Goal: Register for event/course

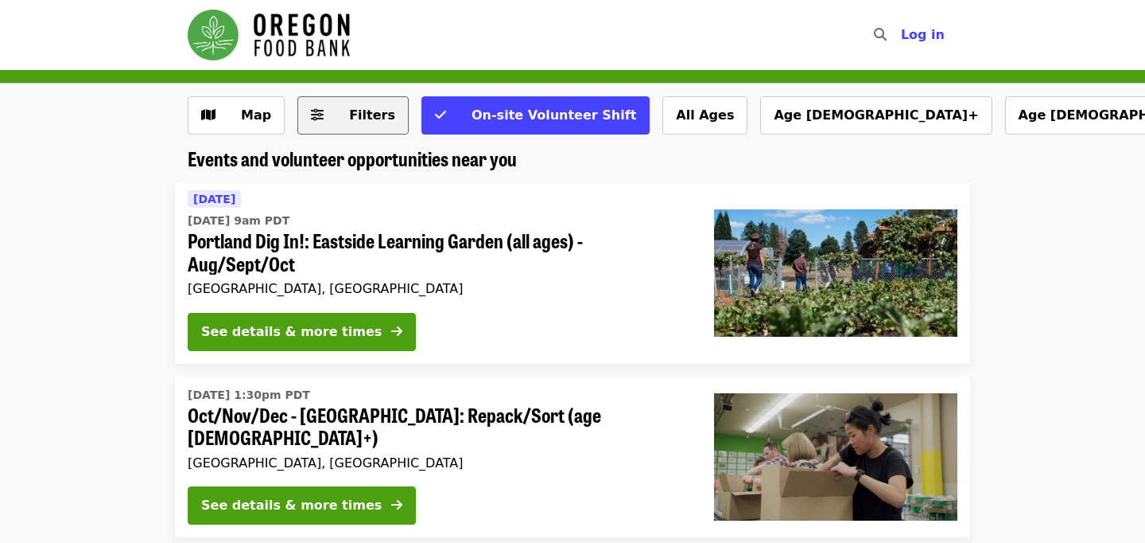
click at [326, 128] on button "Filters" at bounding box center [353, 115] width 111 height 38
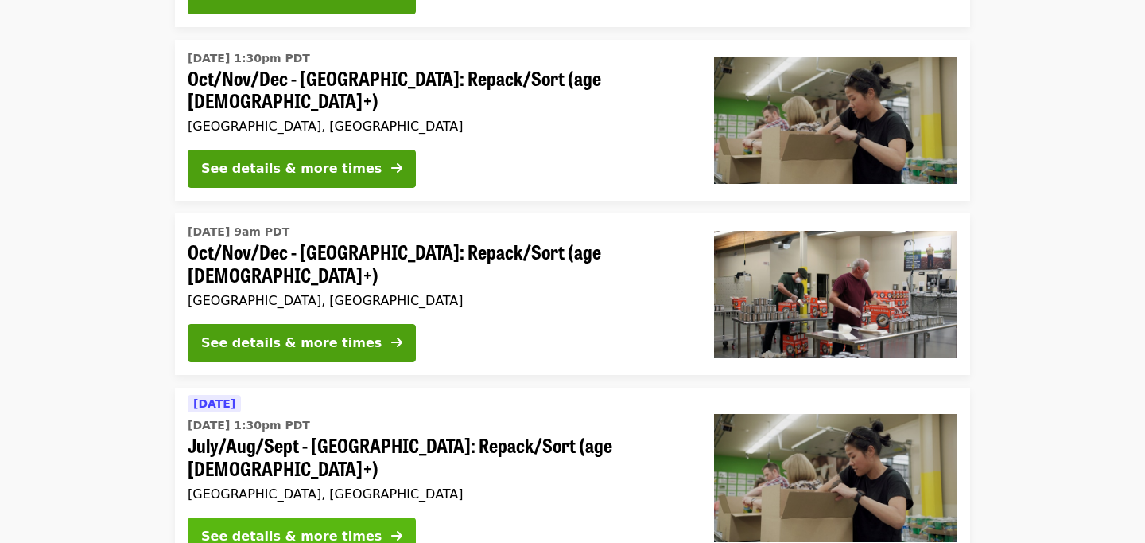
scroll to position [371, 0]
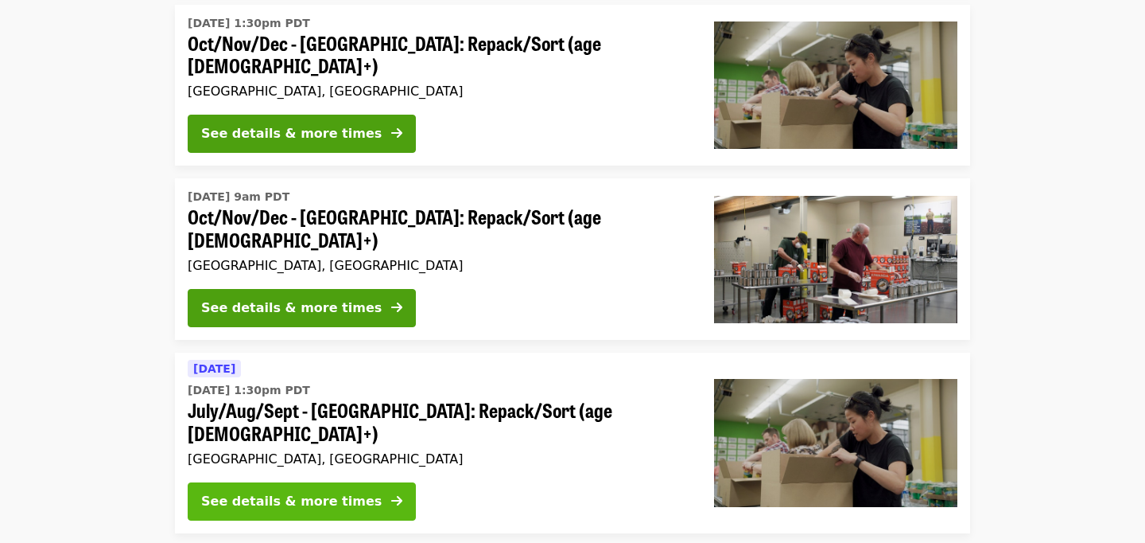
click at [284, 492] on div "See details & more times" at bounding box center [291, 501] width 181 height 19
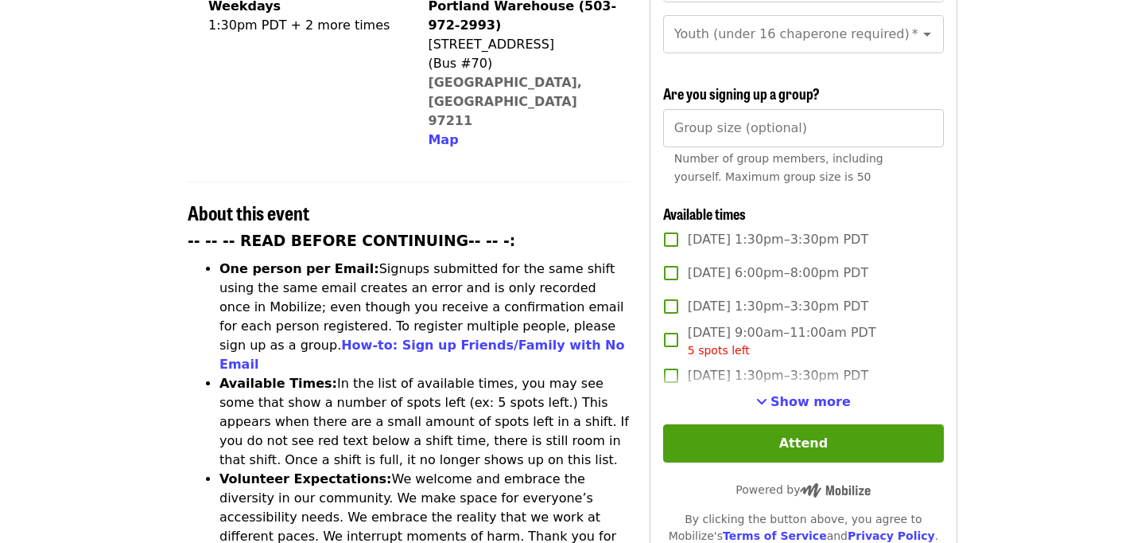
scroll to position [507, 0]
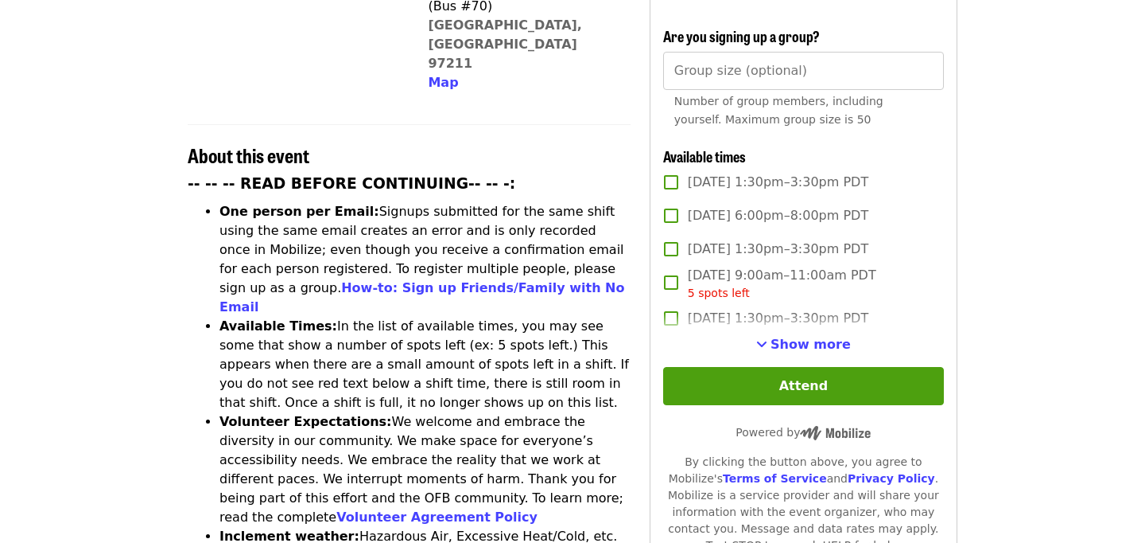
click at [792, 306] on label "[DATE] 1:30pm–3:30pm PDT" at bounding box center [793, 317] width 277 height 33
click at [784, 305] on label "[DATE] 1:30pm–3:30pm PDT" at bounding box center [793, 317] width 277 height 33
click at [785, 336] on span "Show more" at bounding box center [811, 343] width 80 height 15
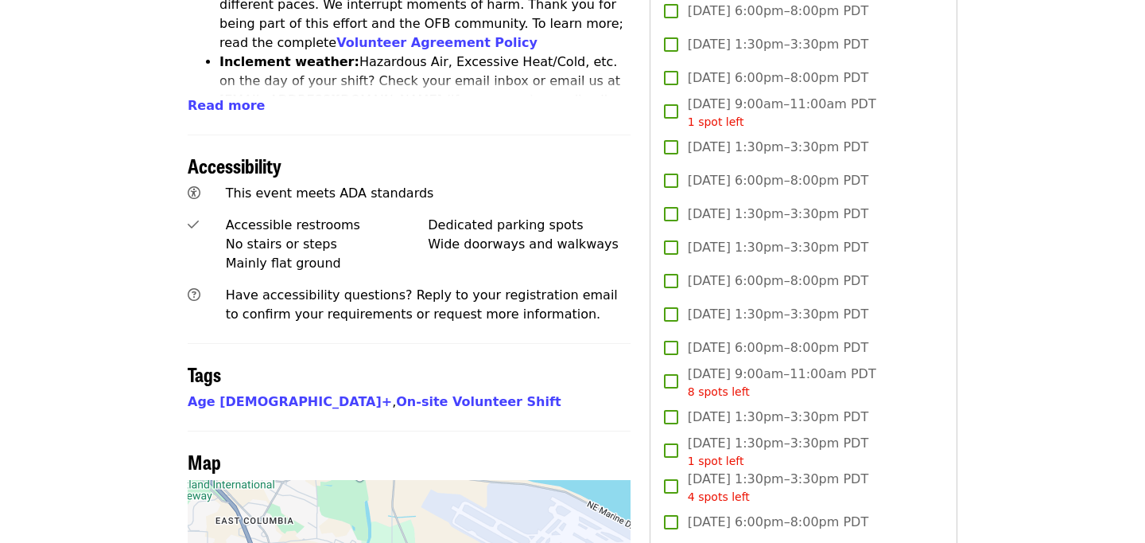
scroll to position [1027, 0]
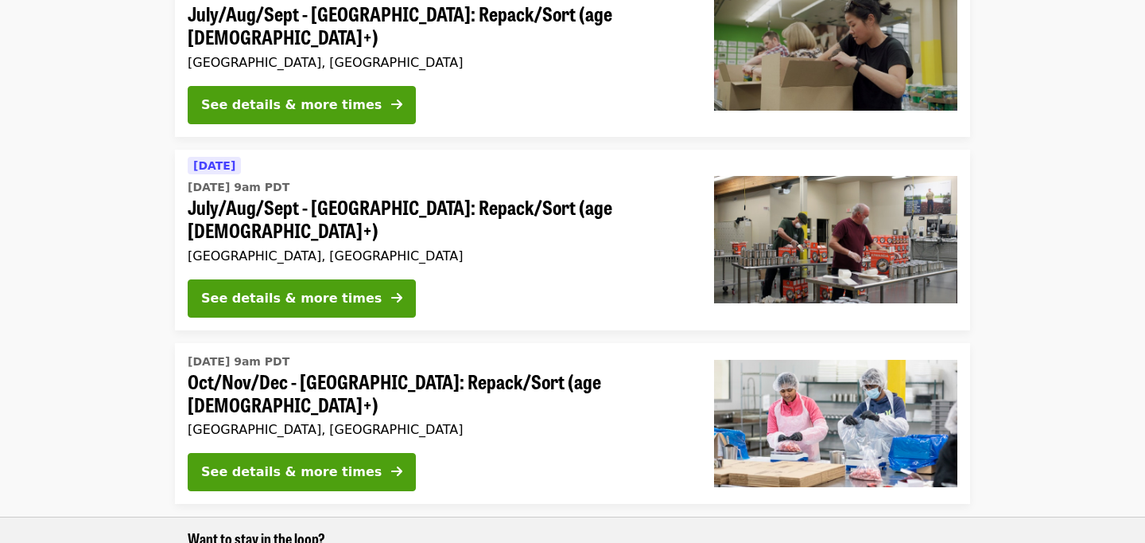
scroll to position [677, 0]
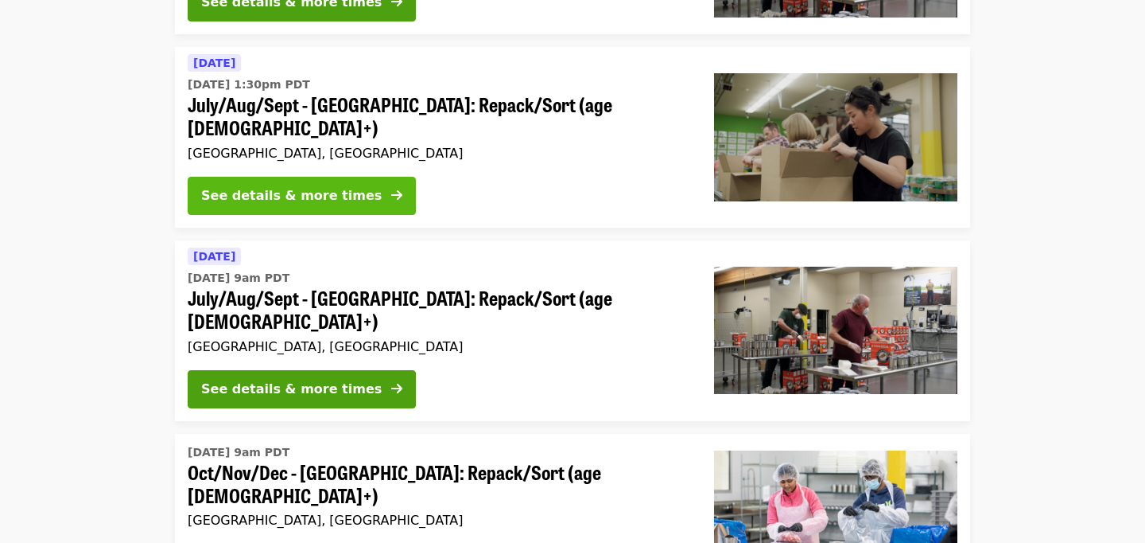
click at [347, 186] on div "See details & more times" at bounding box center [291, 195] width 181 height 19
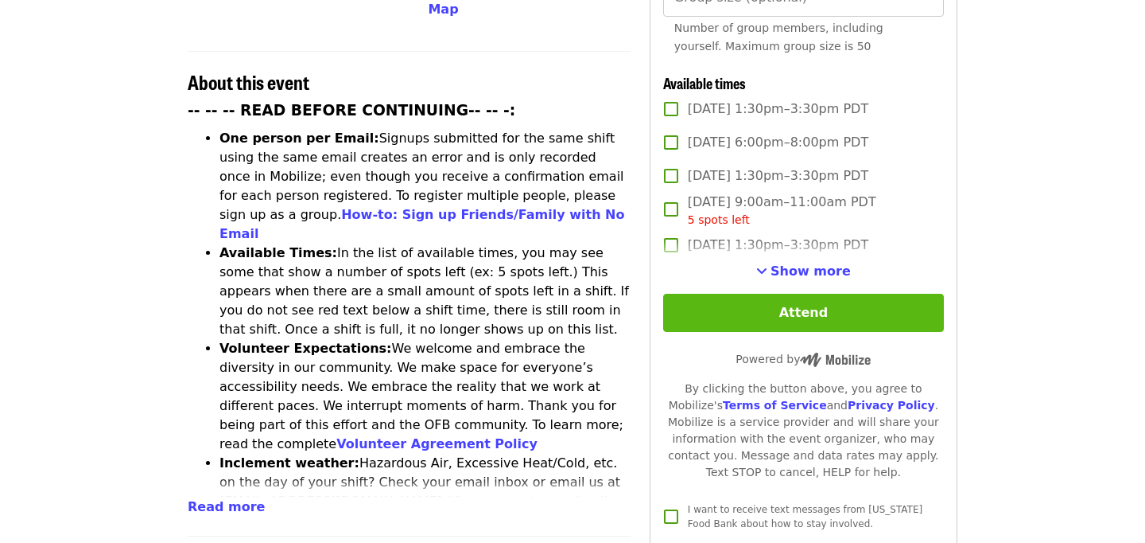
scroll to position [573, 0]
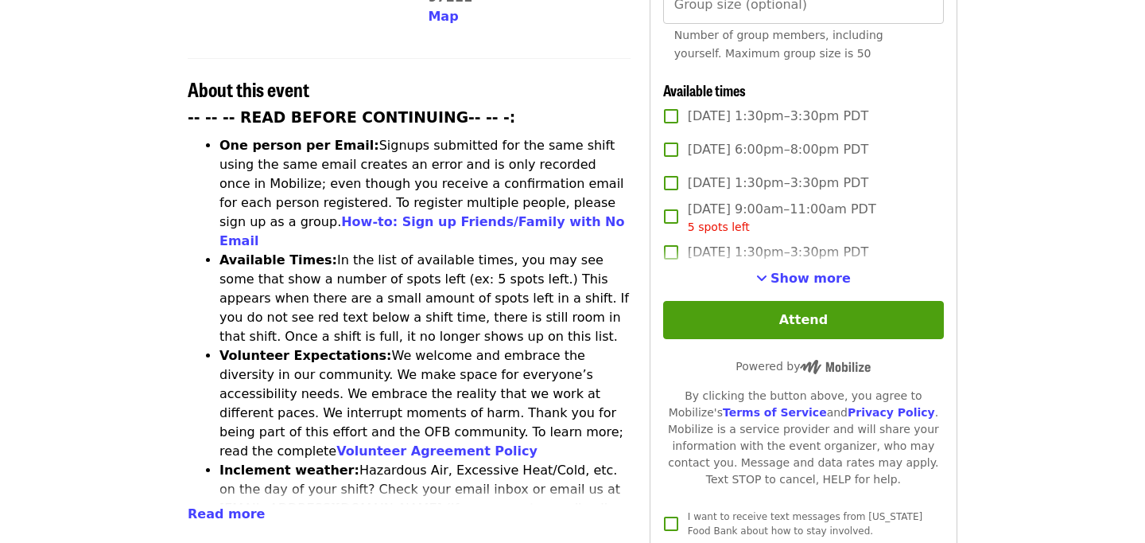
click at [761, 269] on div "Show more" at bounding box center [803, 278] width 281 height 19
click at [780, 239] on label "[DATE] 1:30pm–3:30pm PDT" at bounding box center [793, 251] width 277 height 33
click at [772, 243] on span "[DATE] 1:30pm–3:30pm PDT" at bounding box center [778, 252] width 181 height 19
click at [774, 269] on button "Show more" at bounding box center [803, 278] width 95 height 19
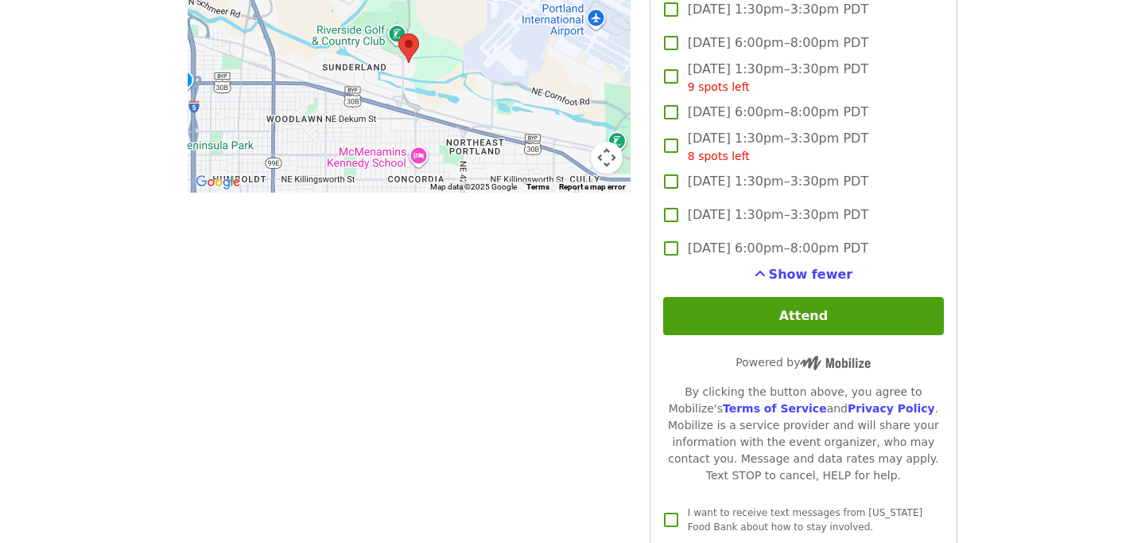
scroll to position [1527, 0]
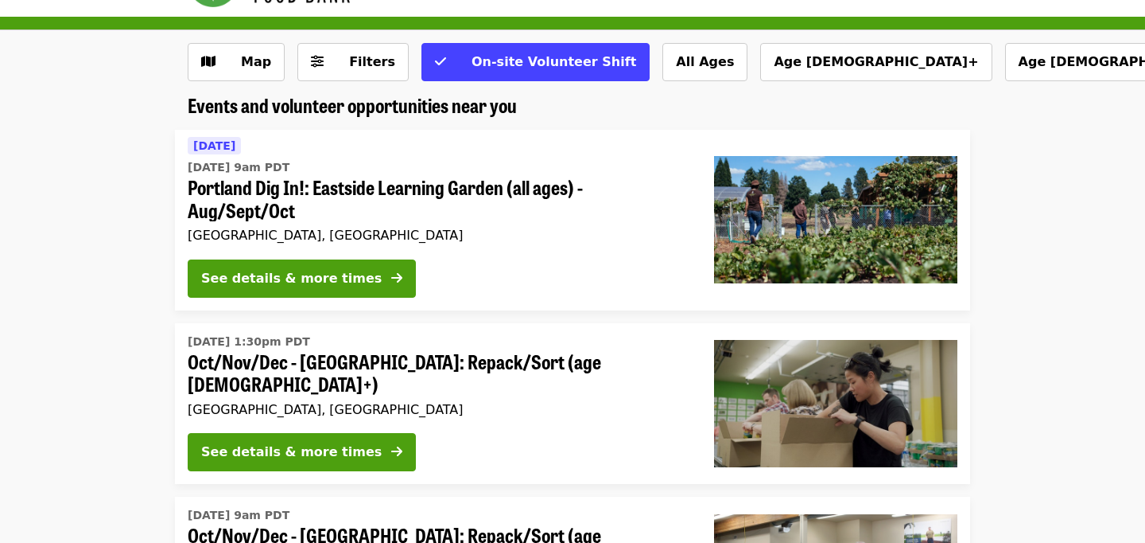
scroll to position [56, 0]
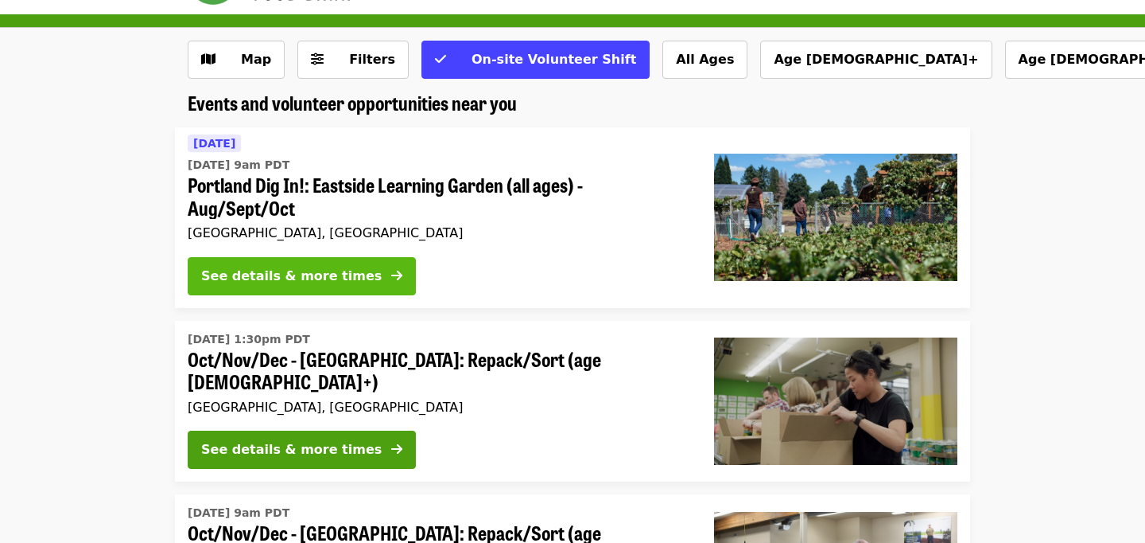
click at [281, 284] on div "See details & more times" at bounding box center [291, 275] width 181 height 19
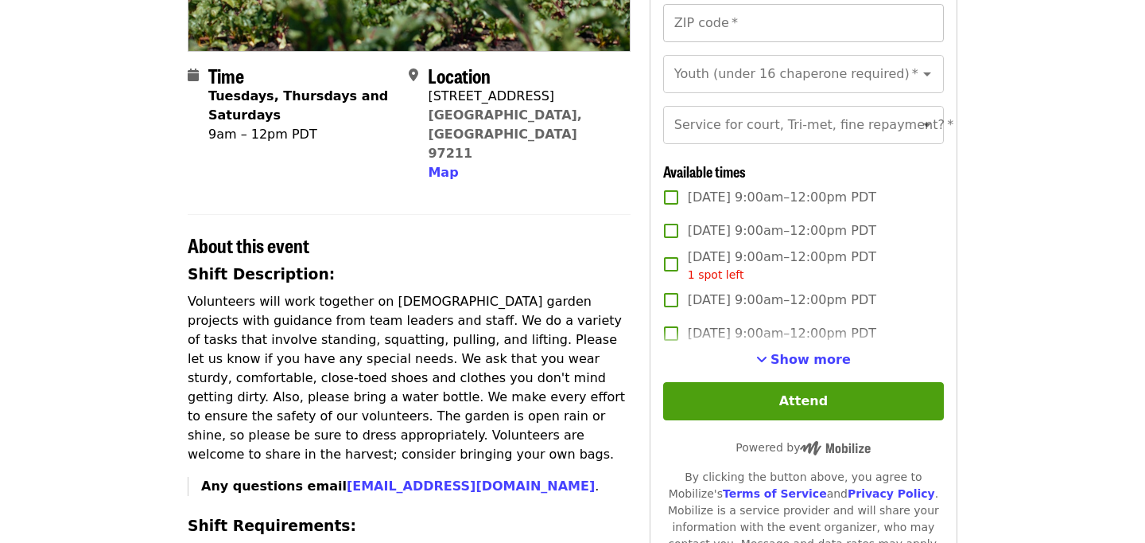
scroll to position [400, 0]
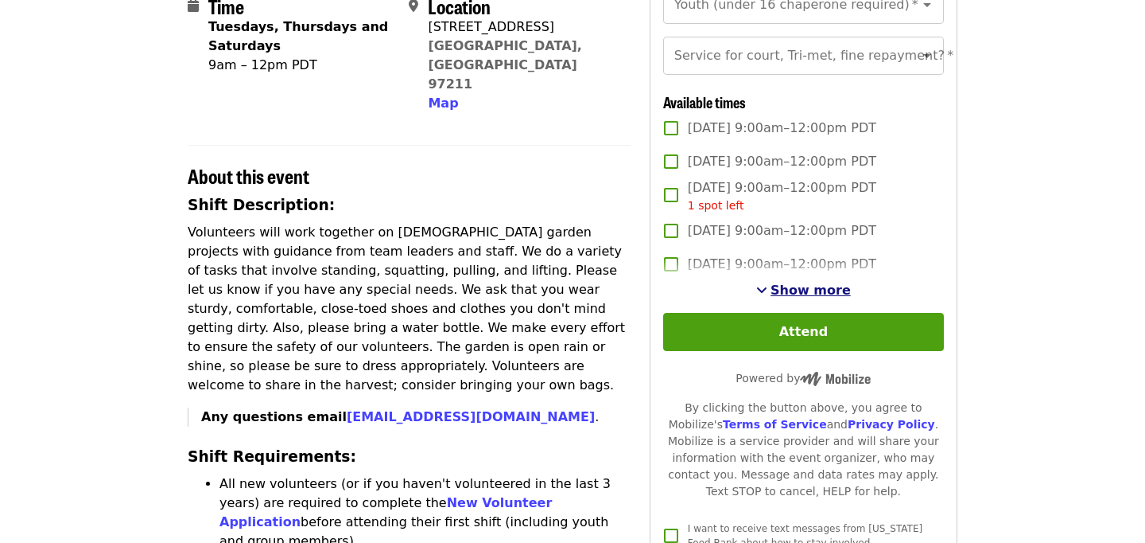
click at [805, 285] on span "Show more" at bounding box center [811, 289] width 80 height 15
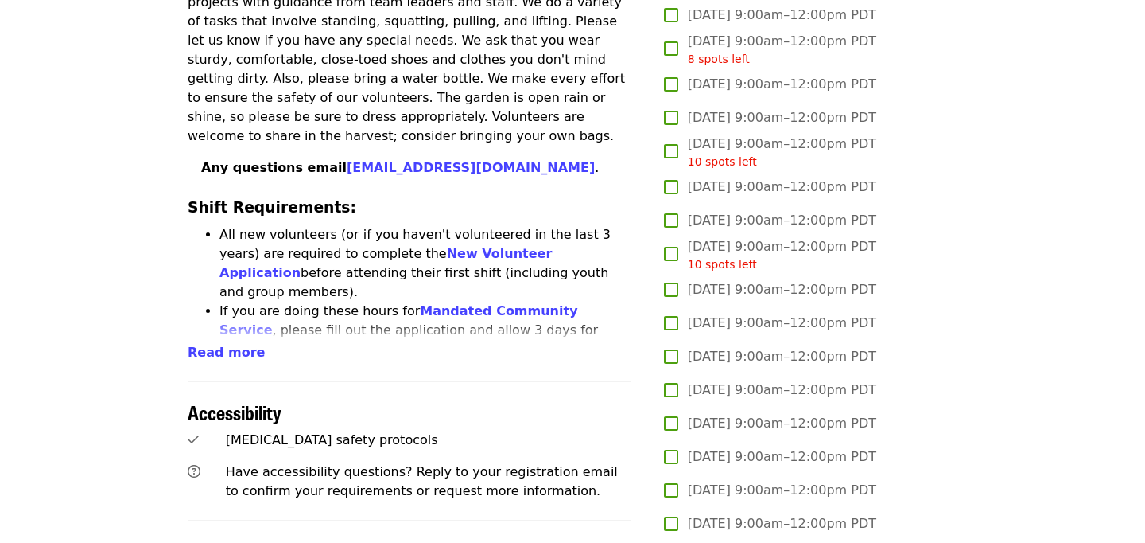
scroll to position [644, 0]
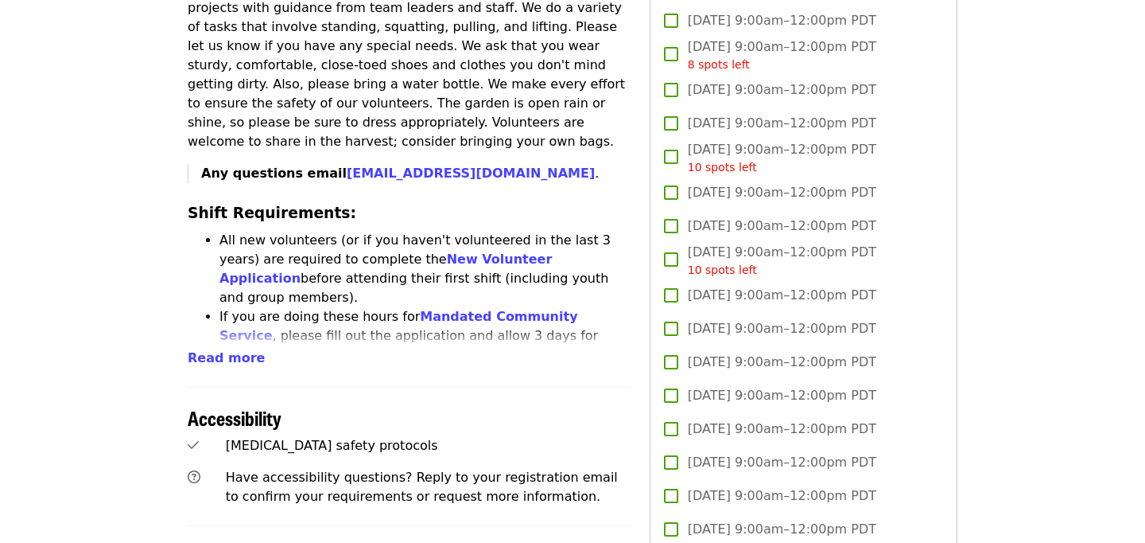
scroll to position [56, 0]
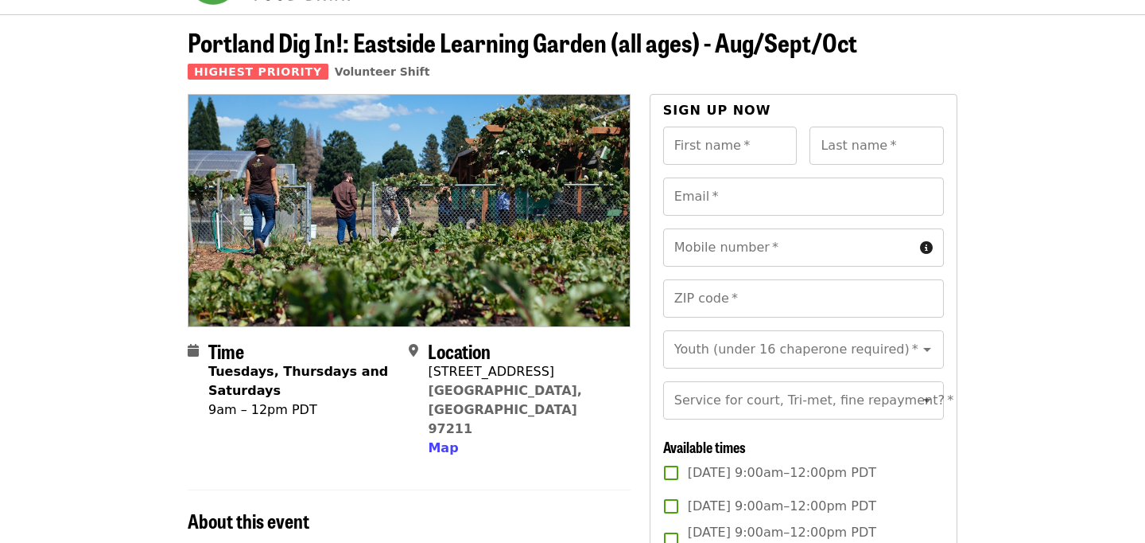
scroll to position [293, 0]
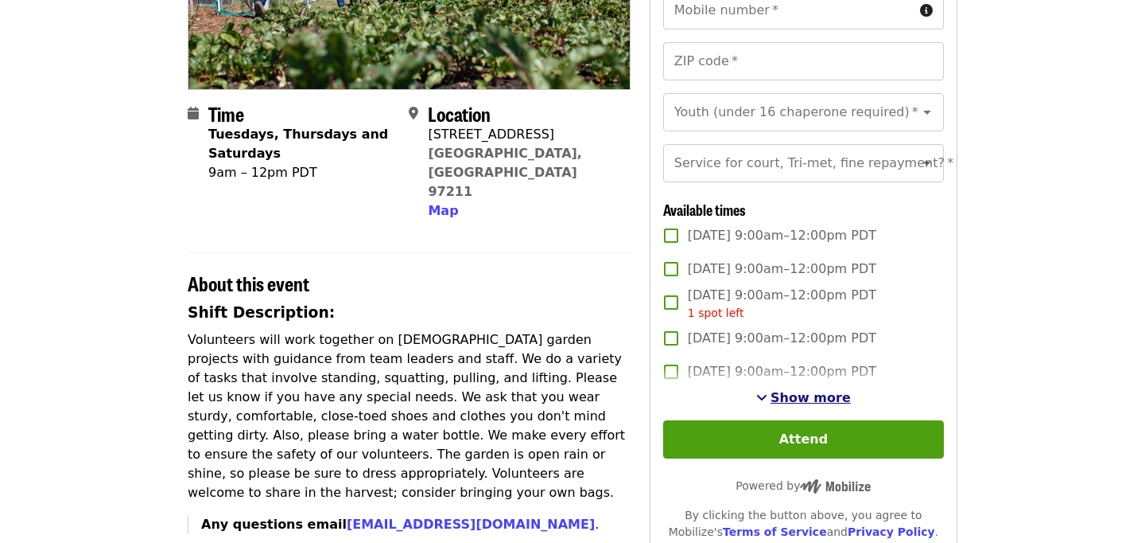
click at [826, 402] on span "Show more" at bounding box center [811, 397] width 80 height 15
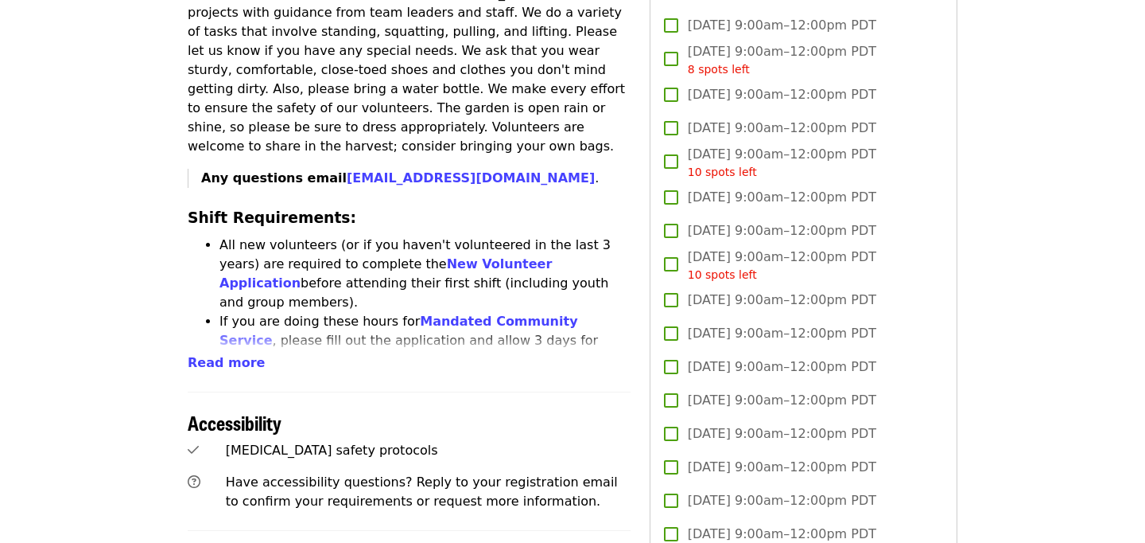
scroll to position [642, 0]
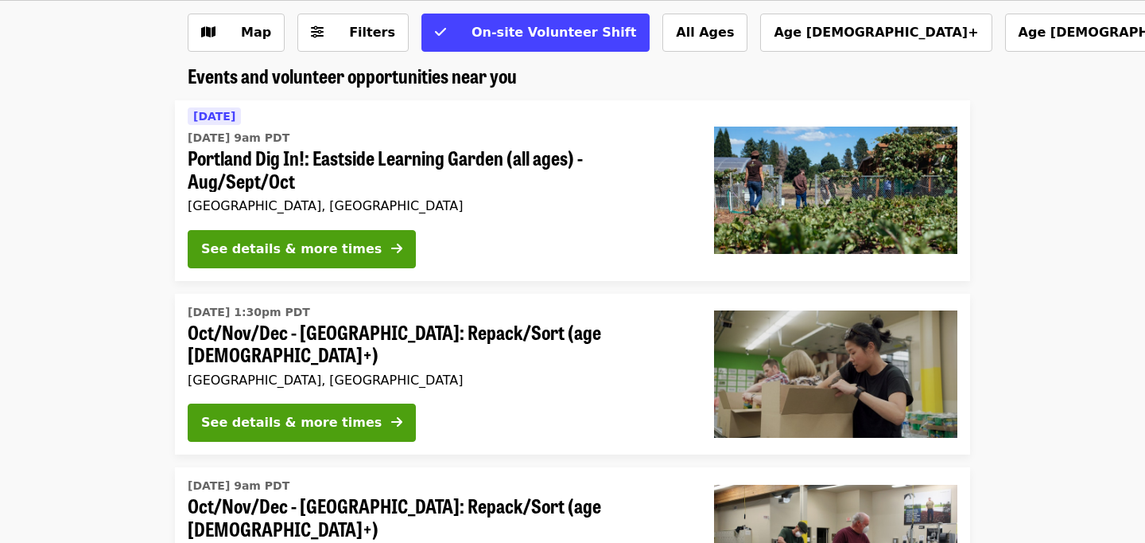
scroll to position [88, 0]
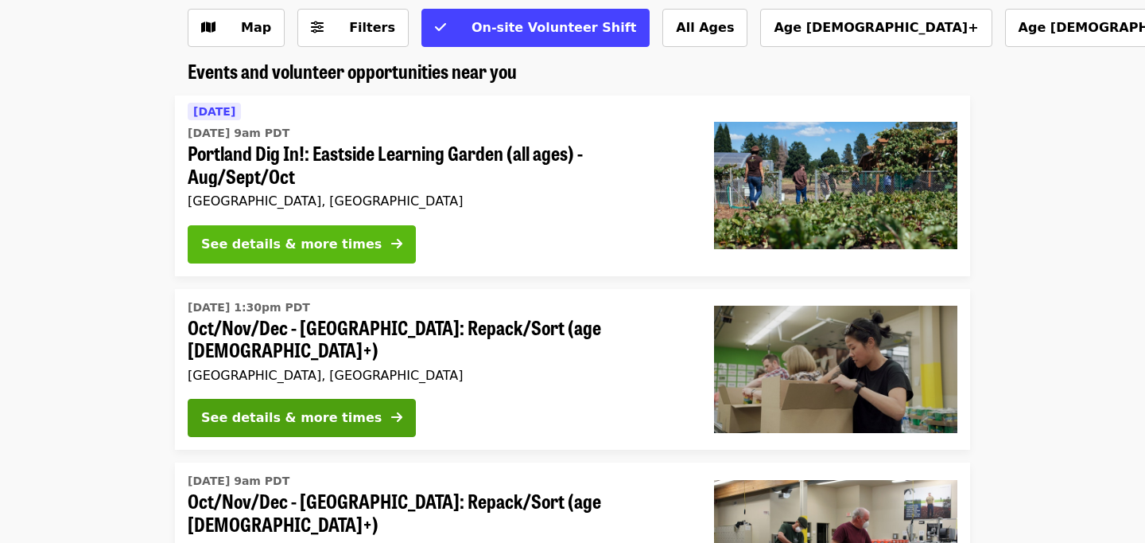
click at [331, 239] on div "See details & more times" at bounding box center [291, 244] width 181 height 19
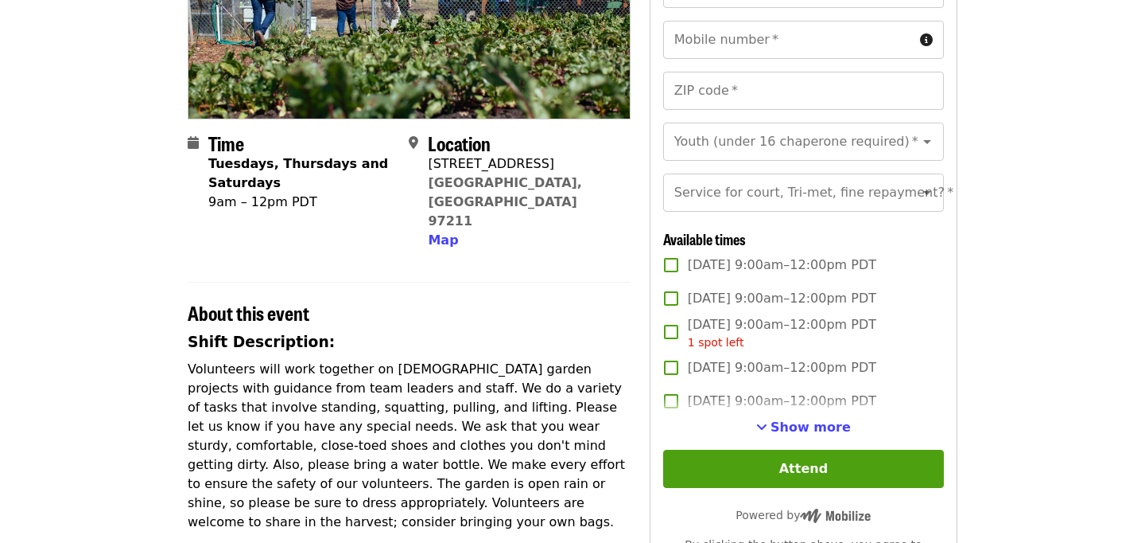
scroll to position [266, 0]
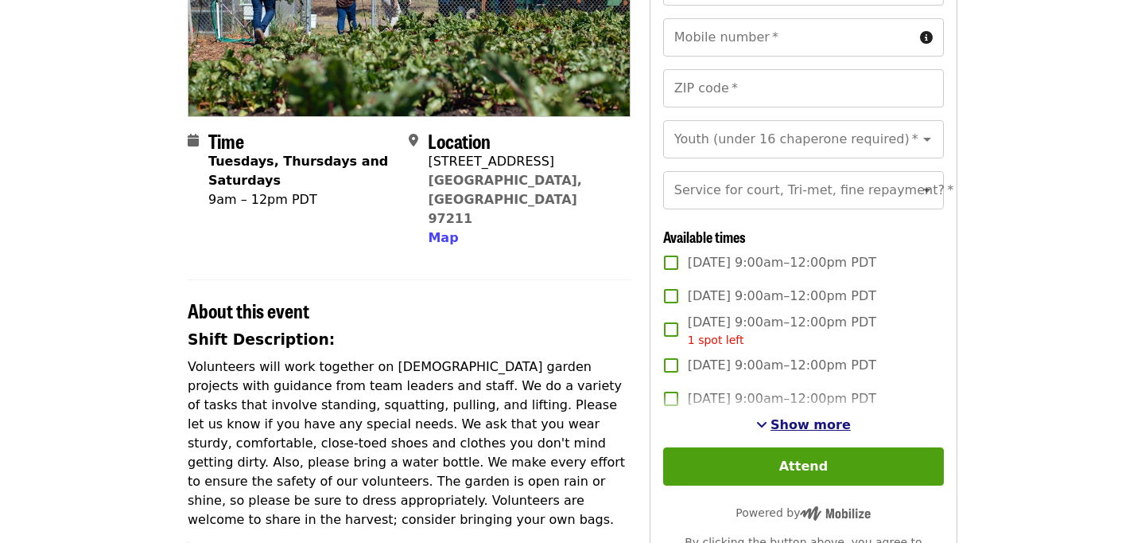
click at [799, 426] on span "Show more" at bounding box center [811, 424] width 80 height 15
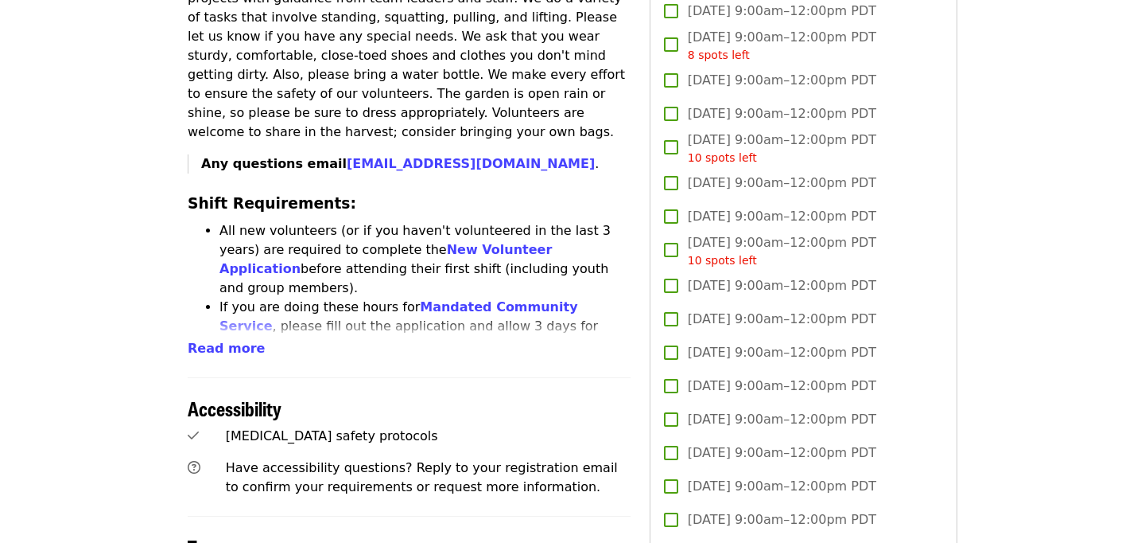
scroll to position [654, 0]
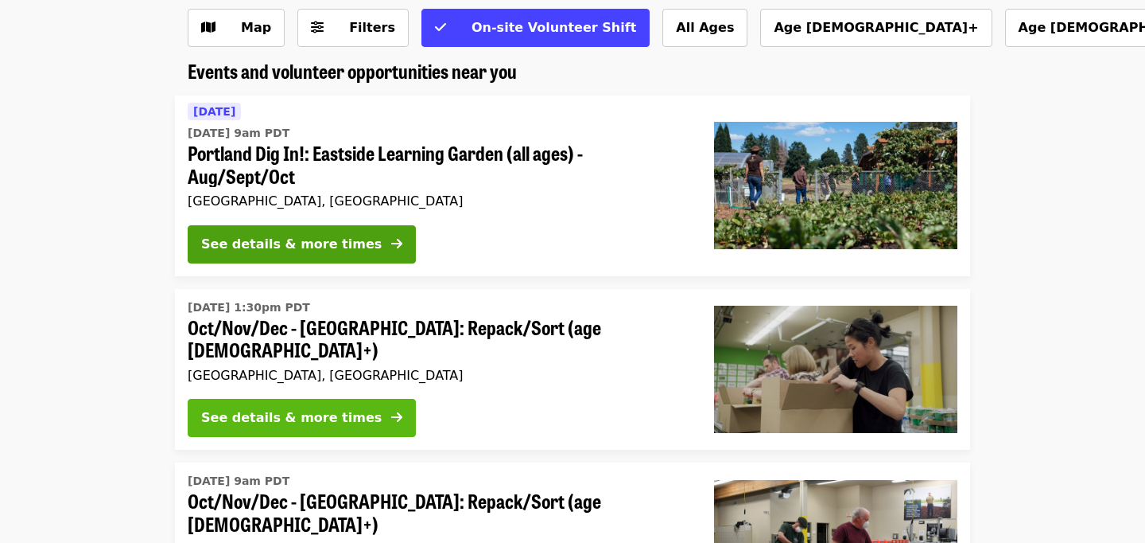
click at [313, 416] on div "See details & more times" at bounding box center [291, 417] width 181 height 19
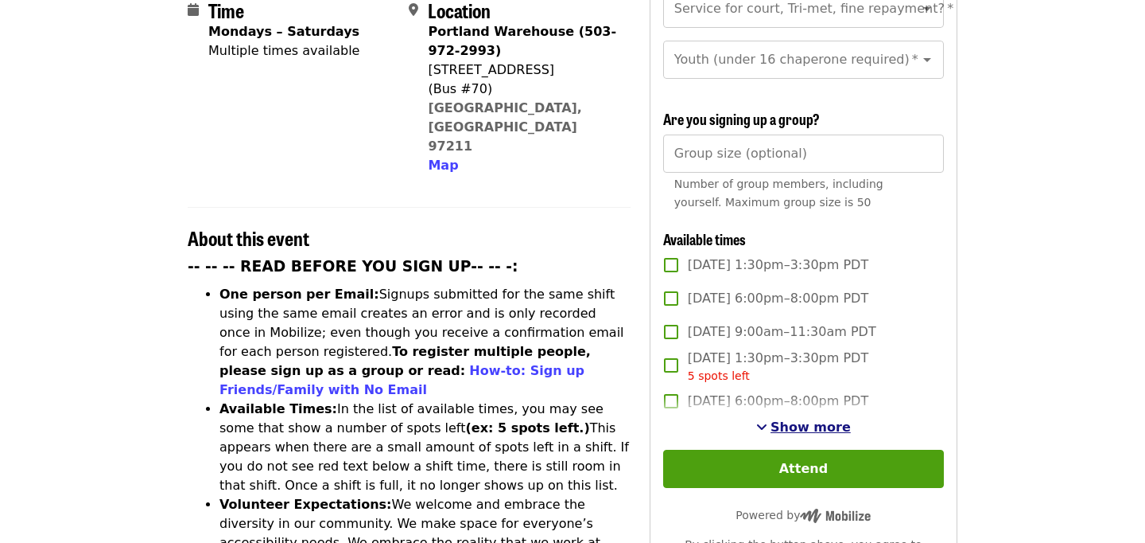
scroll to position [436, 0]
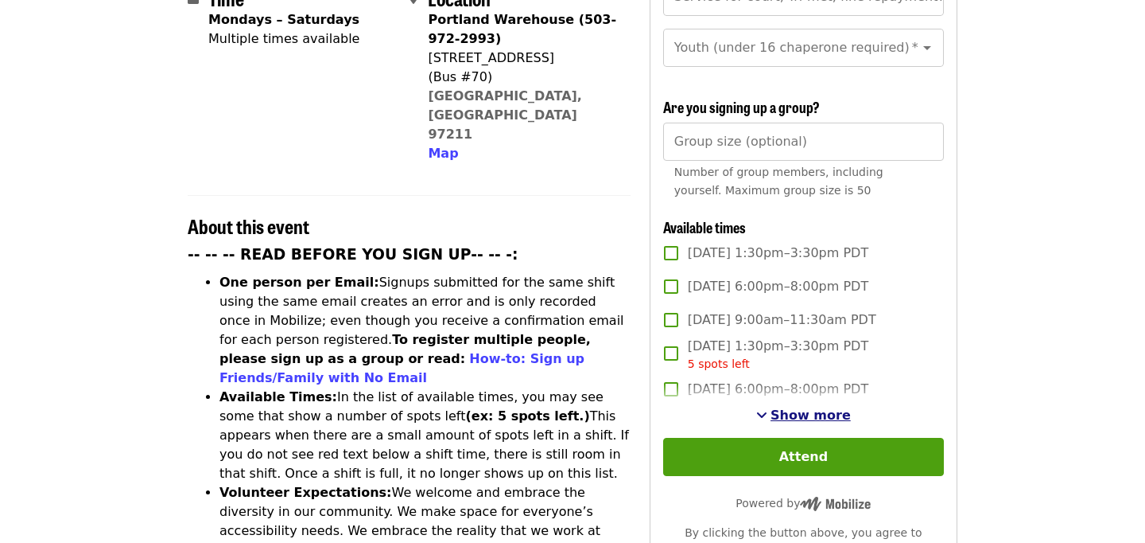
click at [798, 407] on span "Show more" at bounding box center [811, 414] width 80 height 15
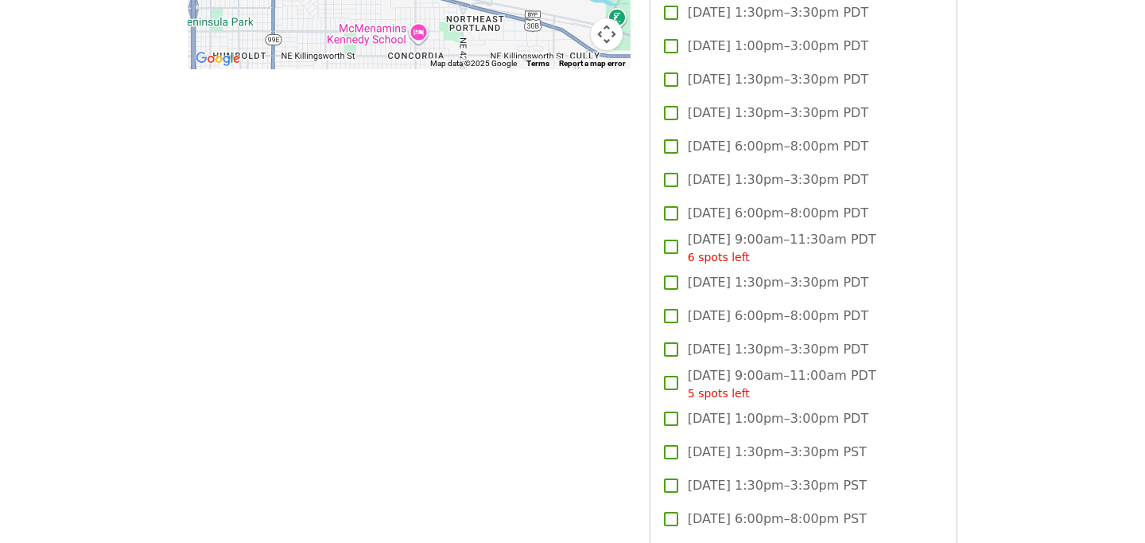
scroll to position [1647, 0]
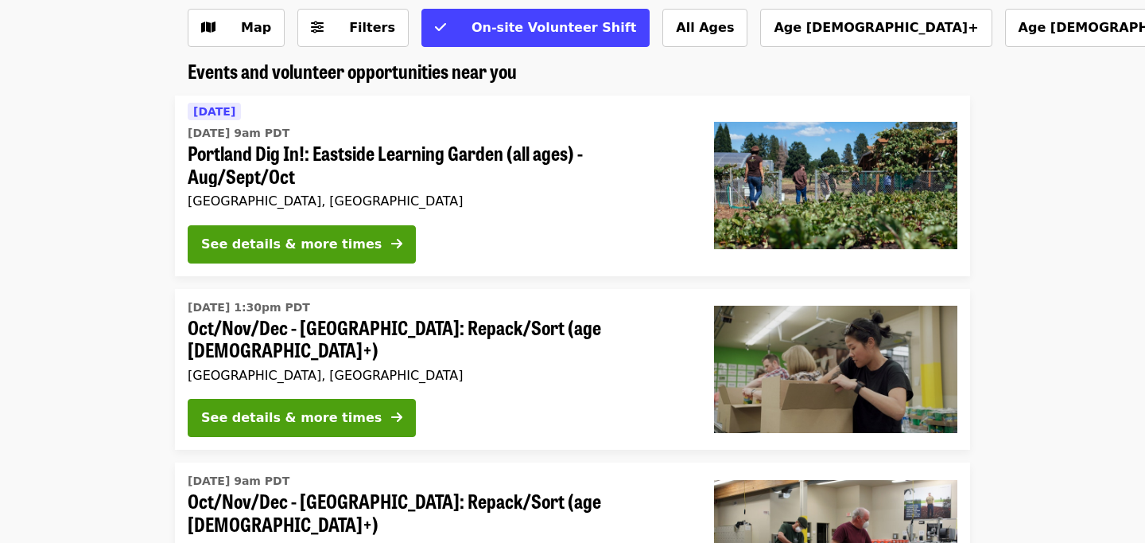
scroll to position [241, 0]
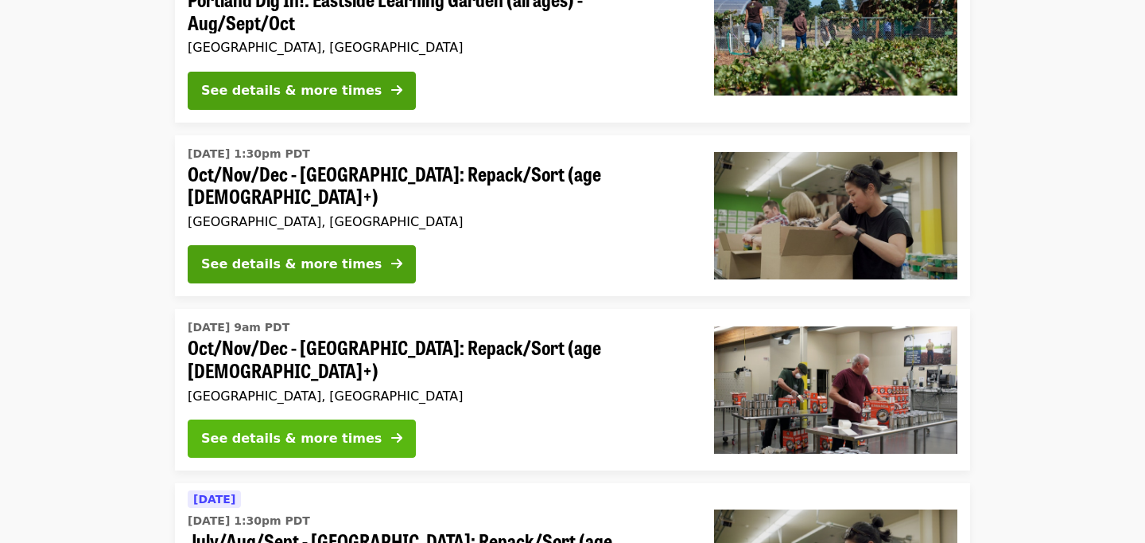
click at [309, 429] on div "See details & more times" at bounding box center [291, 438] width 181 height 19
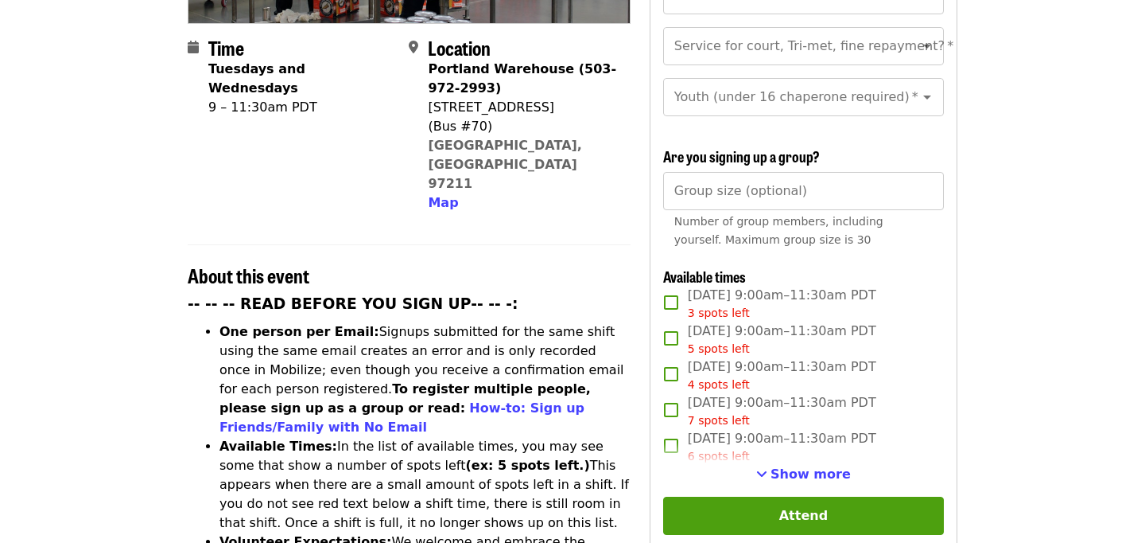
scroll to position [399, 0]
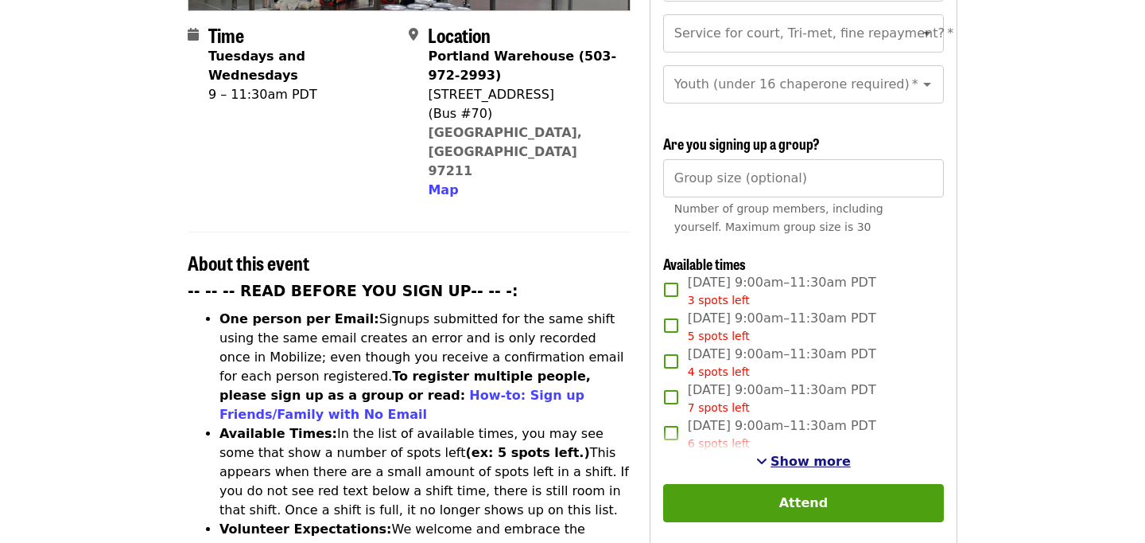
click at [808, 453] on span "Show more" at bounding box center [811, 460] width 80 height 15
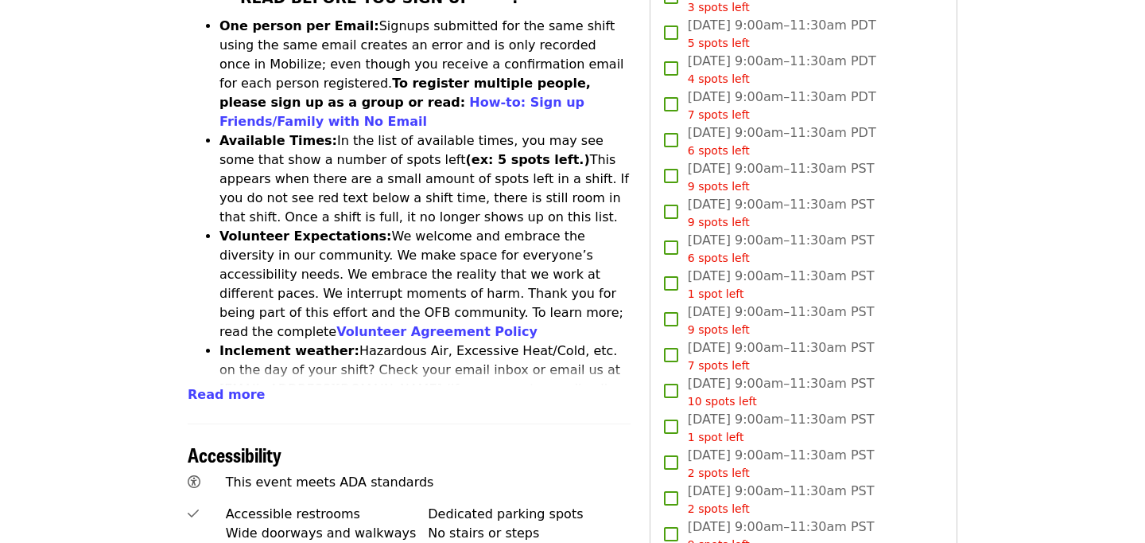
scroll to position [1030, 0]
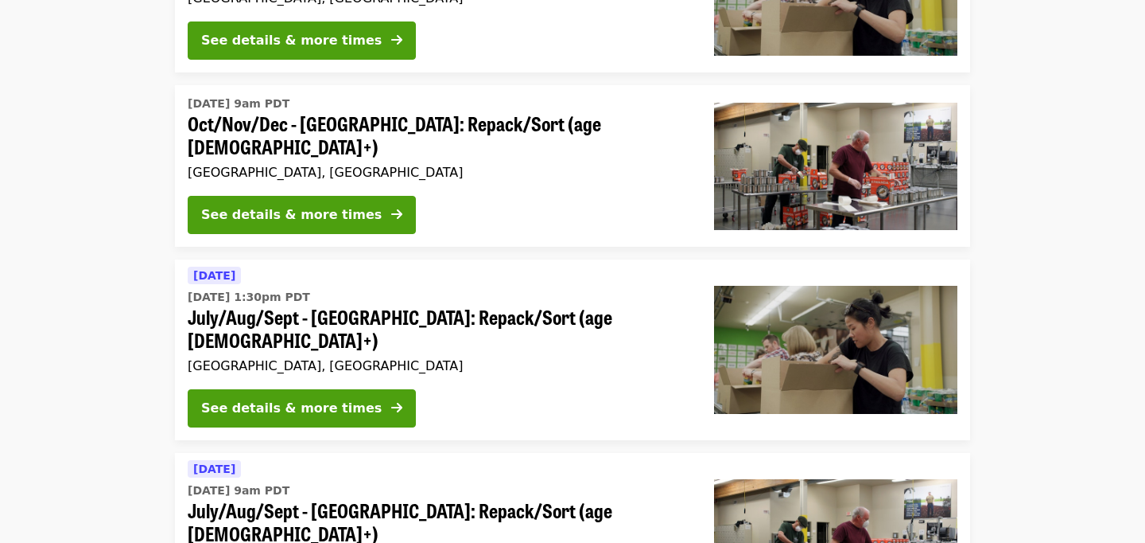
scroll to position [493, 0]
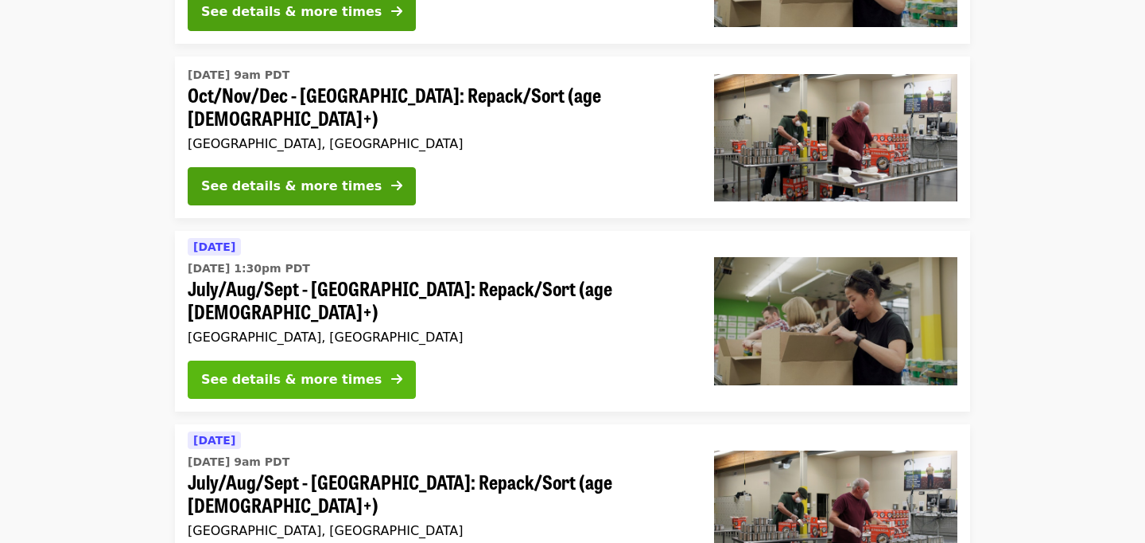
click at [295, 370] on div "See details & more times" at bounding box center [291, 379] width 181 height 19
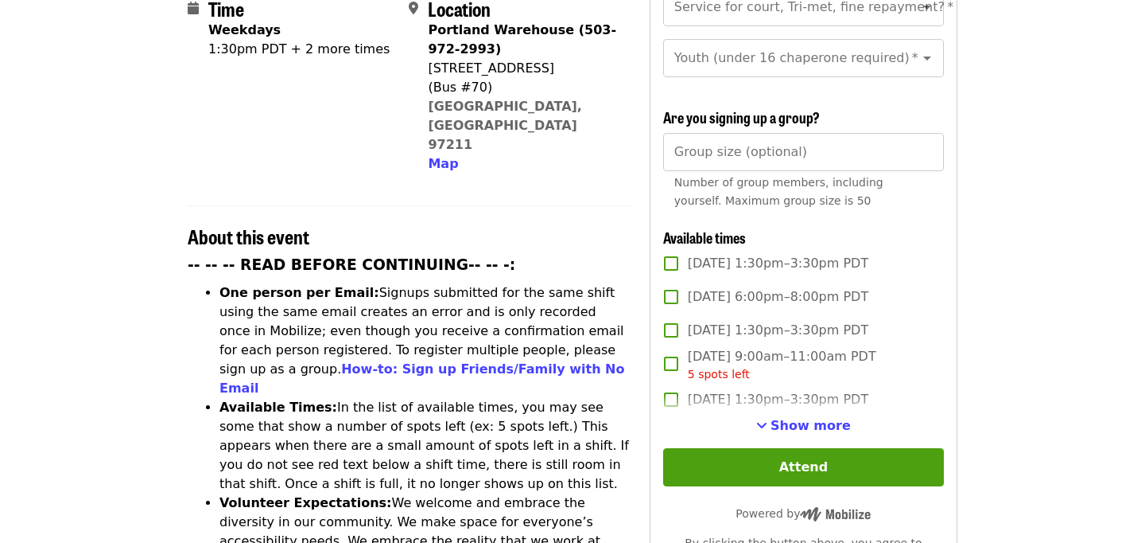
scroll to position [430, 0]
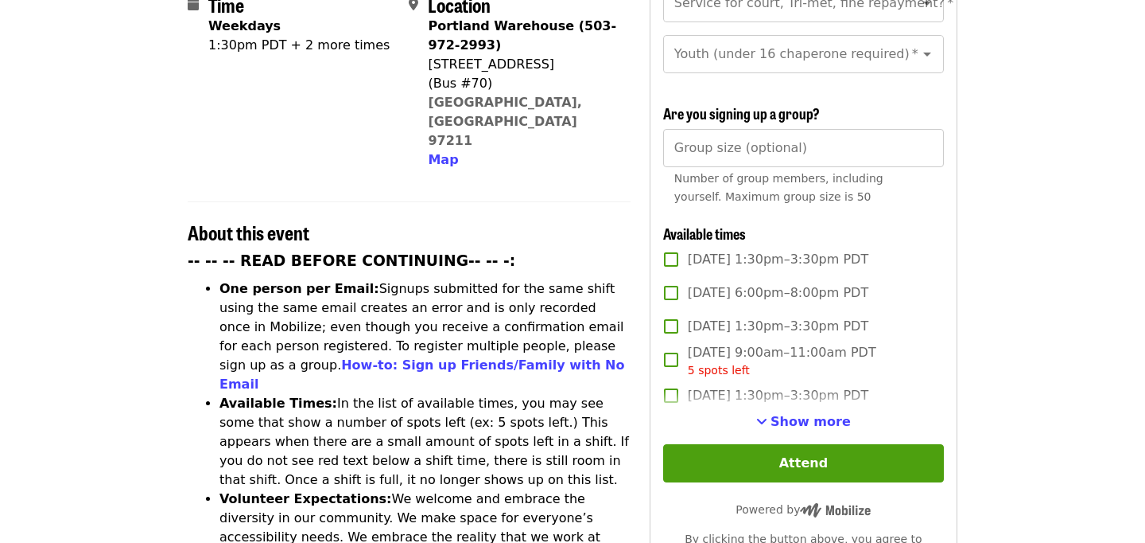
click at [832, 414] on span "Show more" at bounding box center [811, 421] width 80 height 15
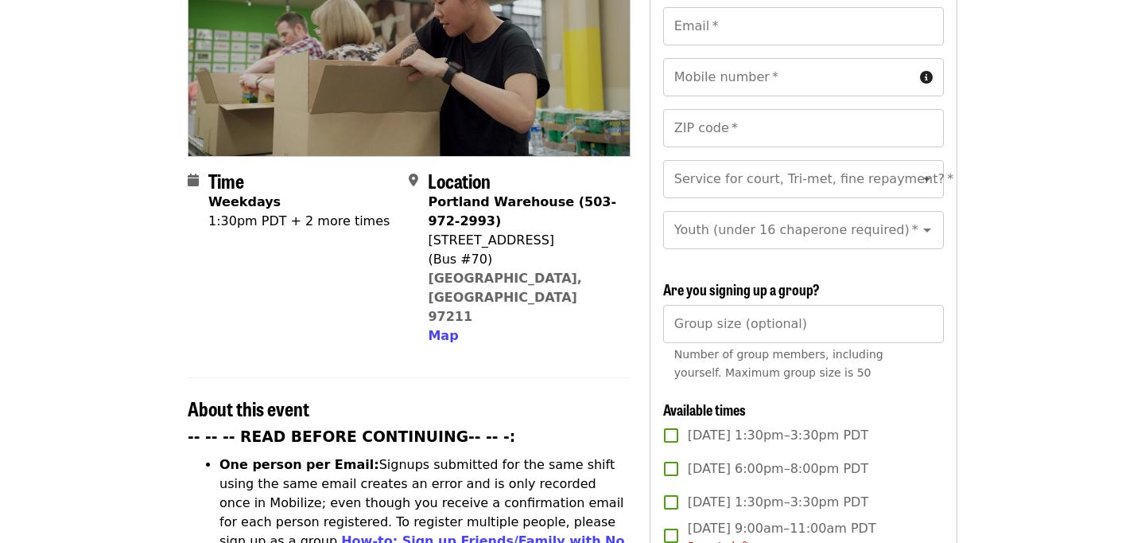
scroll to position [0, 0]
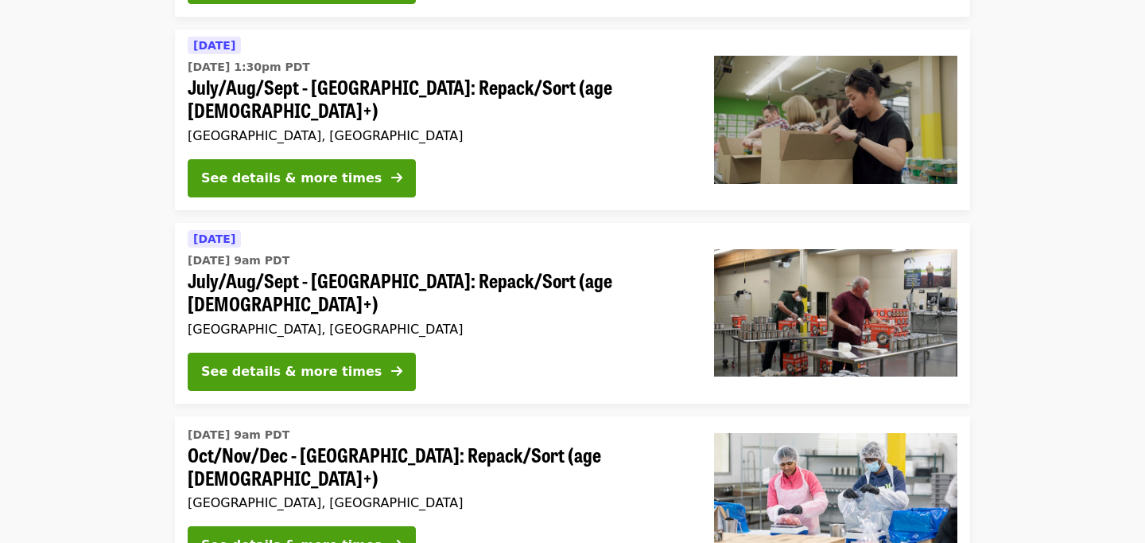
scroll to position [697, 0]
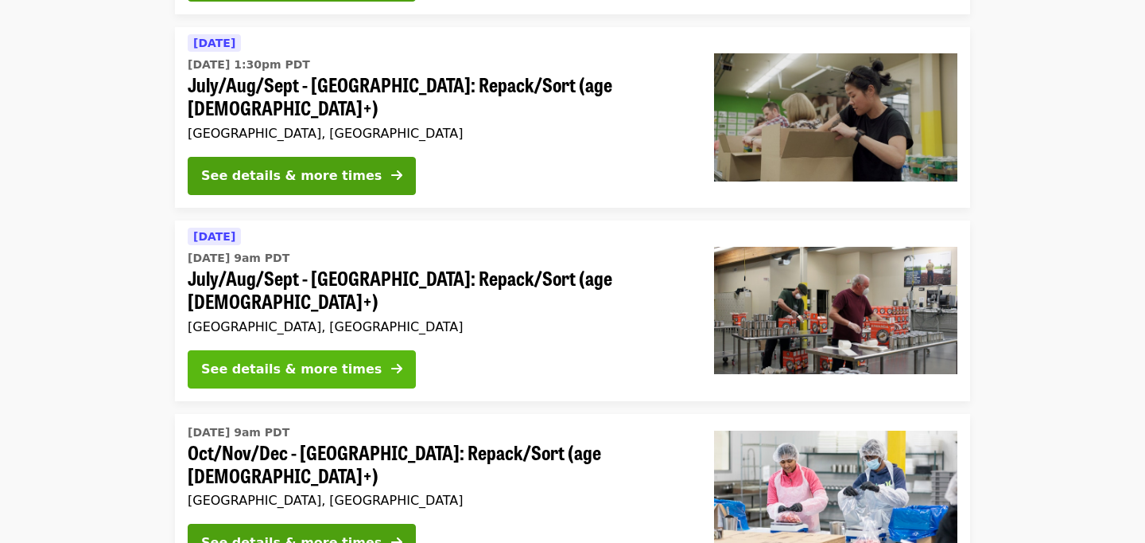
click at [262, 360] on div "See details & more times" at bounding box center [291, 369] width 181 height 19
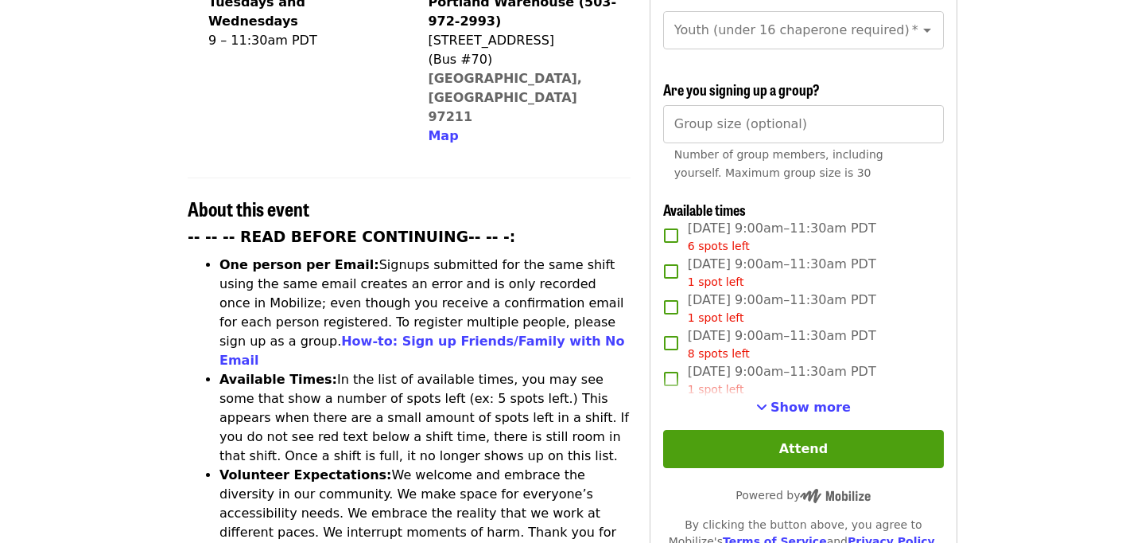
scroll to position [455, 0]
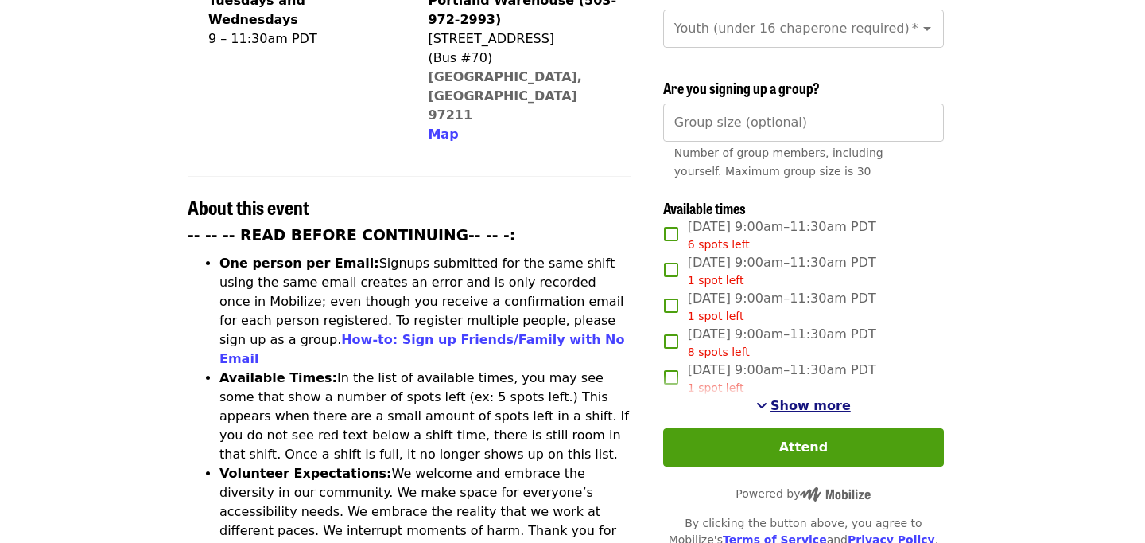
click at [811, 398] on span "Show more" at bounding box center [811, 405] width 80 height 15
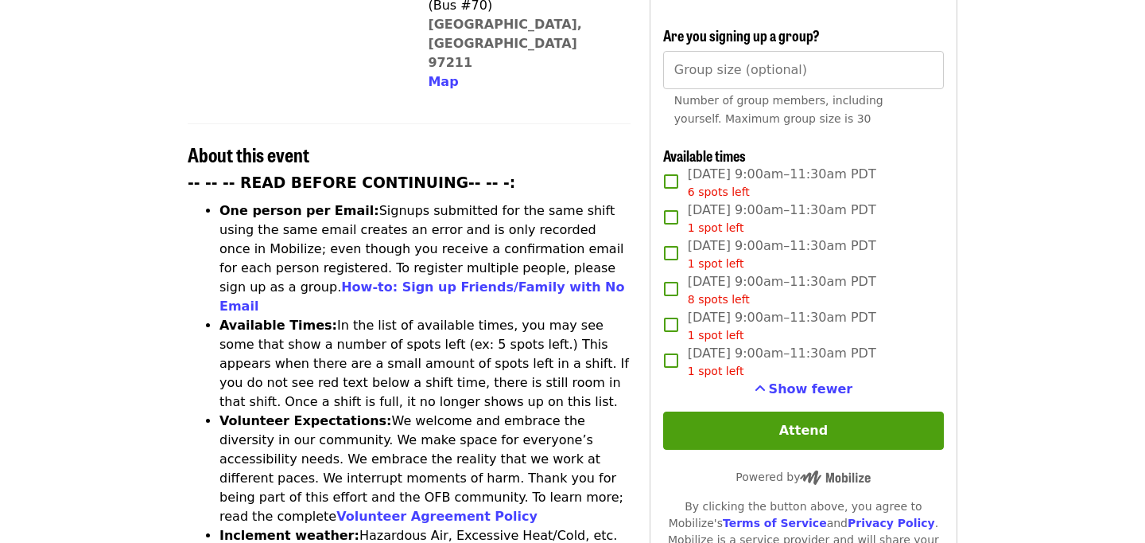
scroll to position [515, 0]
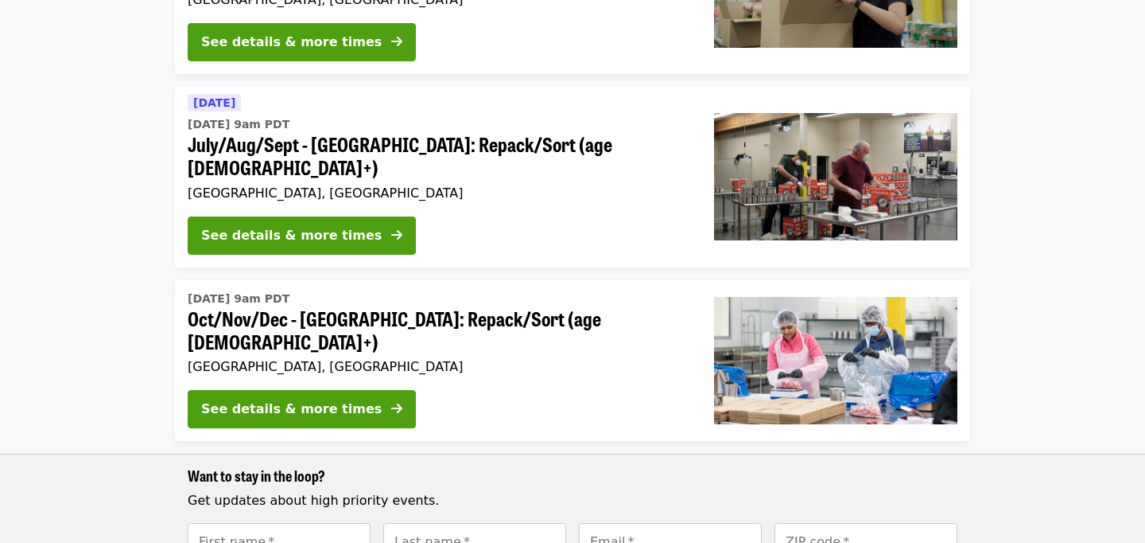
scroll to position [831, 0]
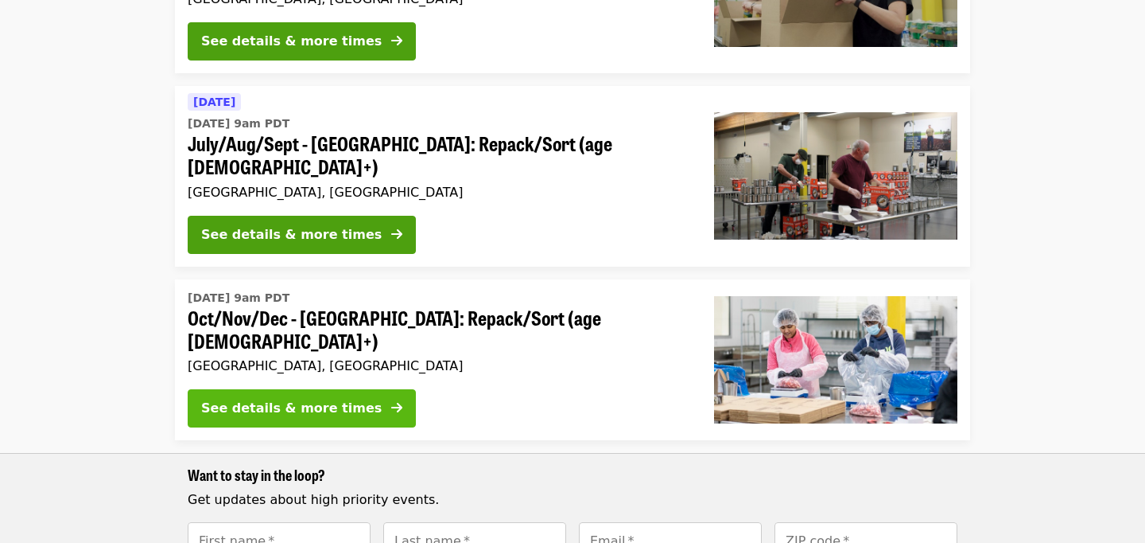
click at [321, 399] on div "See details & more times" at bounding box center [291, 408] width 181 height 19
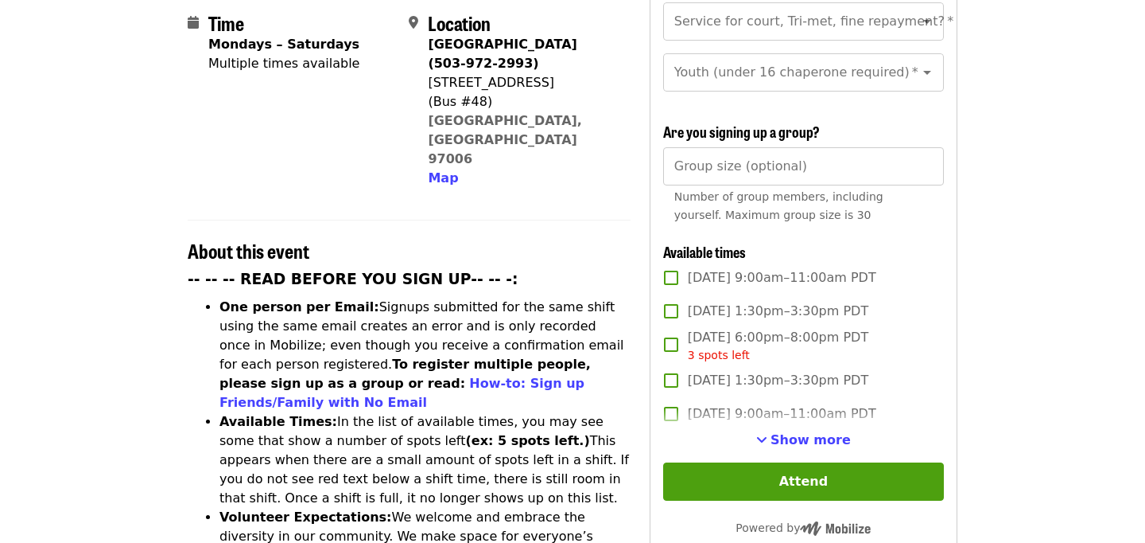
scroll to position [414, 0]
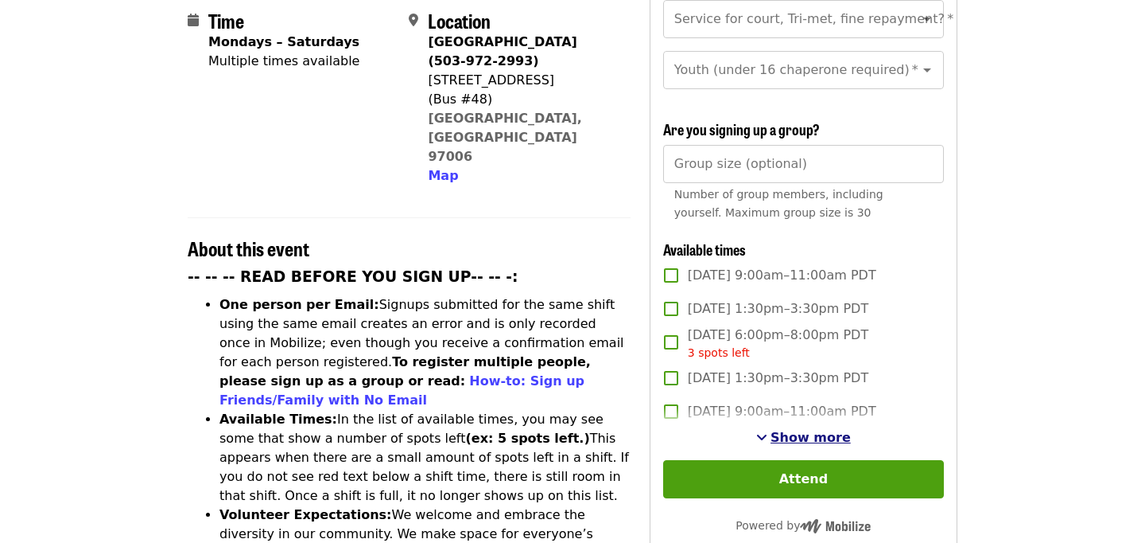
click at [782, 430] on span "Show more" at bounding box center [811, 437] width 80 height 15
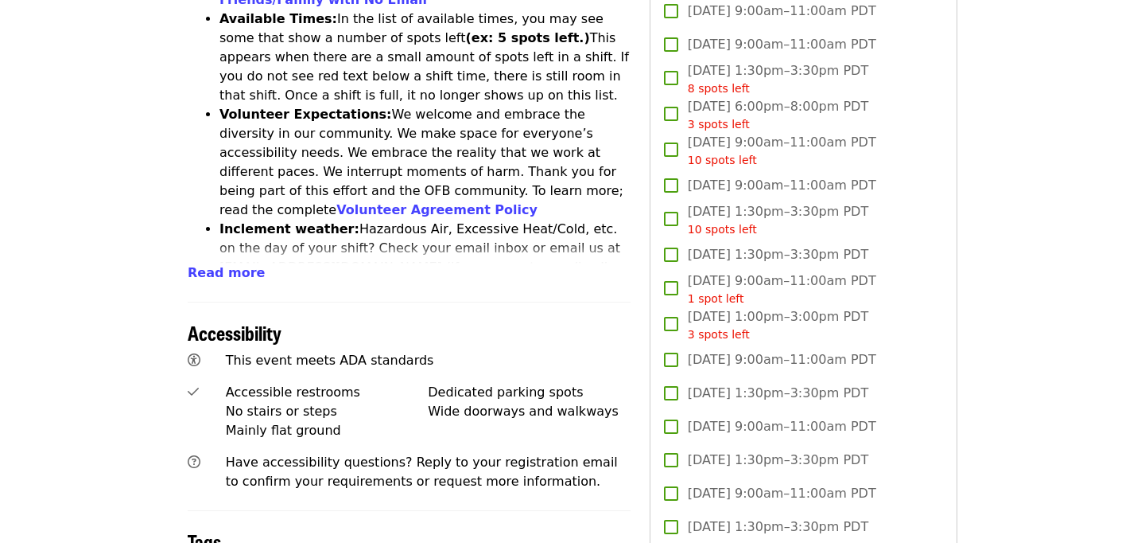
scroll to position [815, 0]
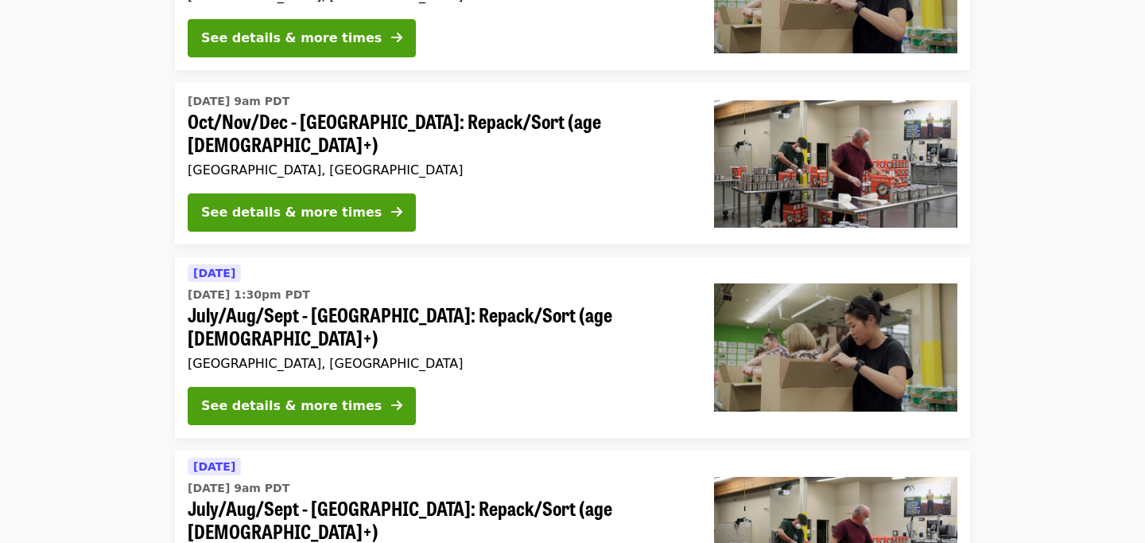
scroll to position [472, 0]
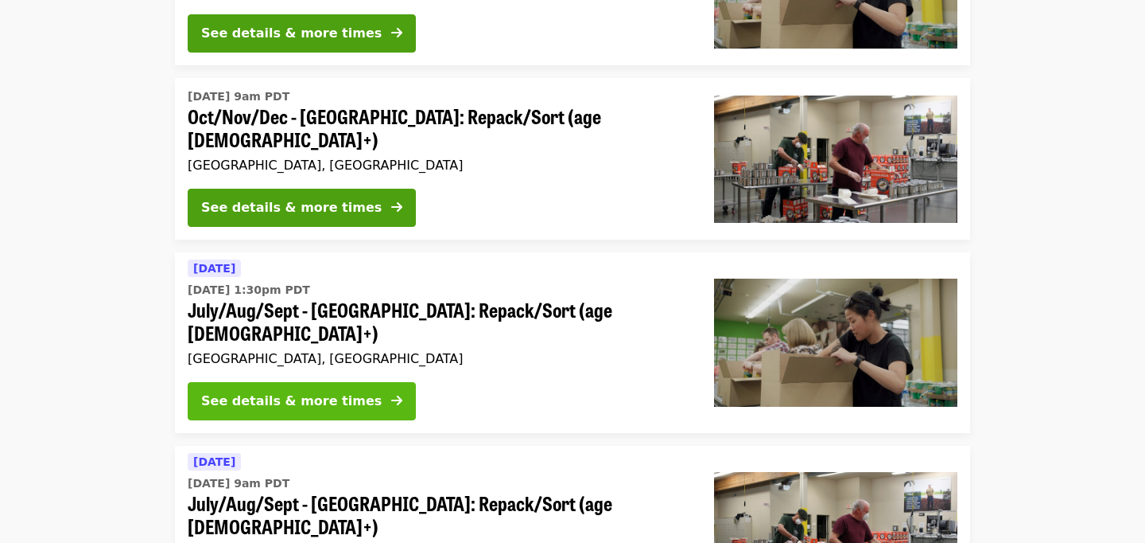
click at [301, 391] on div "See details & more times" at bounding box center [291, 400] width 181 height 19
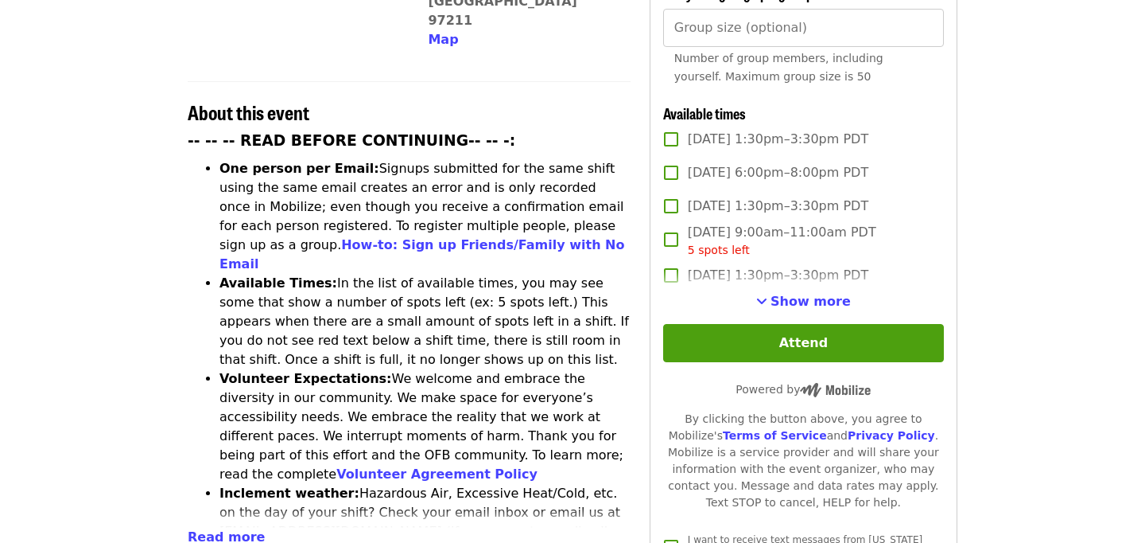
scroll to position [551, 0]
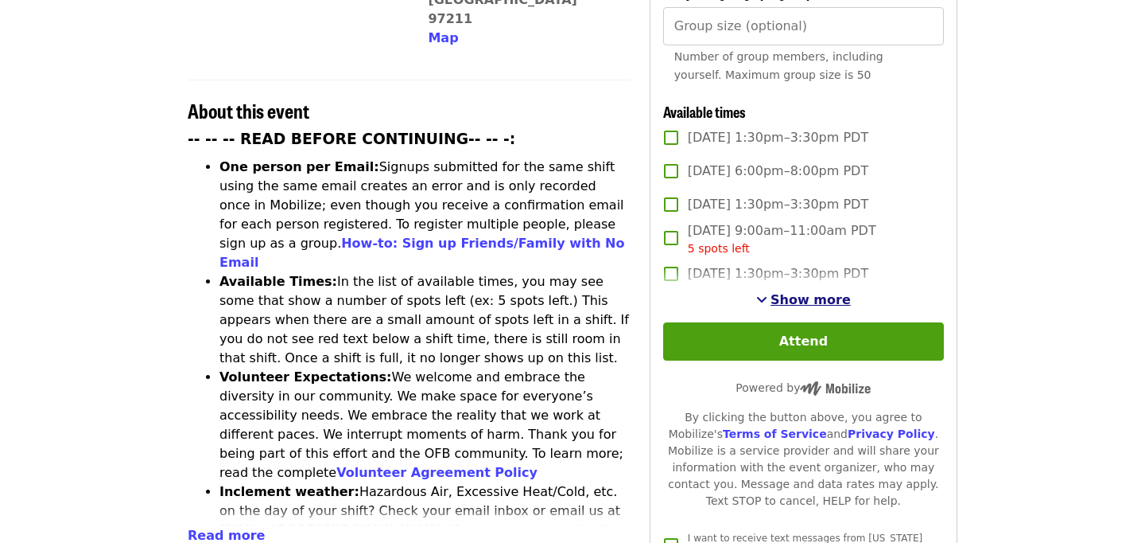
click at [802, 292] on span "Show more" at bounding box center [811, 299] width 80 height 15
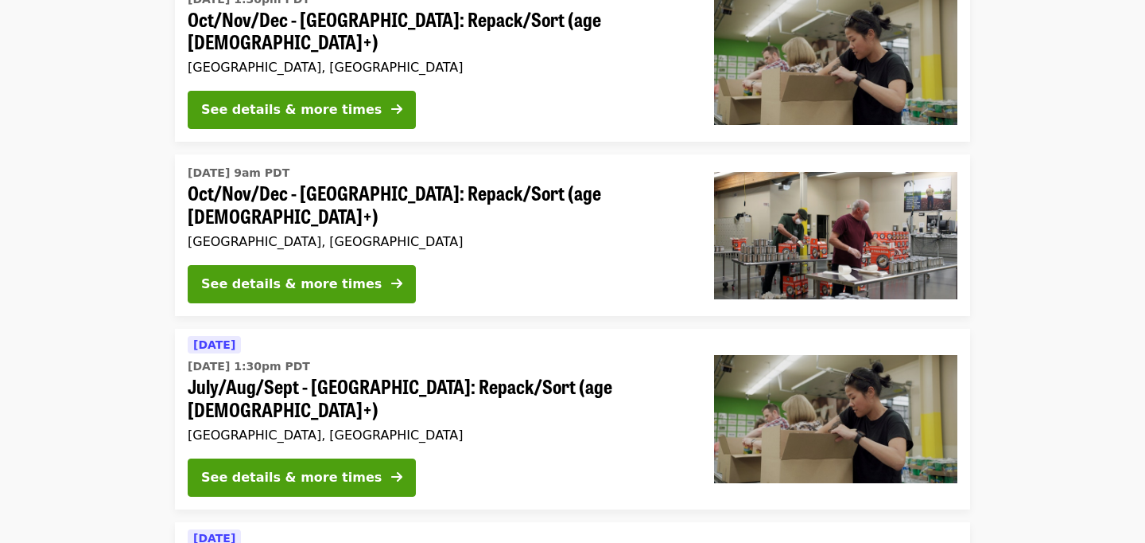
scroll to position [397, 0]
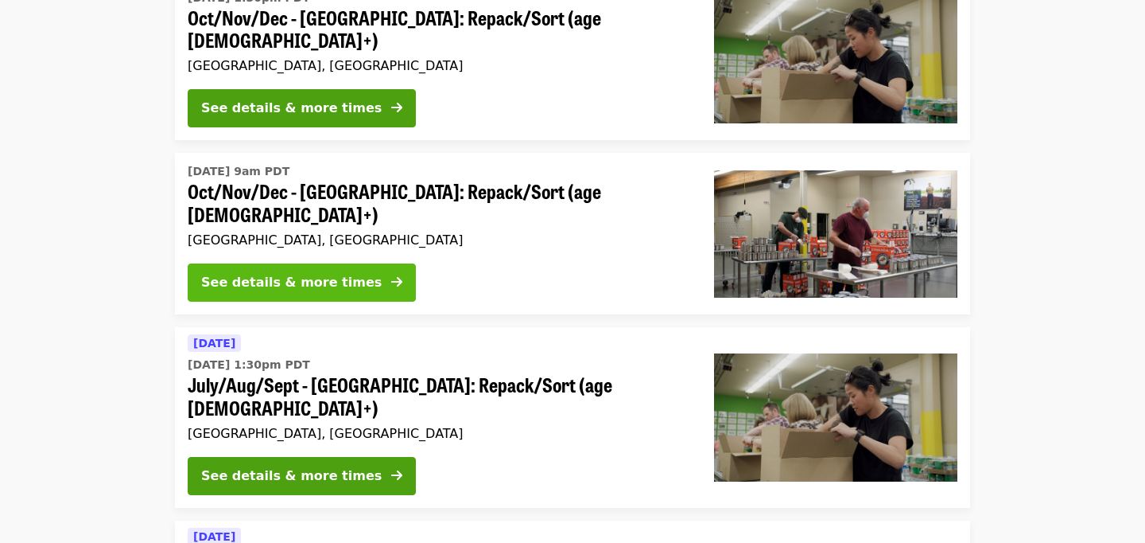
click at [320, 273] on div "See details & more times" at bounding box center [291, 282] width 181 height 19
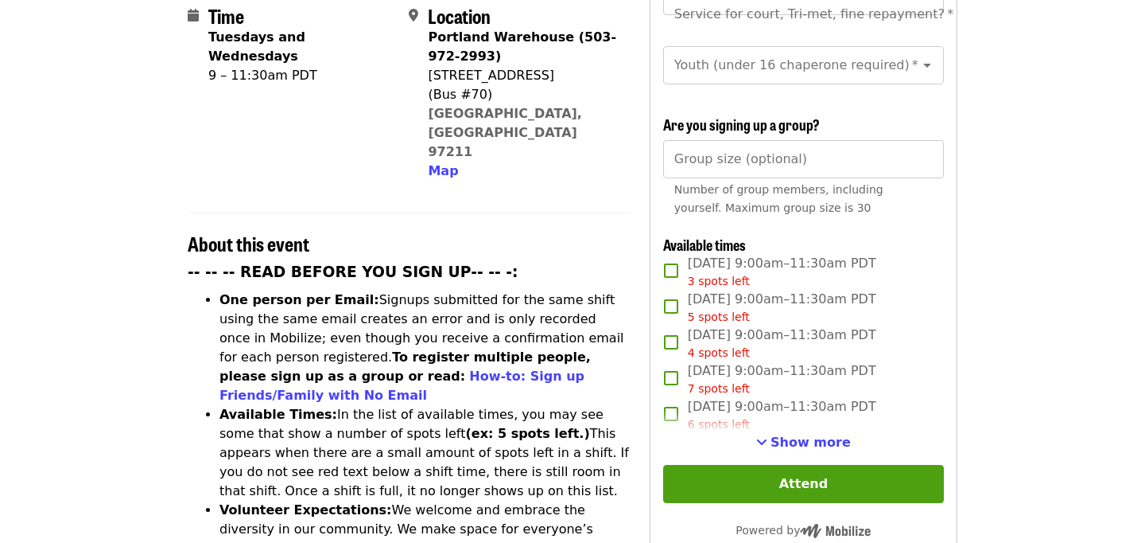
scroll to position [465, 0]
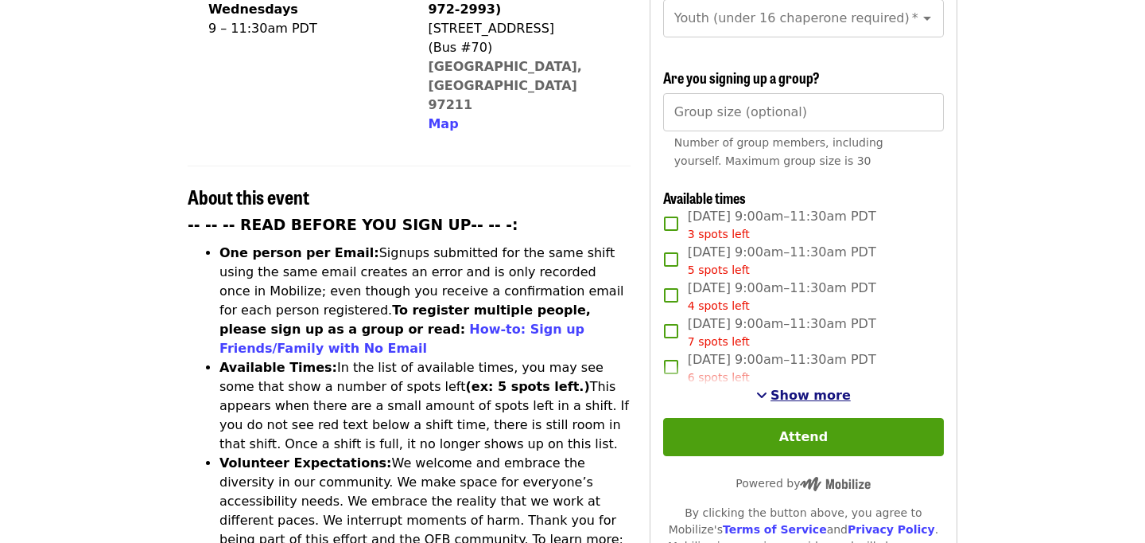
click at [822, 387] on span "Show more" at bounding box center [811, 394] width 80 height 15
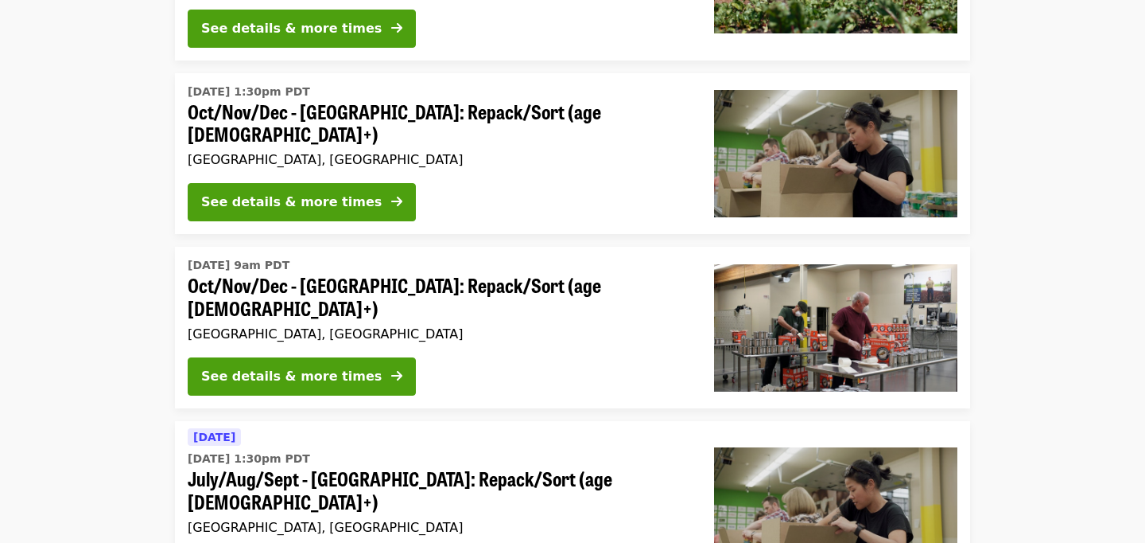
scroll to position [302, 0]
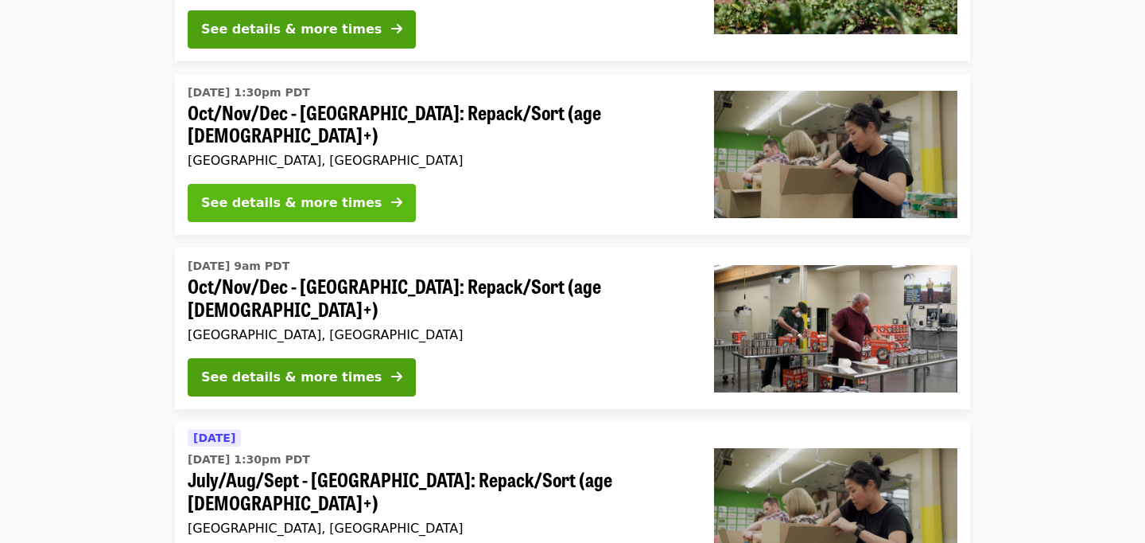
click at [332, 197] on div "See details & more times" at bounding box center [291, 202] width 181 height 19
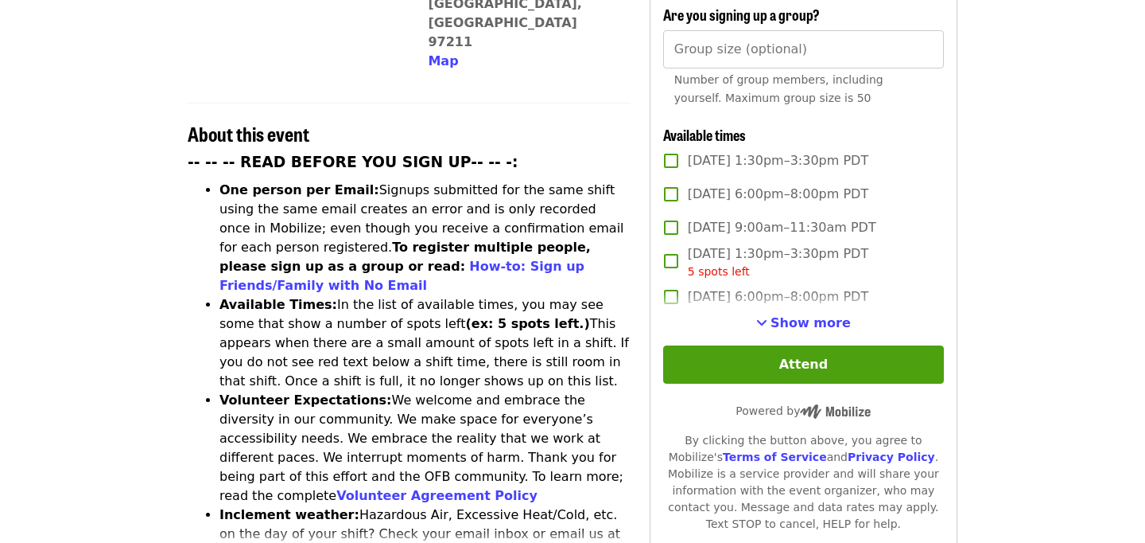
scroll to position [535, 0]
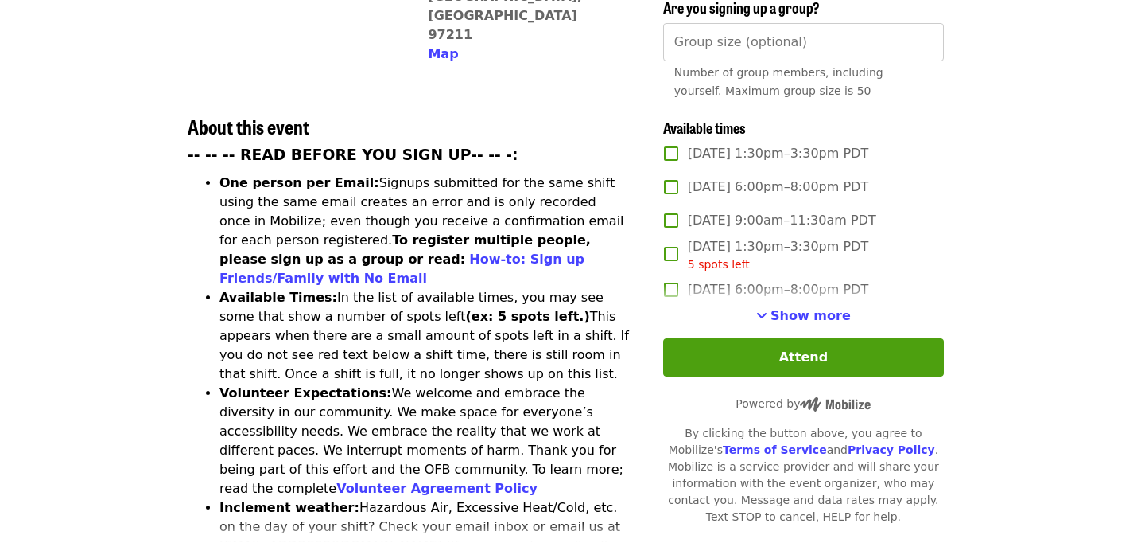
click at [788, 308] on span "Show more" at bounding box center [811, 315] width 80 height 15
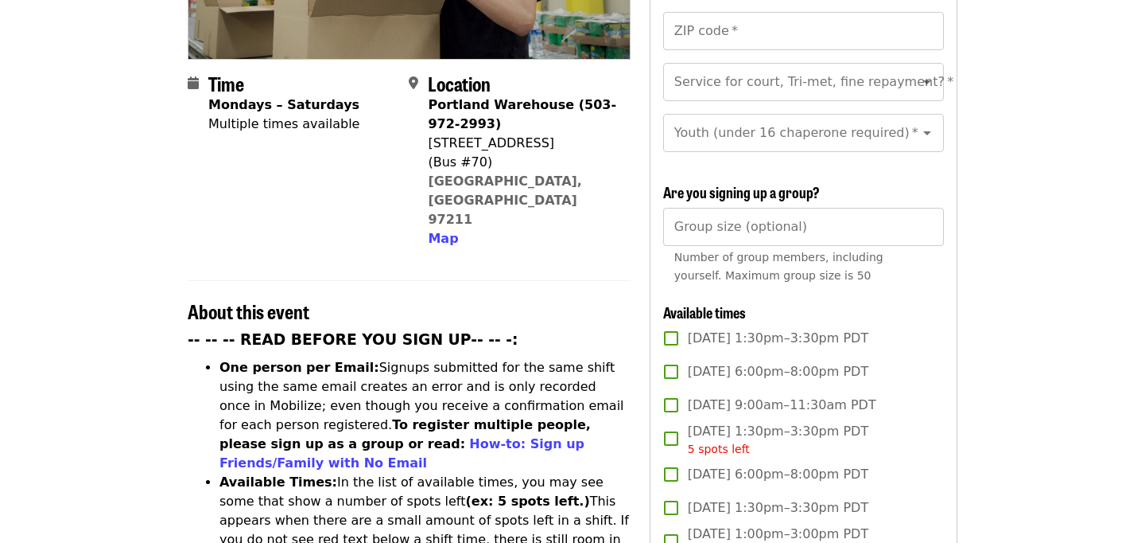
scroll to position [350, 0]
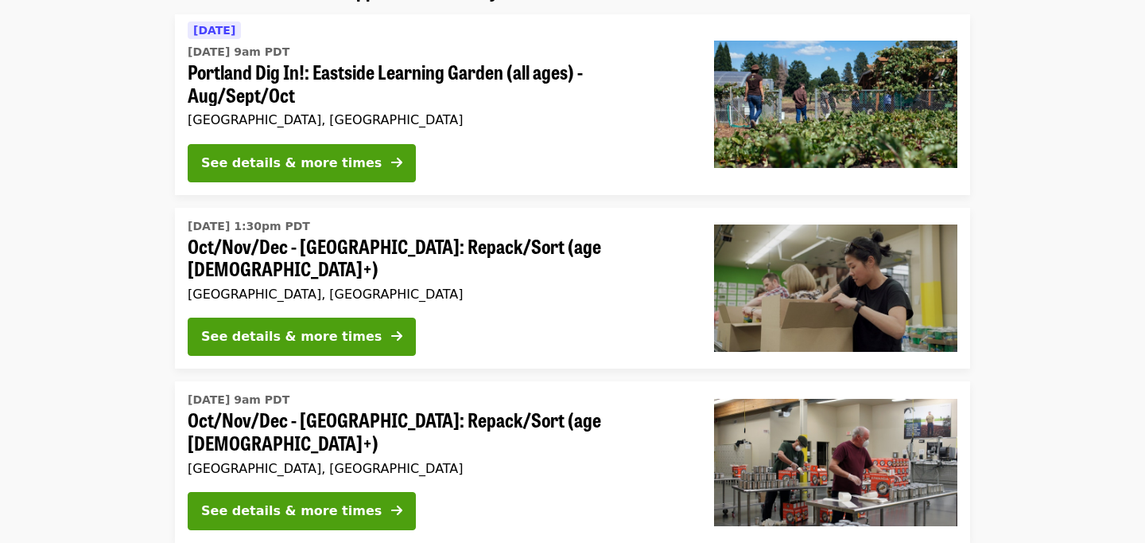
scroll to position [168, 0]
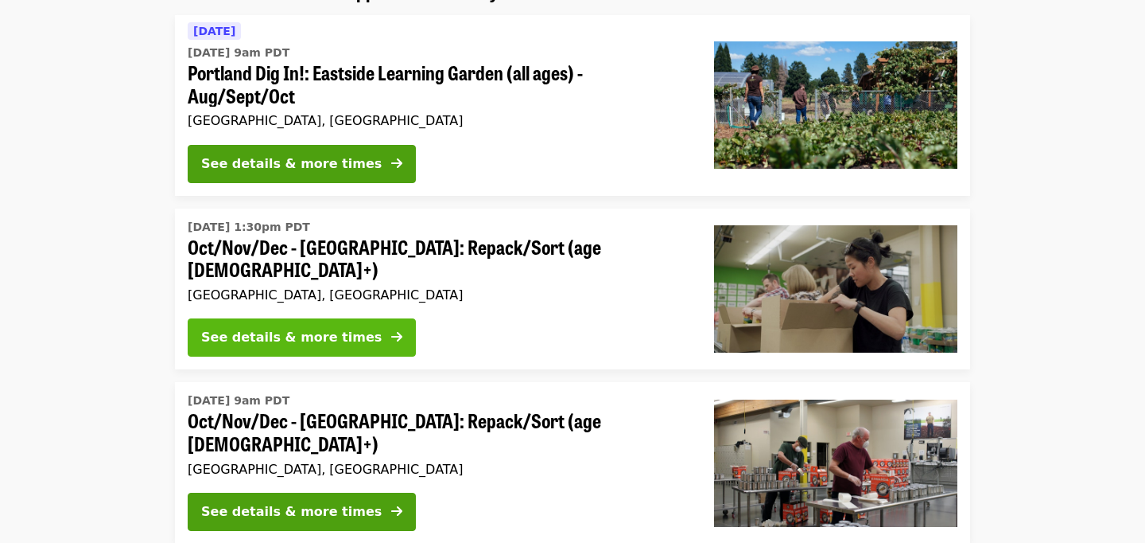
click at [309, 330] on div "See details & more times" at bounding box center [291, 337] width 181 height 19
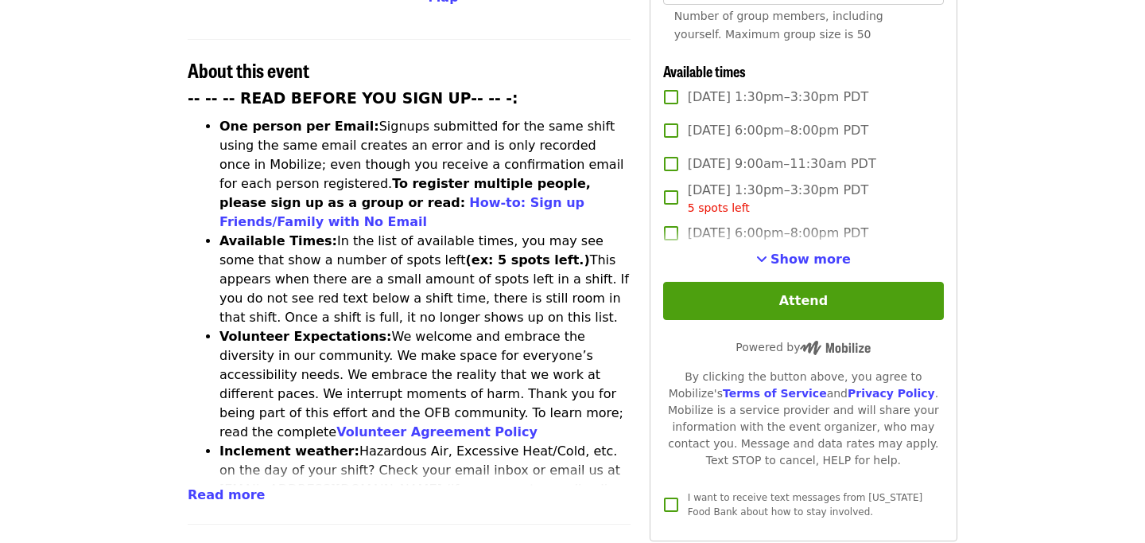
scroll to position [585, 0]
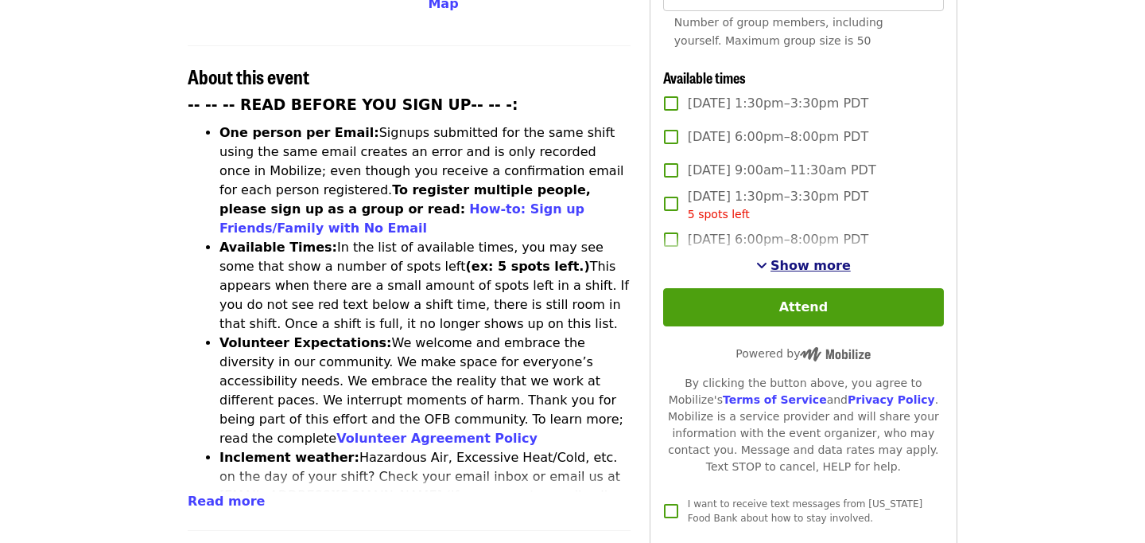
click at [804, 258] on span "Show more" at bounding box center [811, 265] width 80 height 15
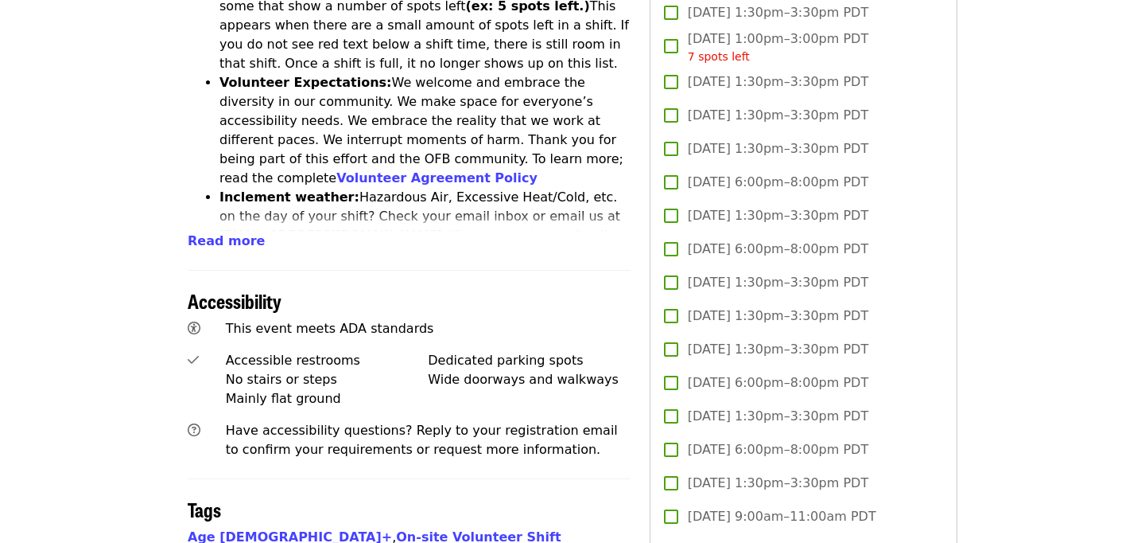
scroll to position [846, 0]
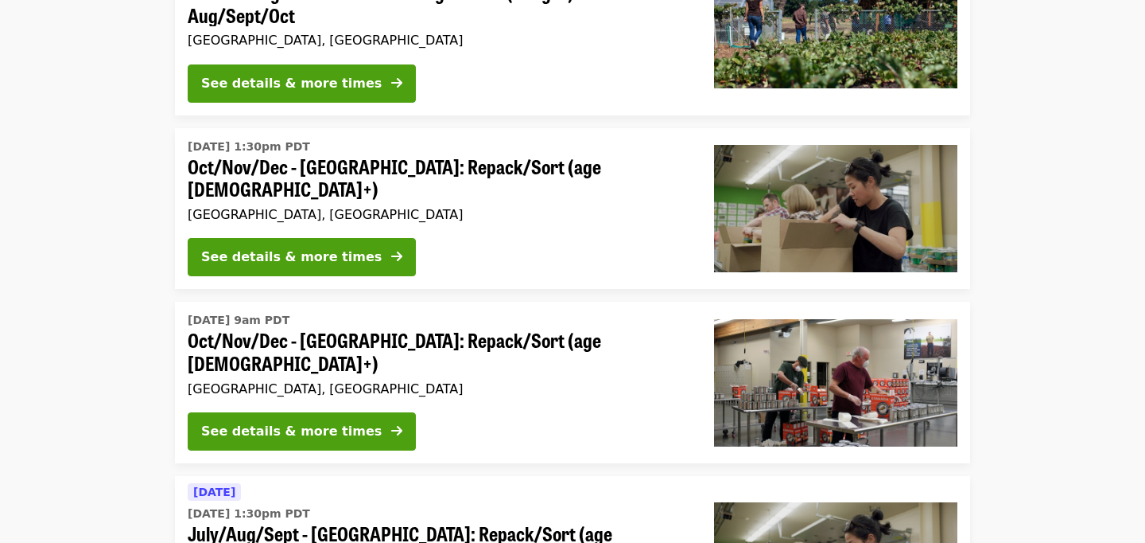
scroll to position [255, 0]
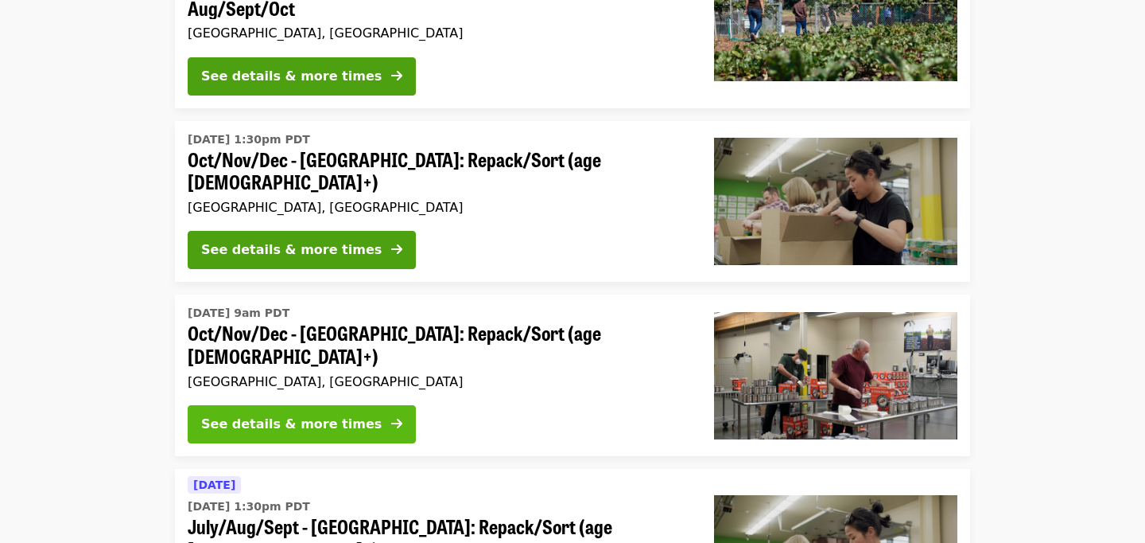
click at [342, 414] on div "See details & more times" at bounding box center [291, 423] width 181 height 19
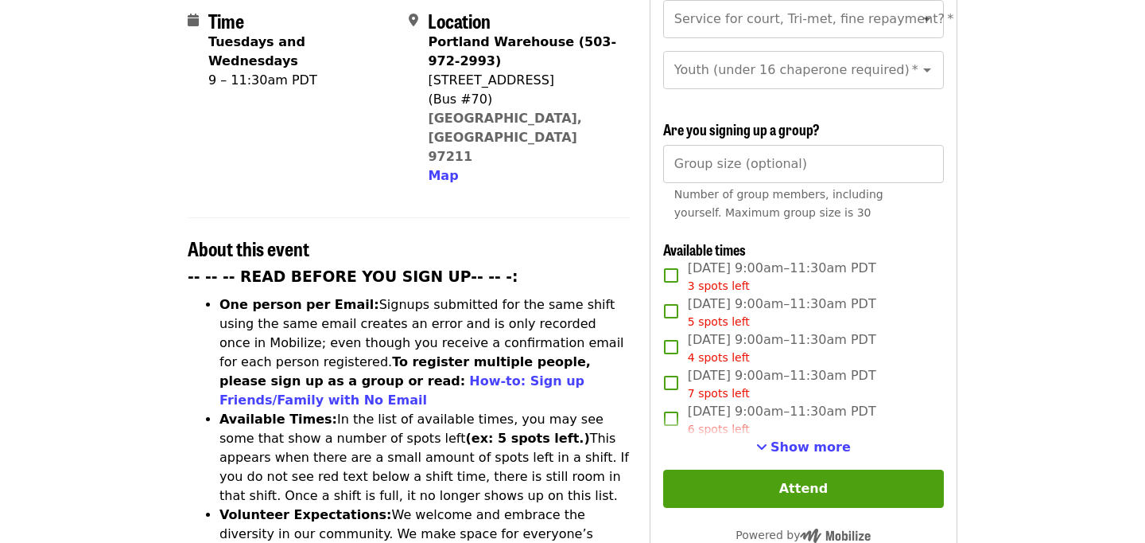
scroll to position [415, 0]
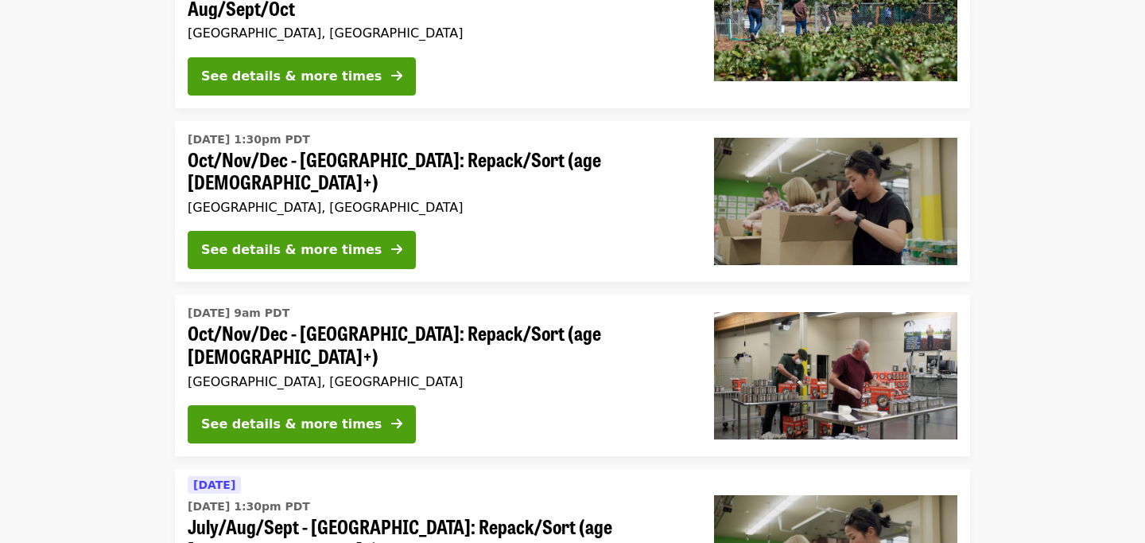
scroll to position [339, 0]
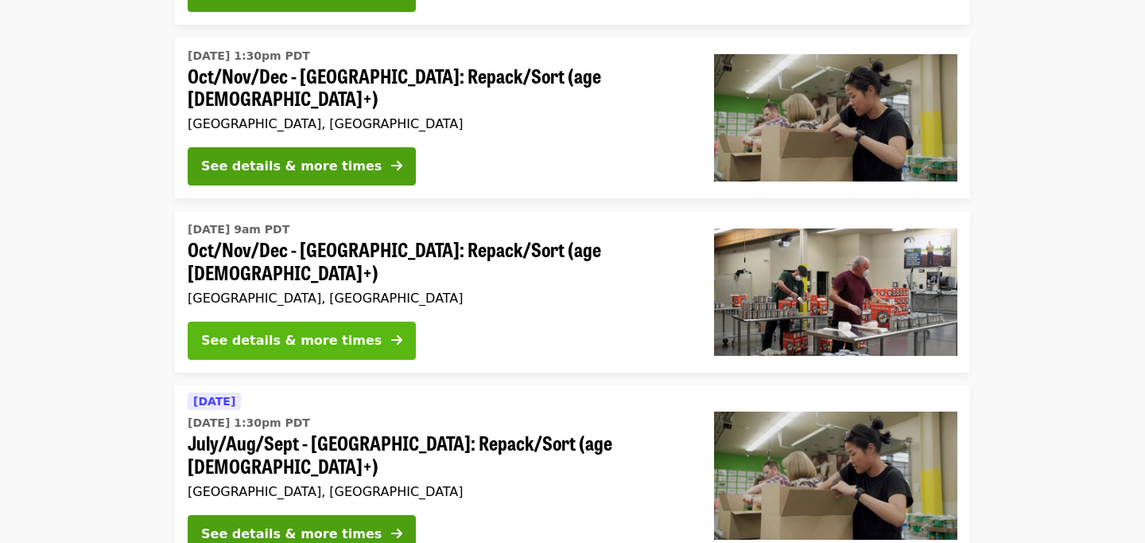
click at [250, 331] on div "See details & more times" at bounding box center [291, 340] width 181 height 19
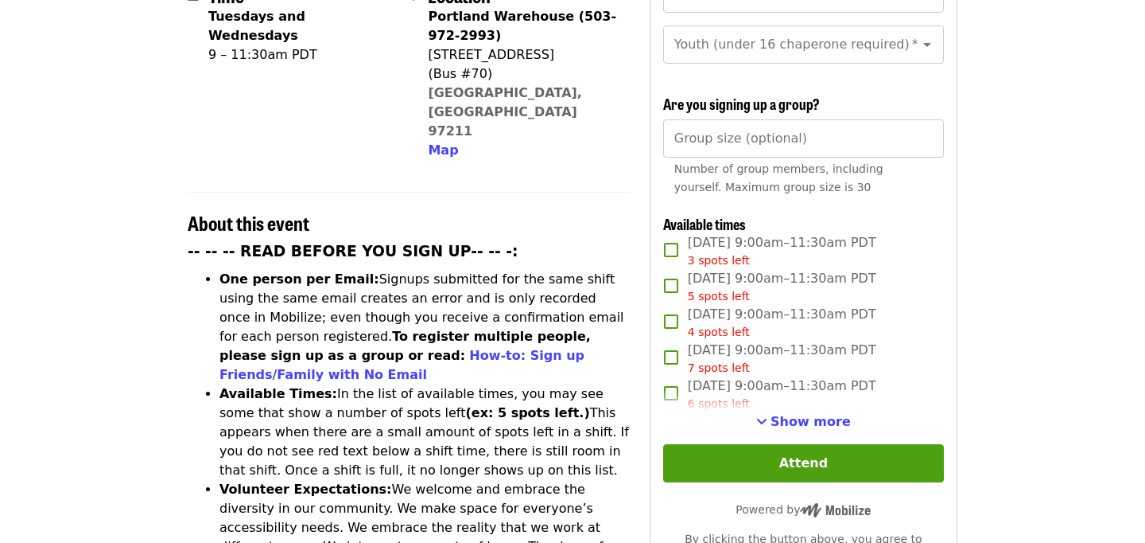
scroll to position [438, 0]
click at [818, 413] on button "Show more" at bounding box center [803, 422] width 95 height 19
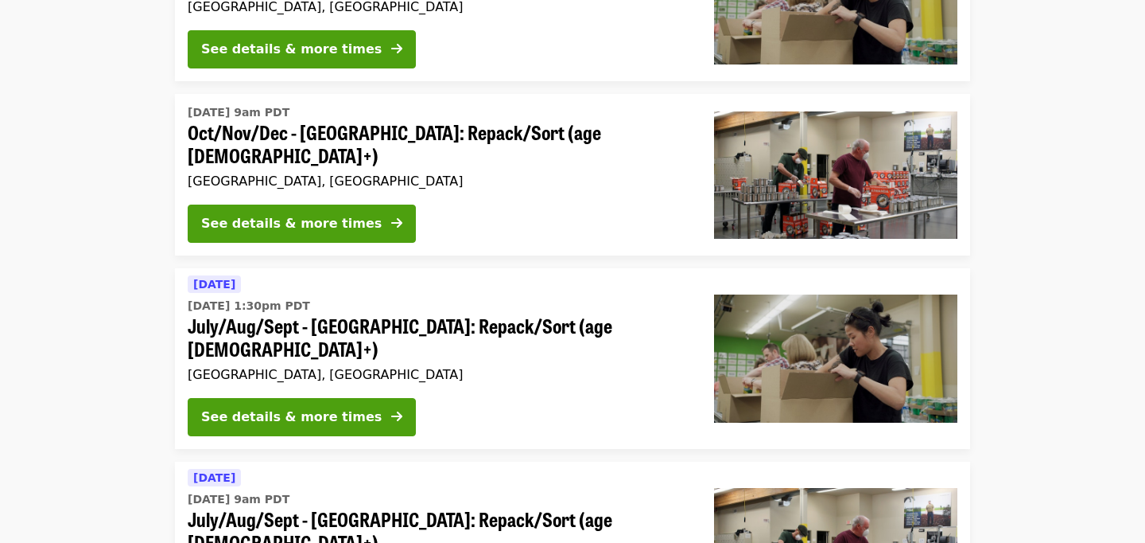
scroll to position [459, 0]
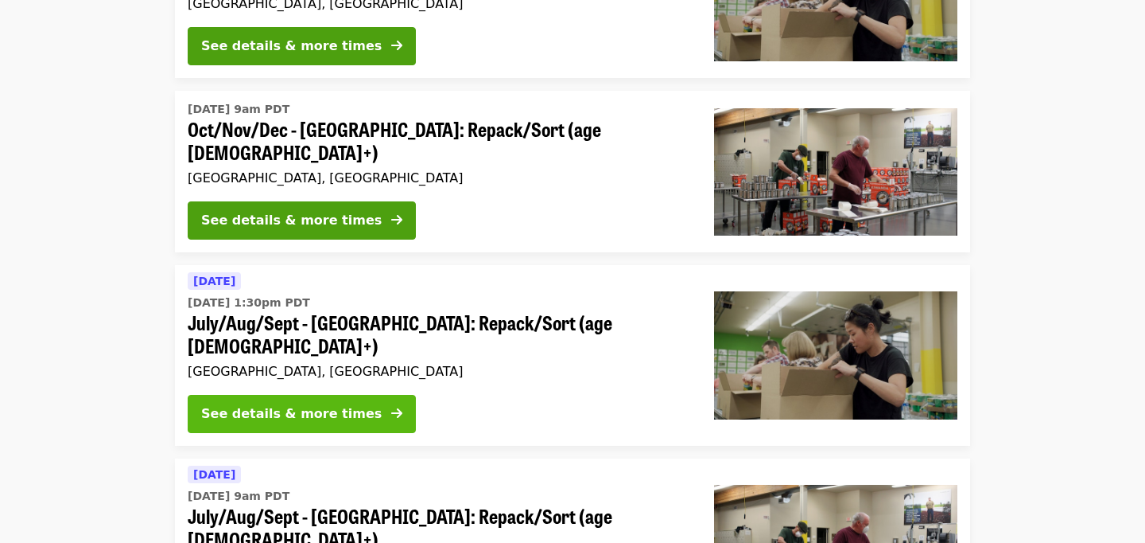
click at [305, 404] on div "See details & more times" at bounding box center [291, 413] width 181 height 19
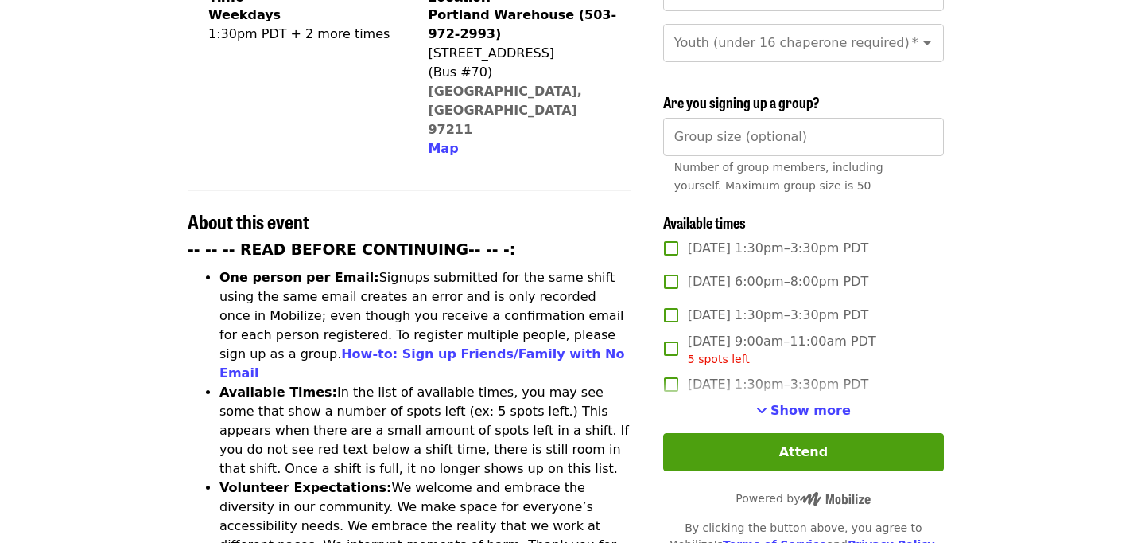
scroll to position [466, 0]
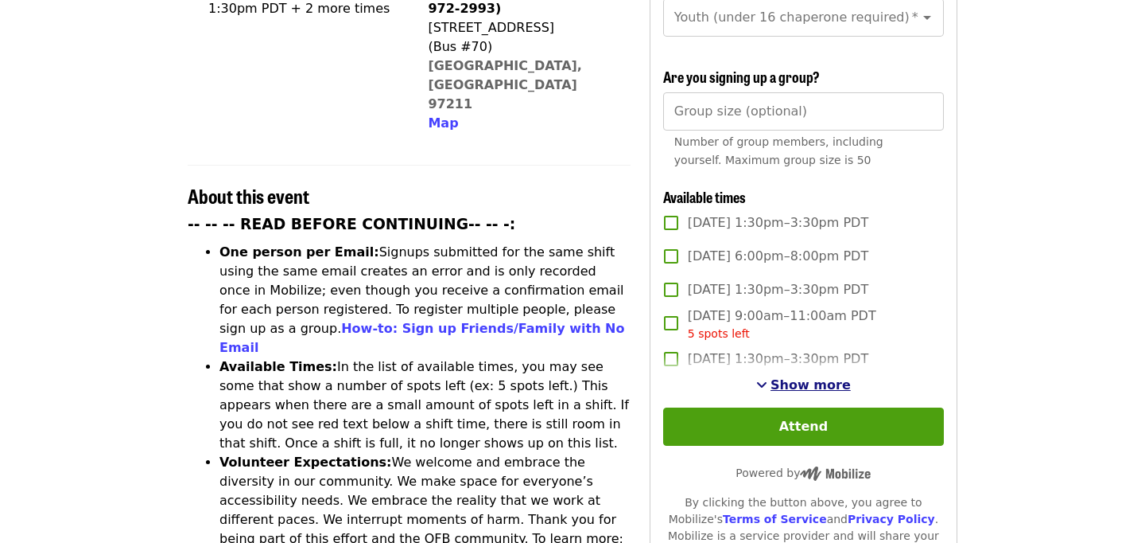
click at [781, 377] on span "Show more" at bounding box center [811, 384] width 80 height 15
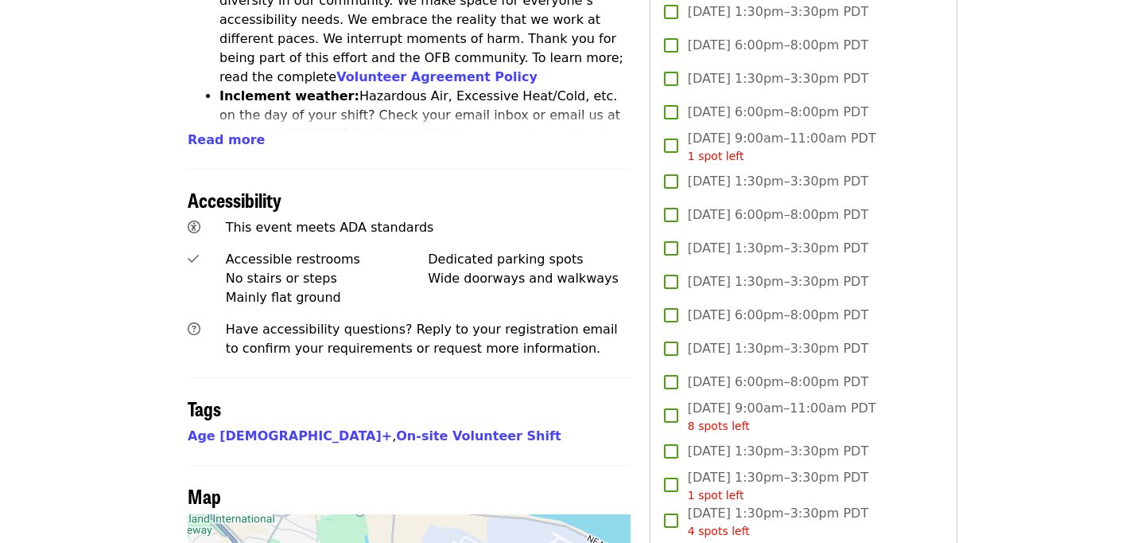
scroll to position [959, 0]
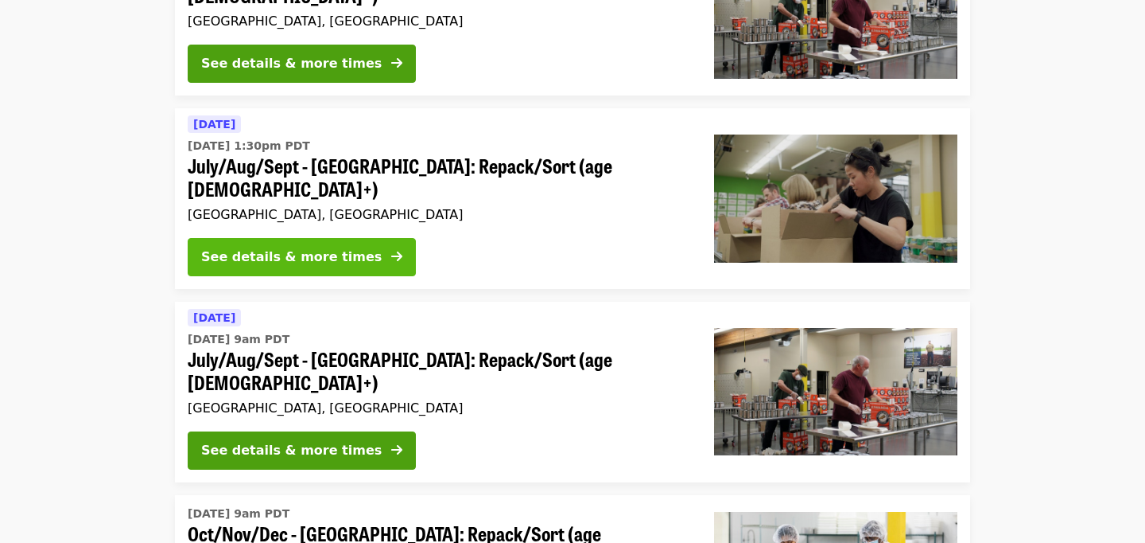
scroll to position [639, 0]
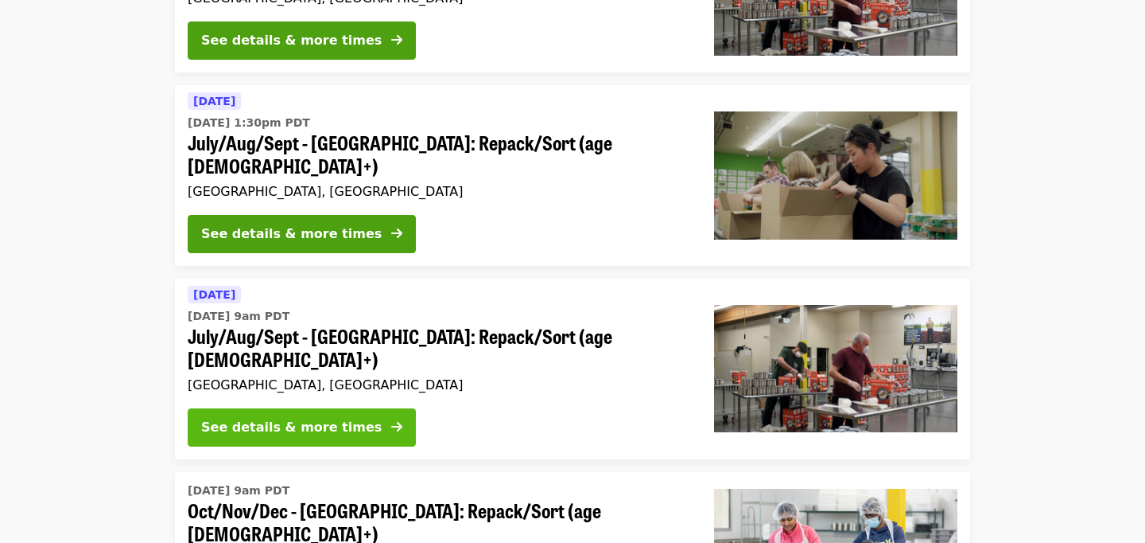
click at [313, 418] on div "See details & more times" at bounding box center [291, 427] width 181 height 19
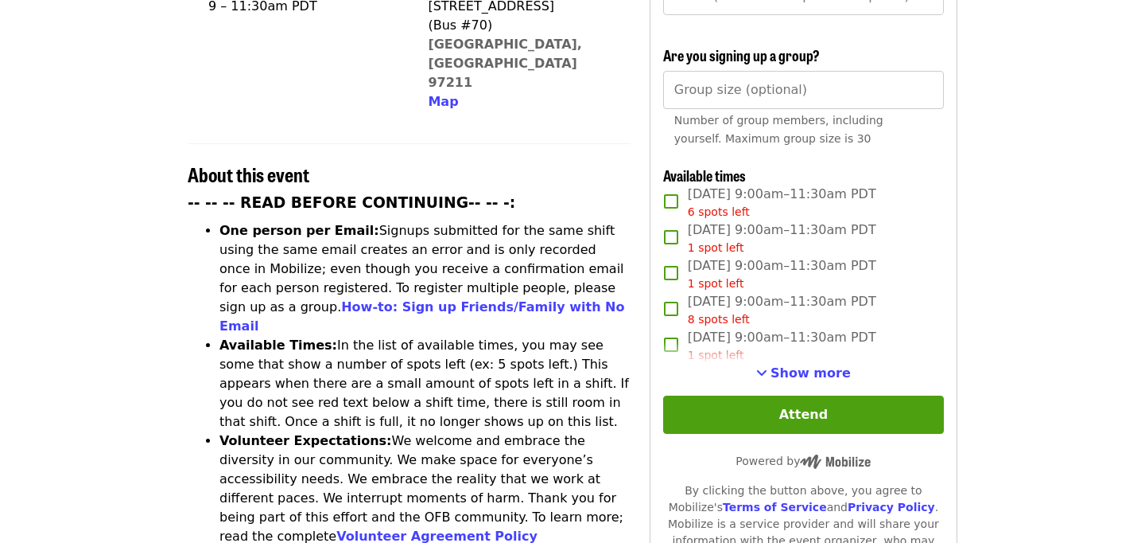
scroll to position [488, 0]
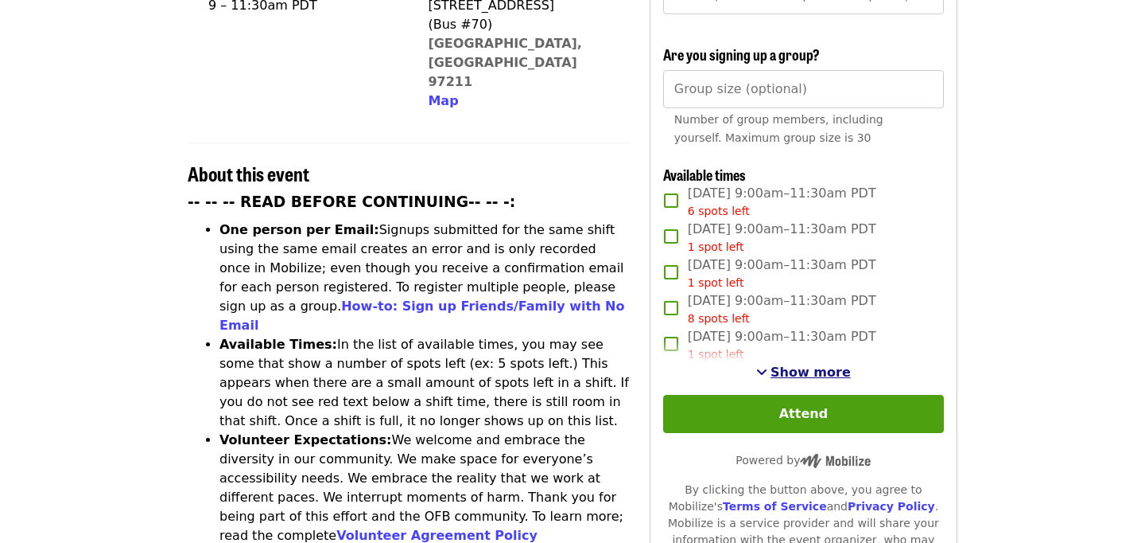
click at [819, 364] on span "Show more" at bounding box center [811, 371] width 80 height 15
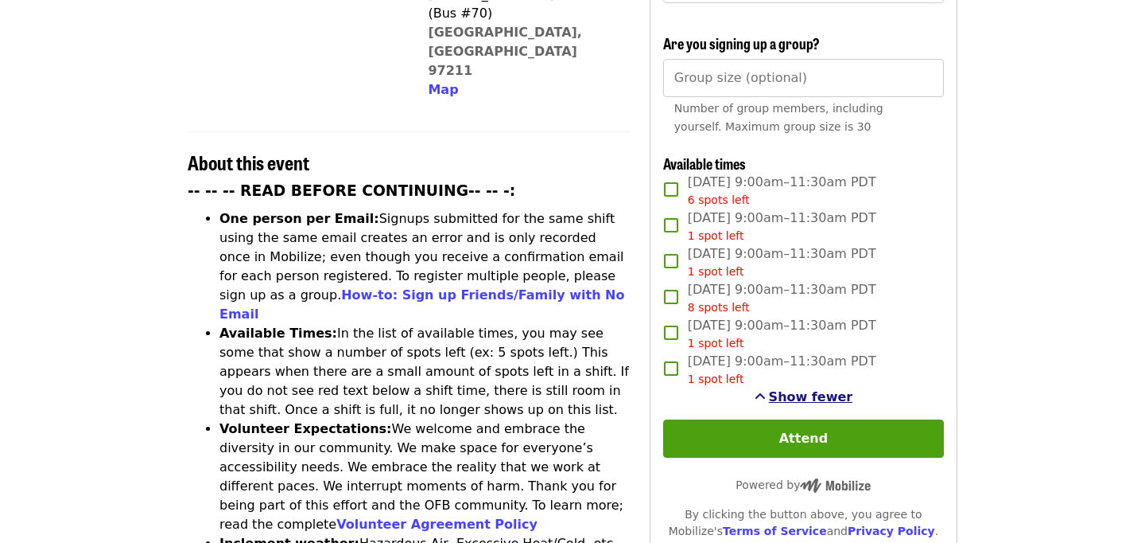
scroll to position [500, 0]
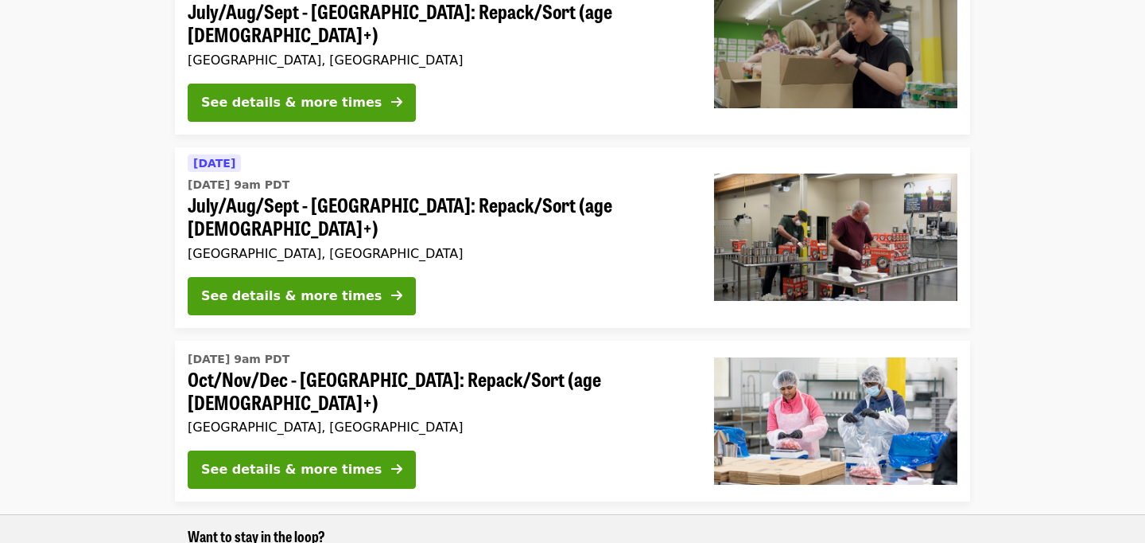
scroll to position [803, 0]
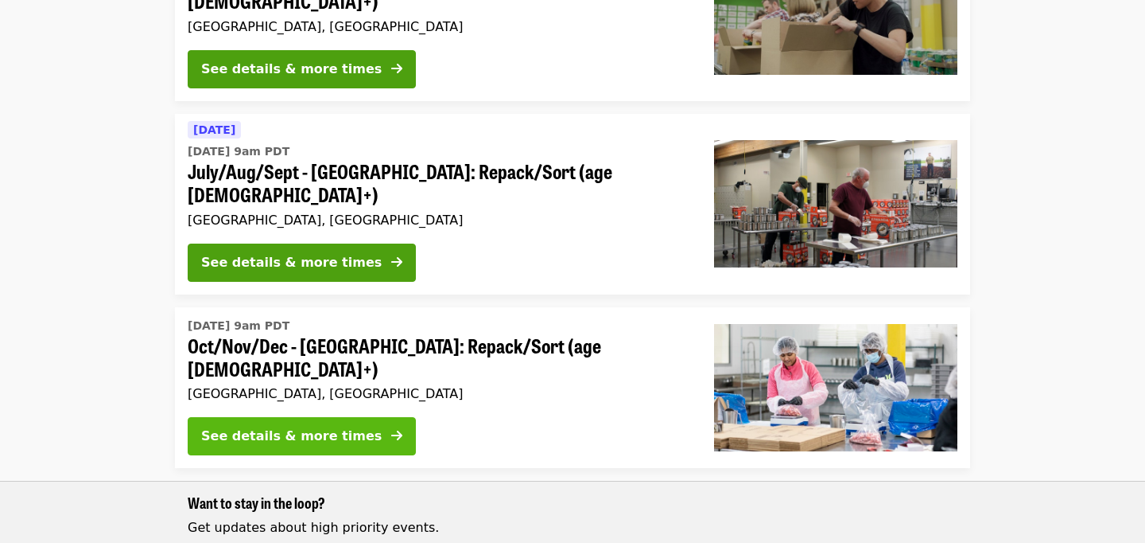
click at [293, 426] on div "See details & more times" at bounding box center [291, 435] width 181 height 19
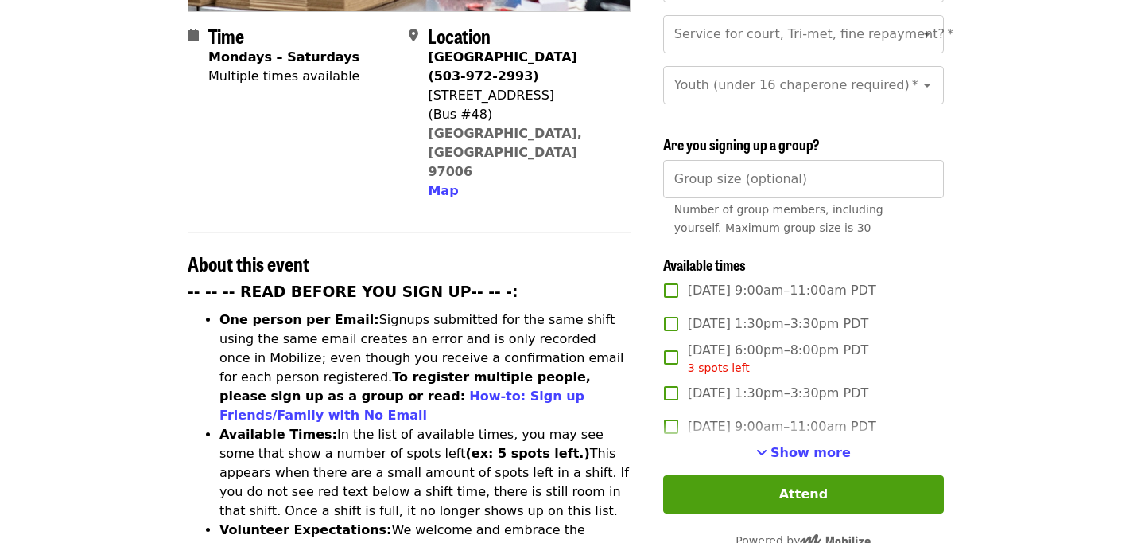
scroll to position [424, 0]
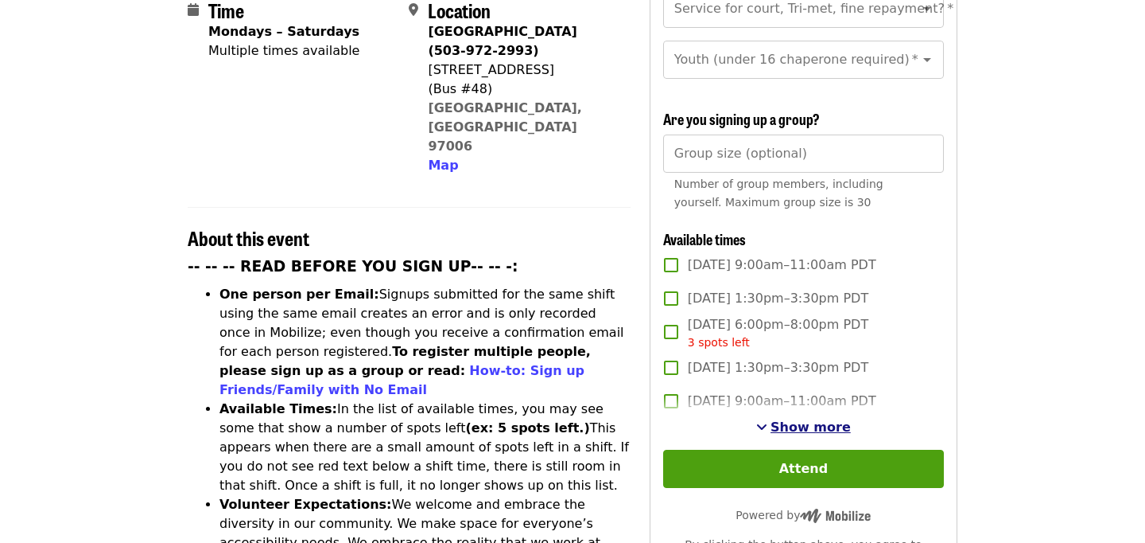
click at [779, 419] on span "Show more" at bounding box center [811, 426] width 80 height 15
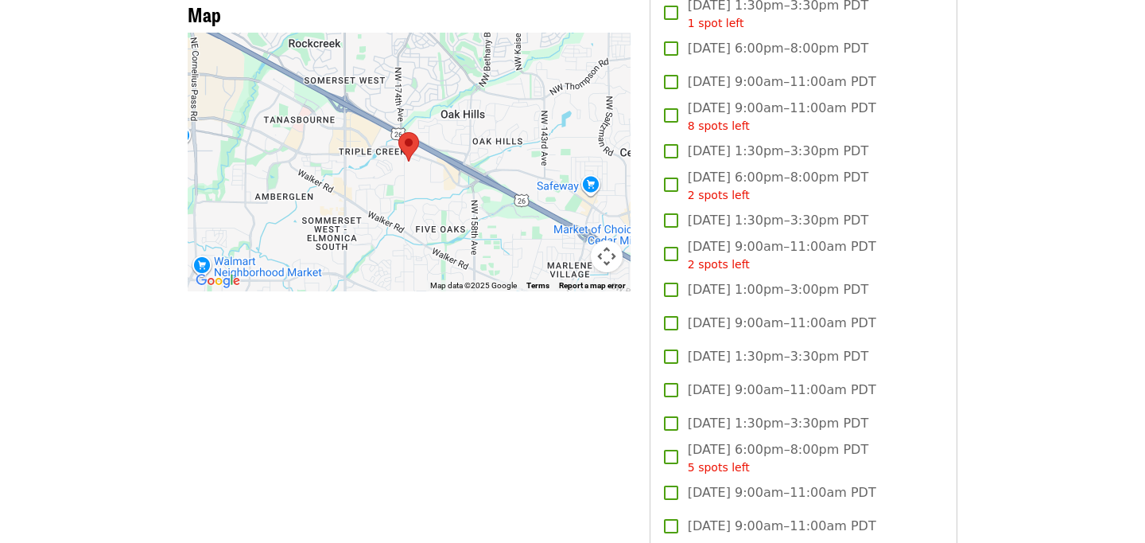
scroll to position [1447, 0]
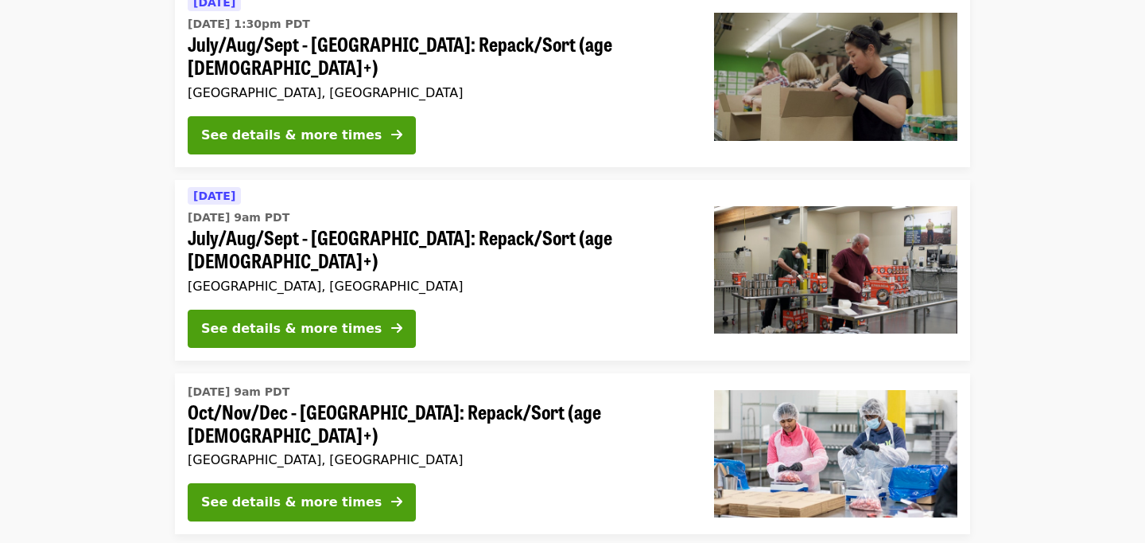
scroll to position [725, 0]
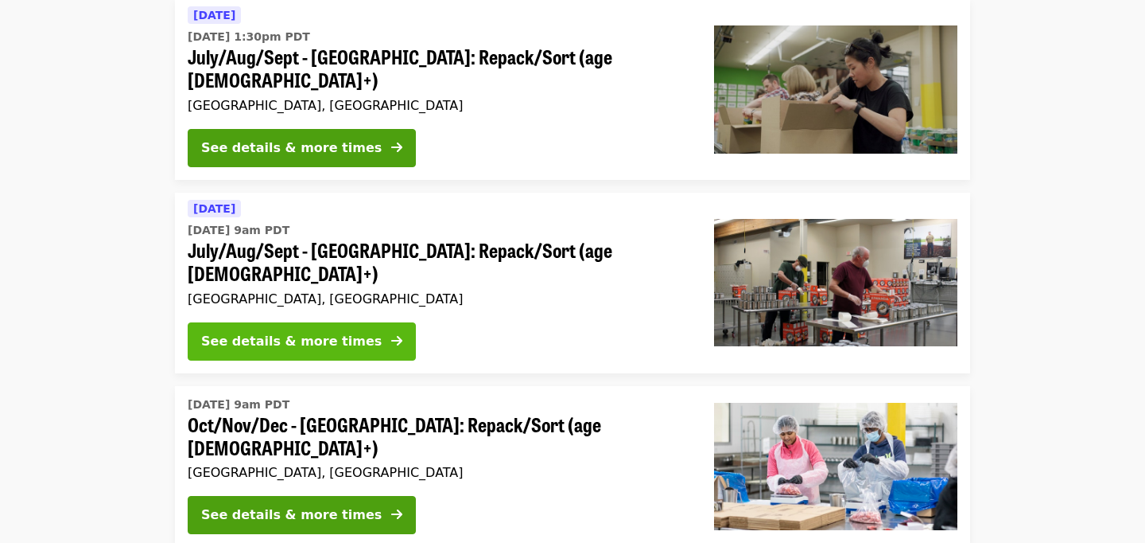
click at [323, 332] on div "See details & more times" at bounding box center [291, 341] width 181 height 19
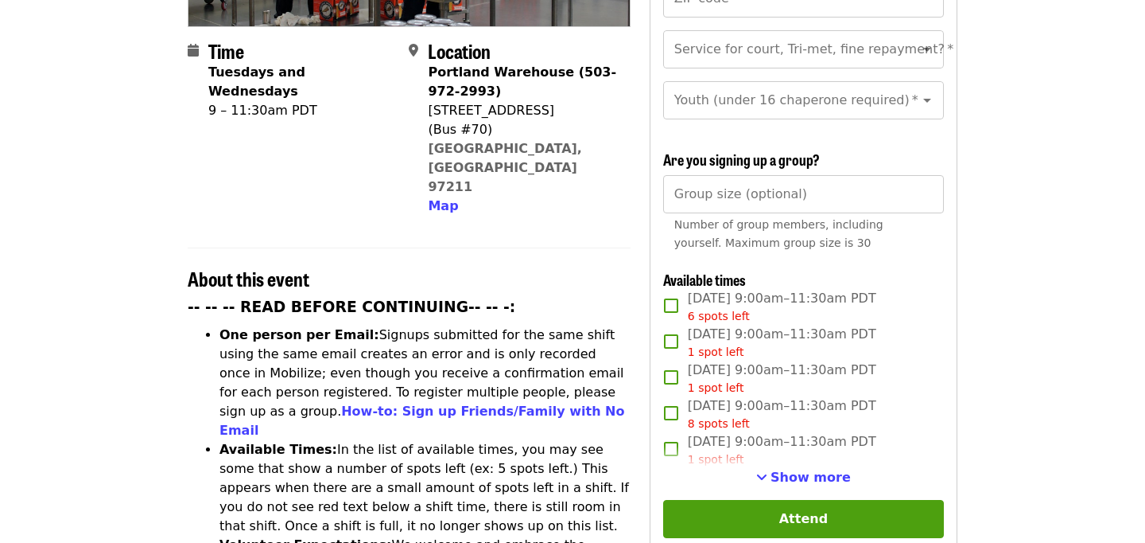
scroll to position [403, 0]
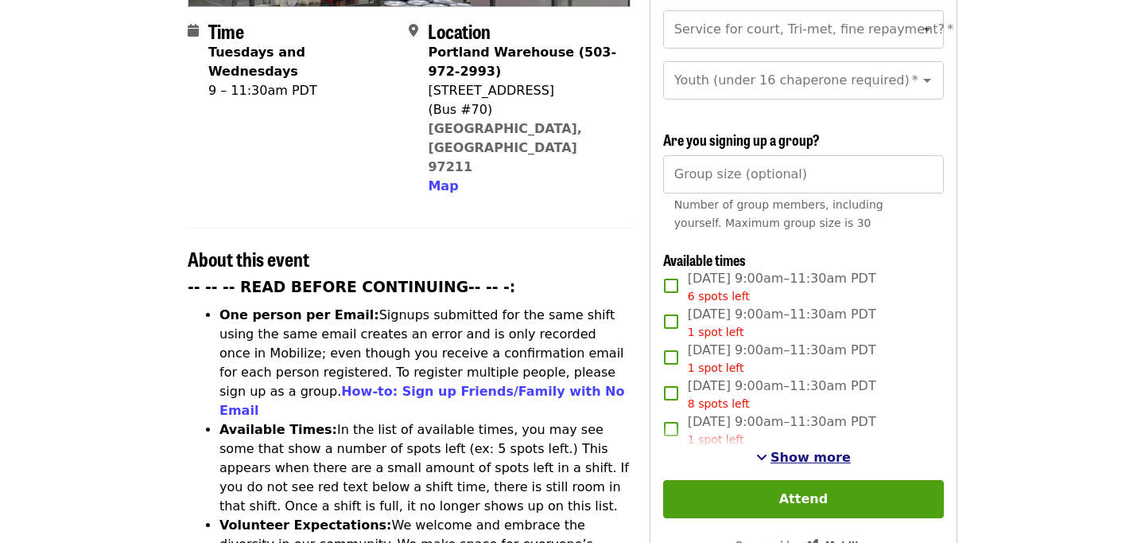
click at [782, 449] on span "Show more" at bounding box center [811, 456] width 80 height 15
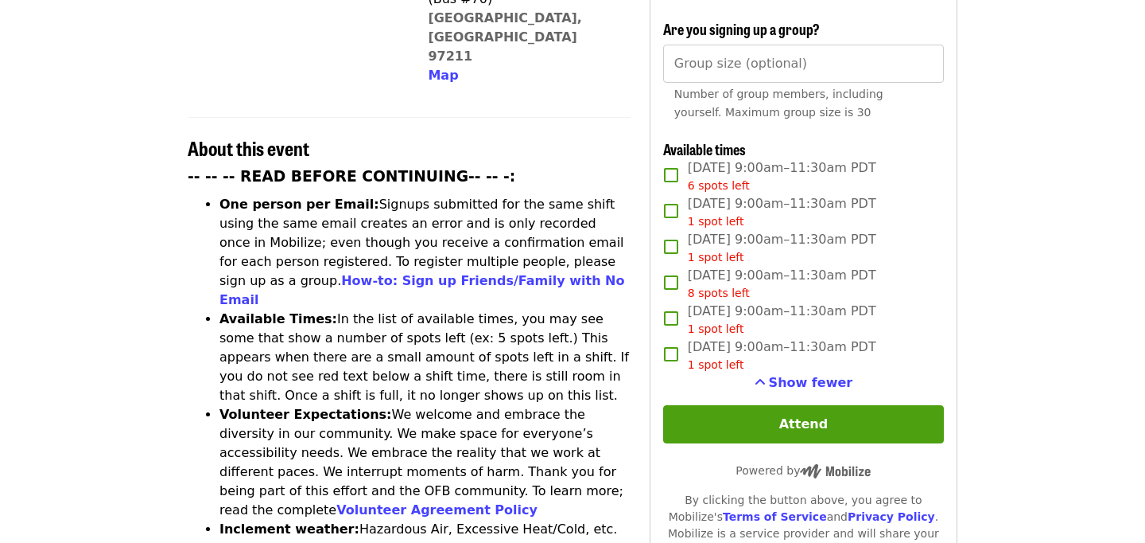
scroll to position [562, 0]
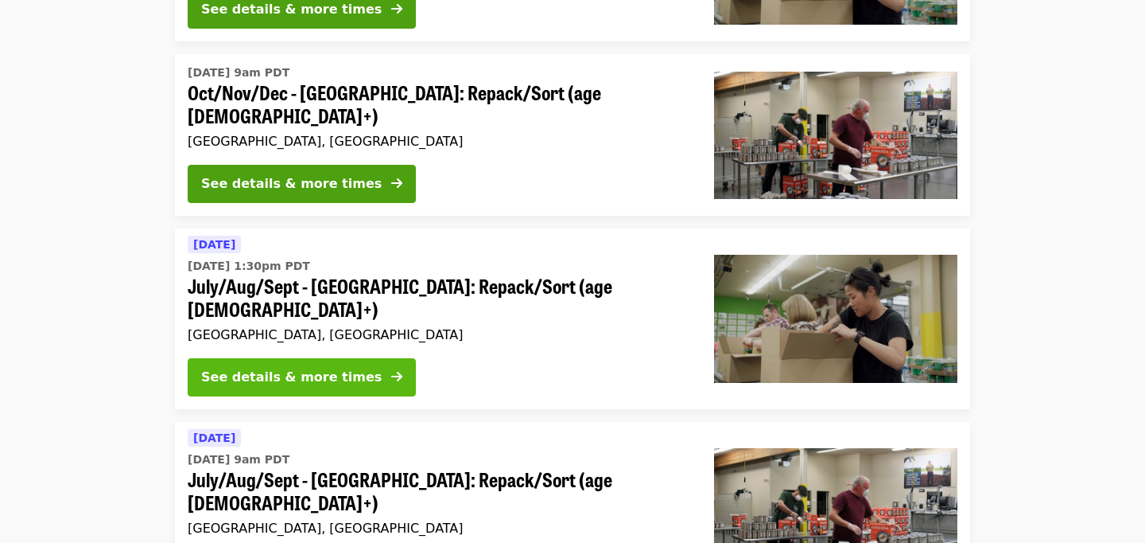
scroll to position [497, 0]
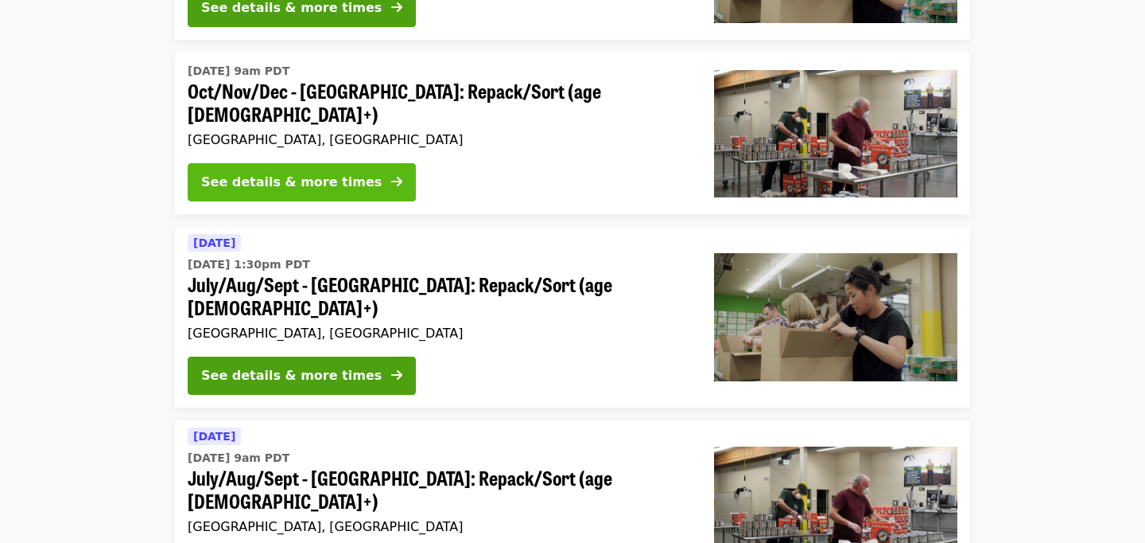
click at [317, 176] on button "See details & more times" at bounding box center [302, 182] width 228 height 38
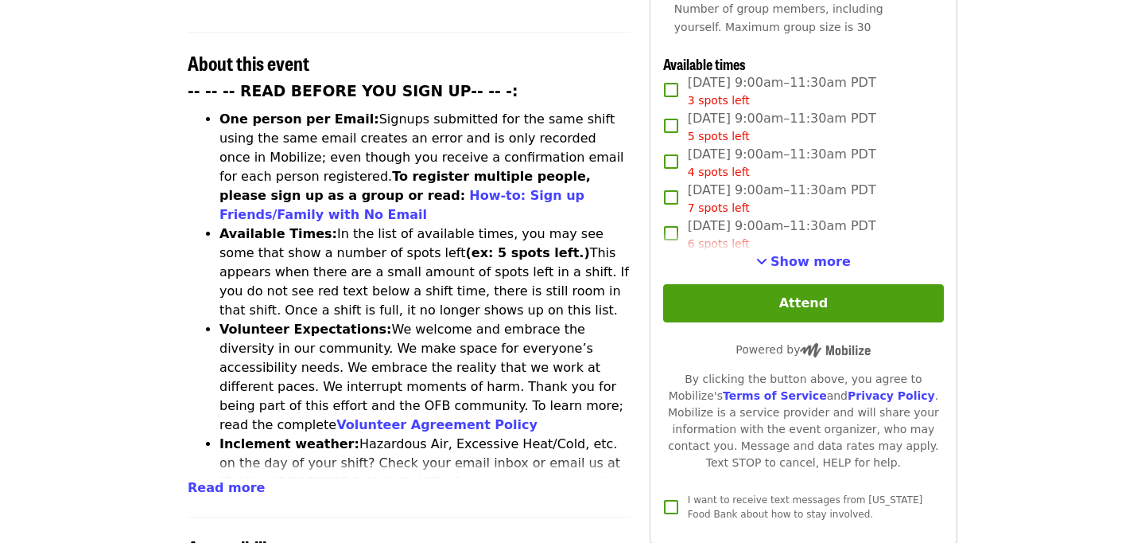
scroll to position [581, 0]
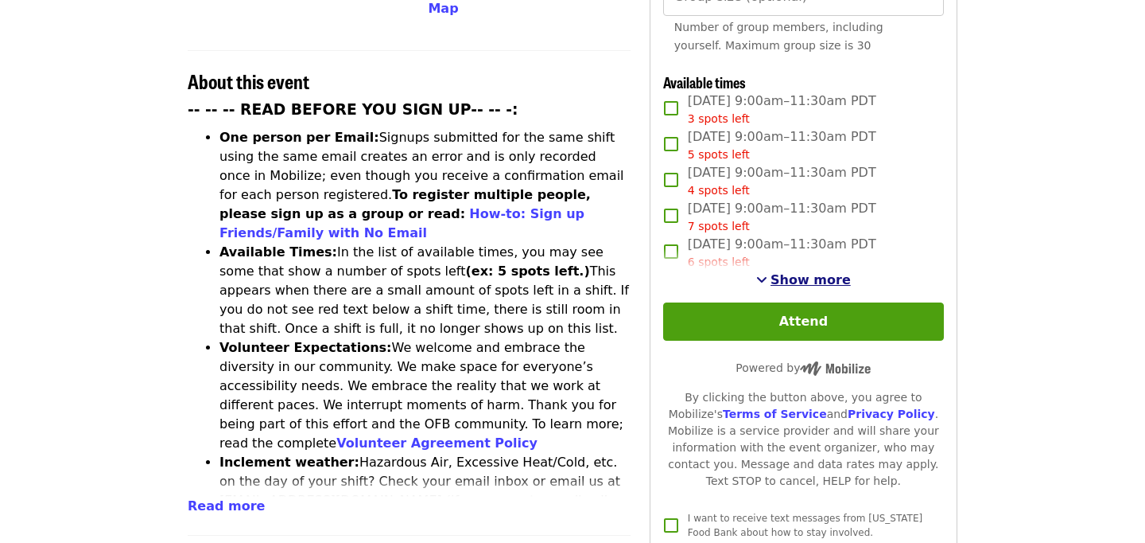
click at [811, 272] on span "Show more" at bounding box center [811, 279] width 80 height 15
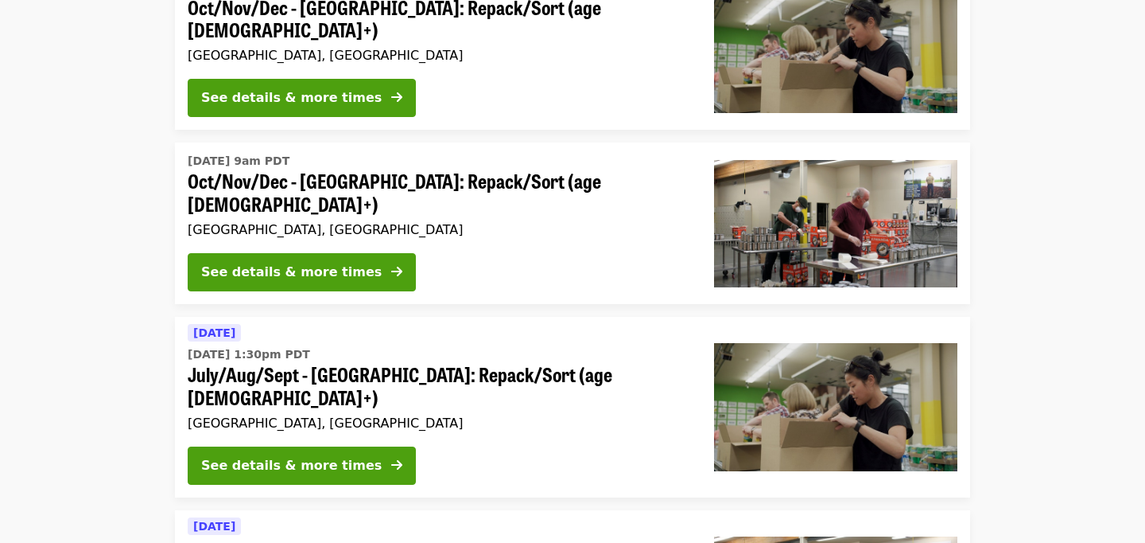
scroll to position [403, 0]
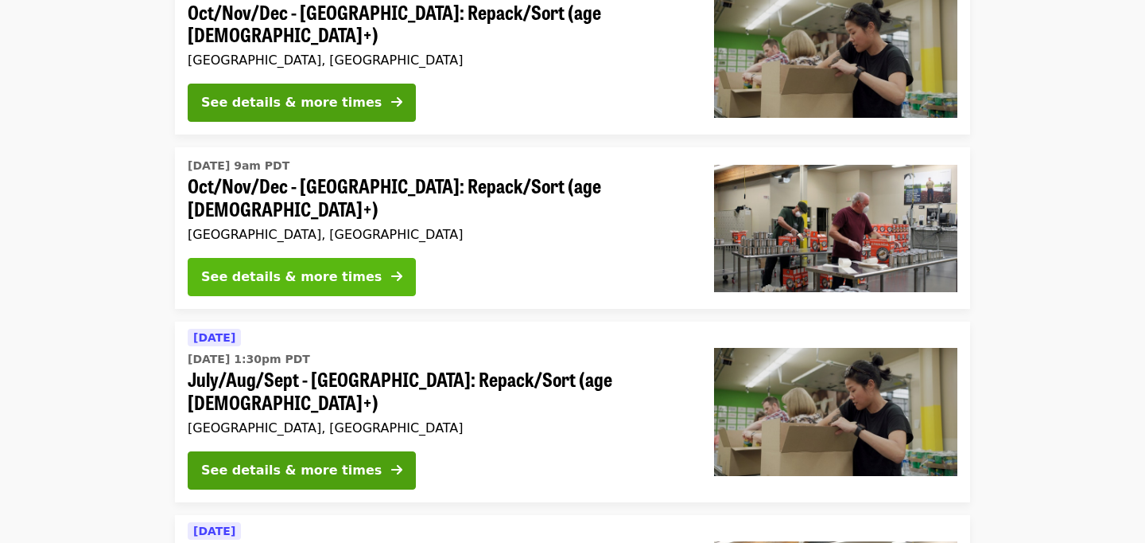
click at [311, 258] on button "See details & more times" at bounding box center [302, 277] width 228 height 38
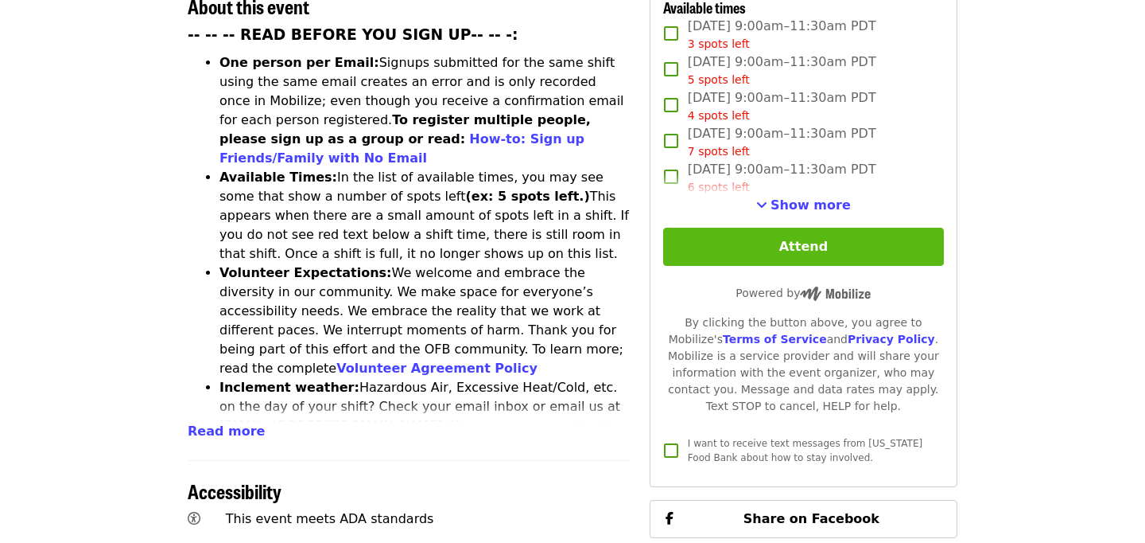
scroll to position [616, 0]
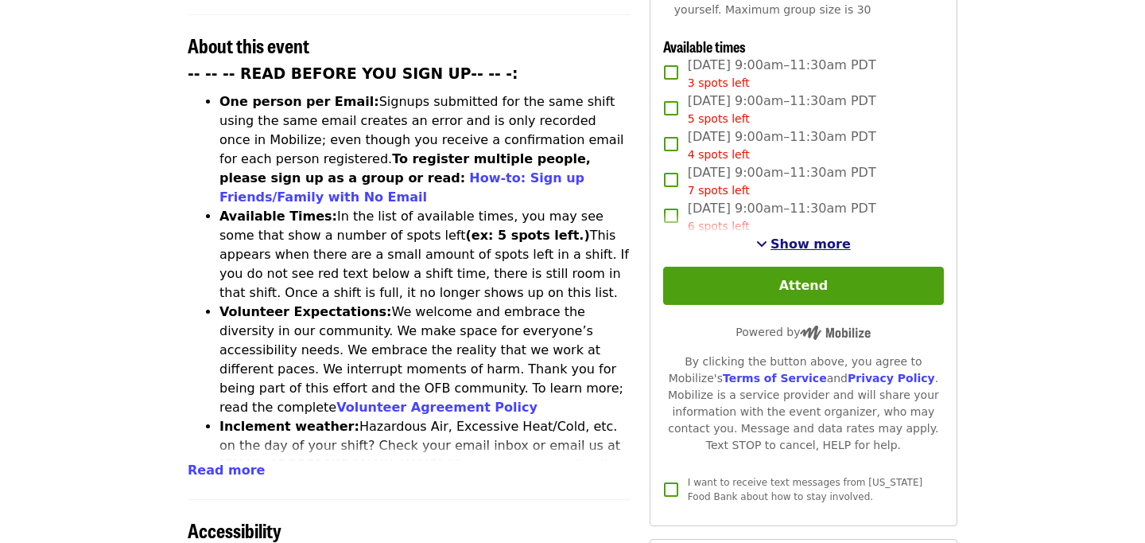
click at [814, 236] on span "Show more" at bounding box center [811, 243] width 80 height 15
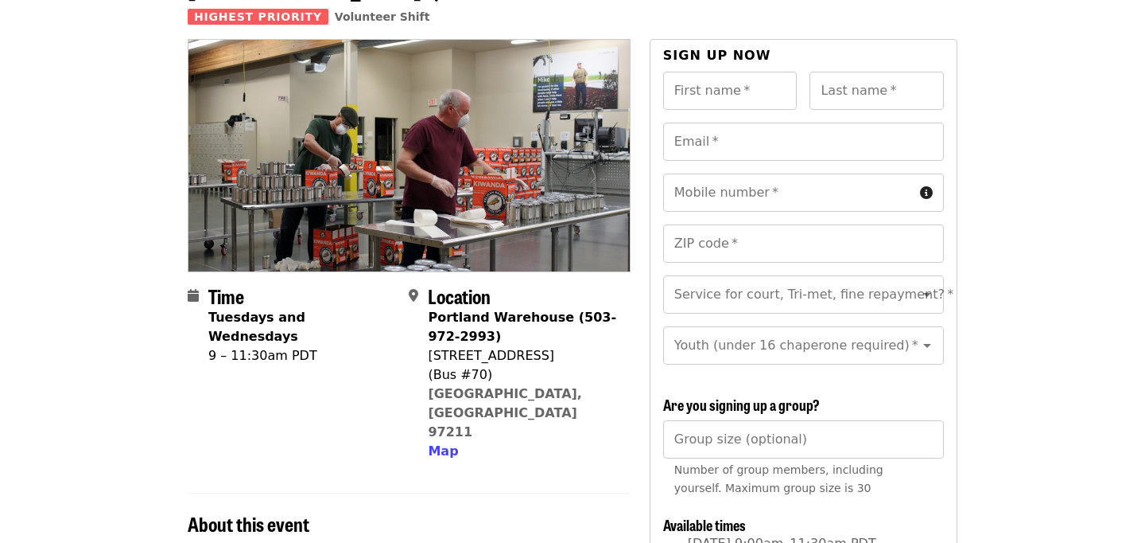
scroll to position [0, 0]
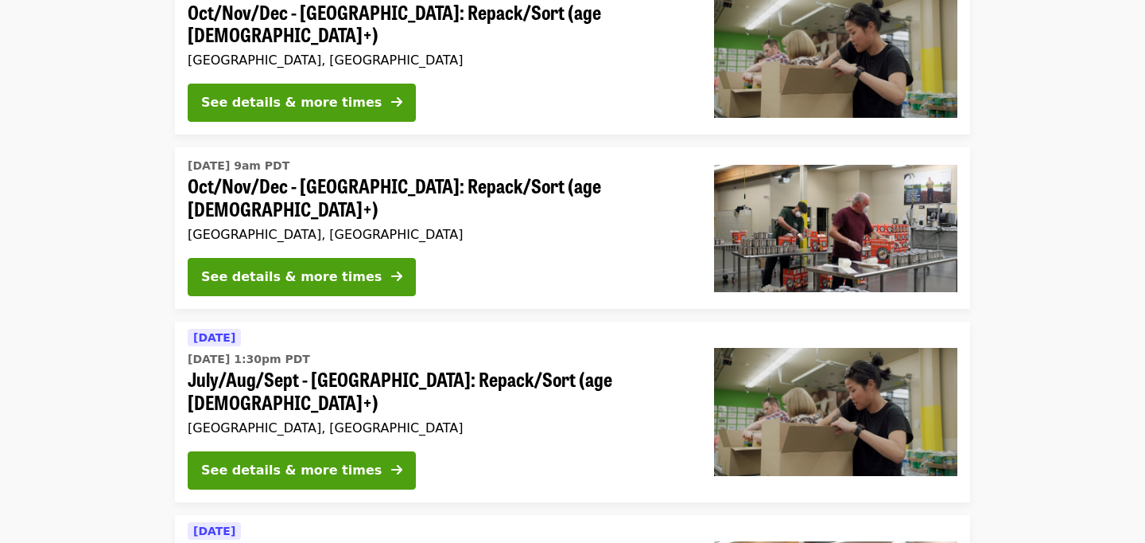
scroll to position [271, 0]
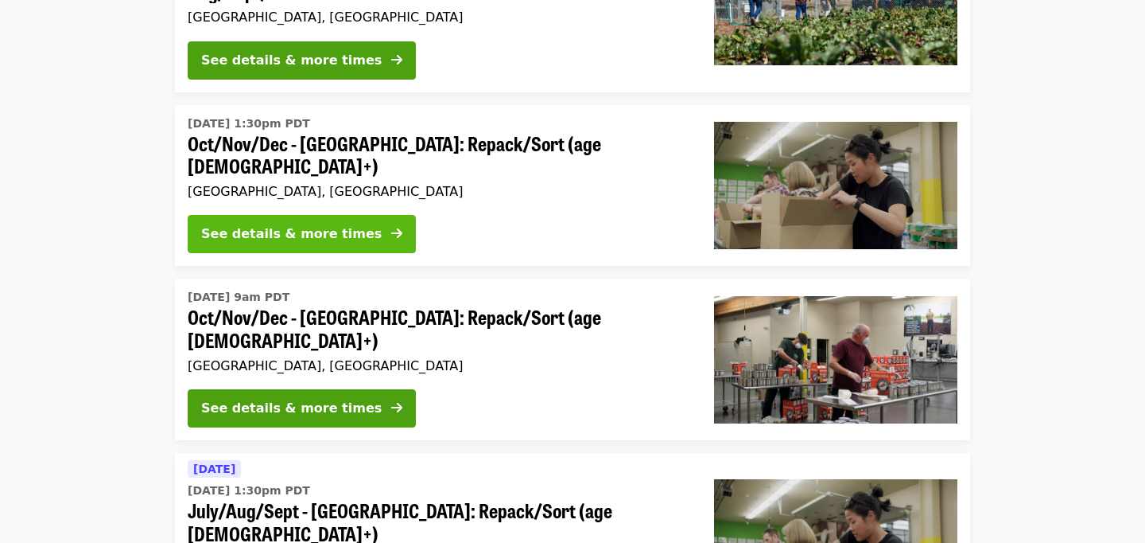
click at [281, 231] on div "See details & more times" at bounding box center [291, 233] width 181 height 19
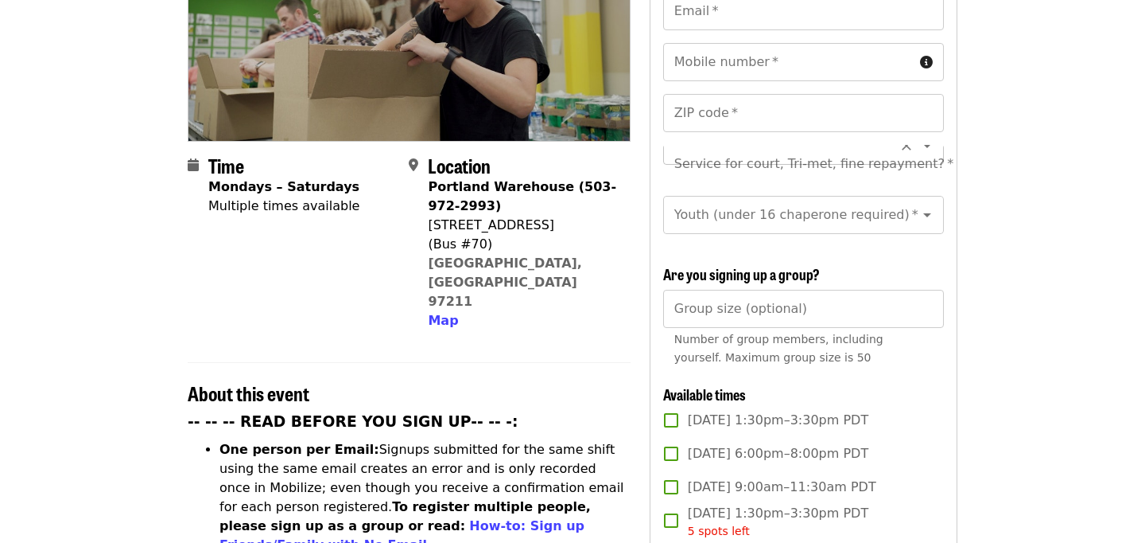
scroll to position [421, 0]
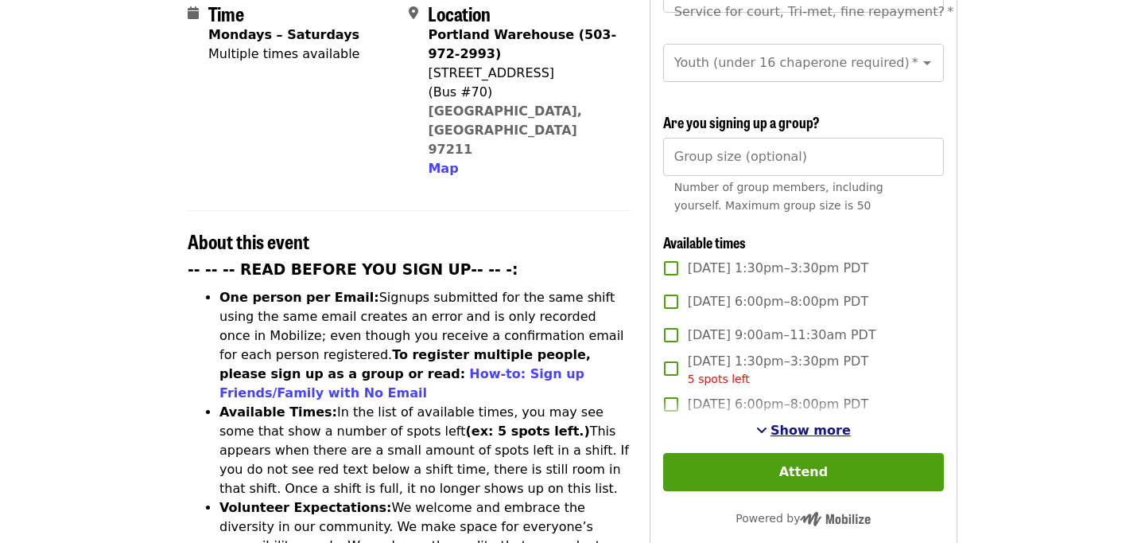
click at [779, 422] on span "Show more" at bounding box center [811, 429] width 80 height 15
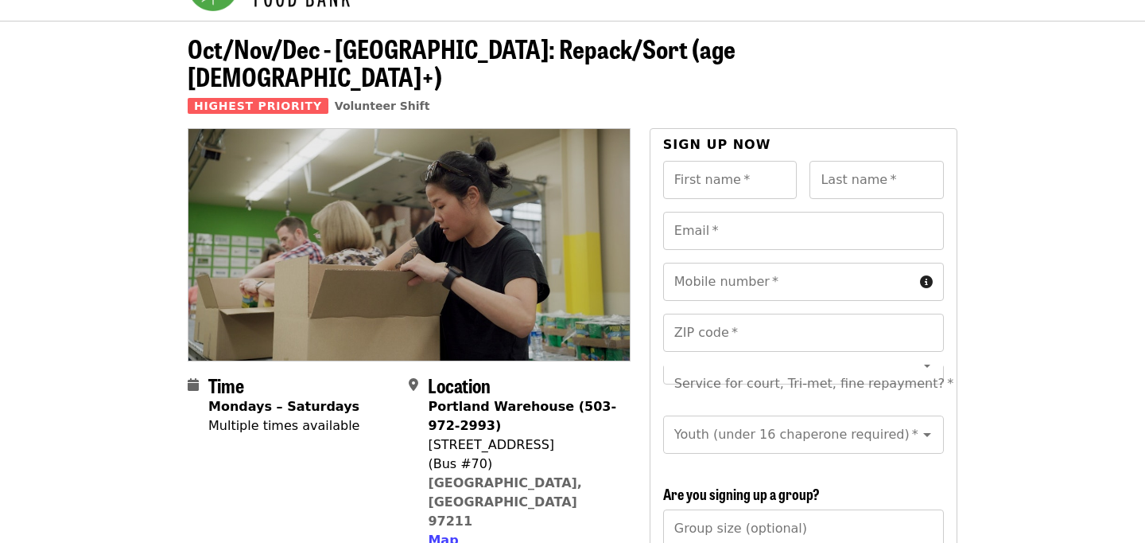
scroll to position [16, 0]
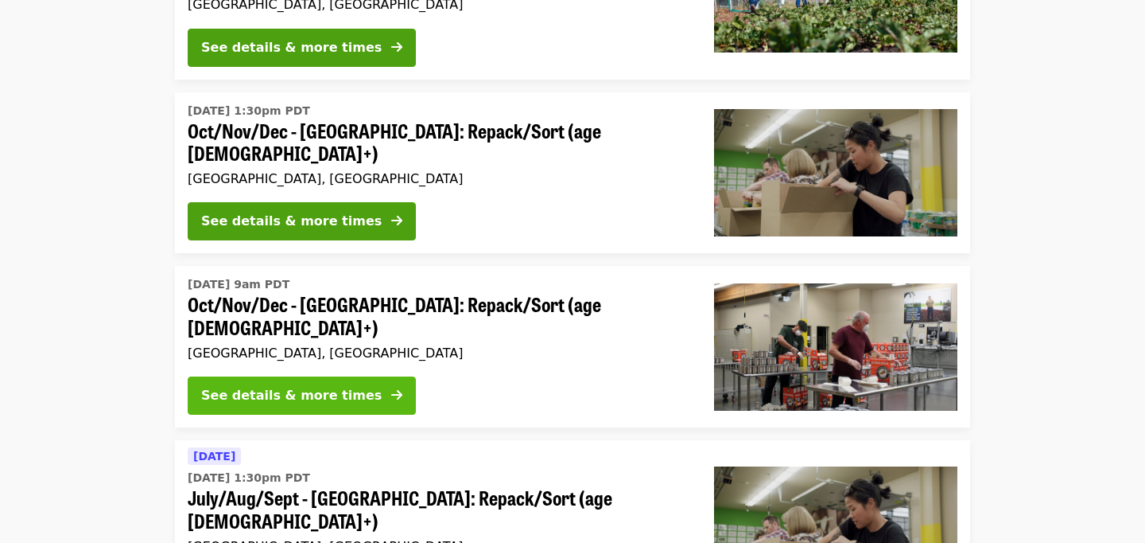
scroll to position [290, 0]
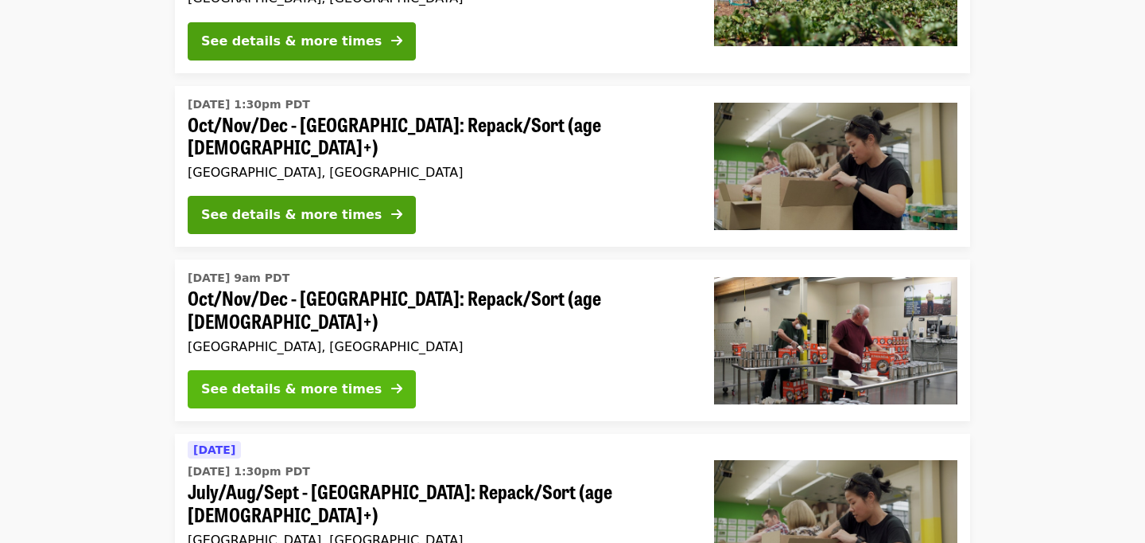
click at [287, 370] on button "See details & more times" at bounding box center [302, 389] width 228 height 38
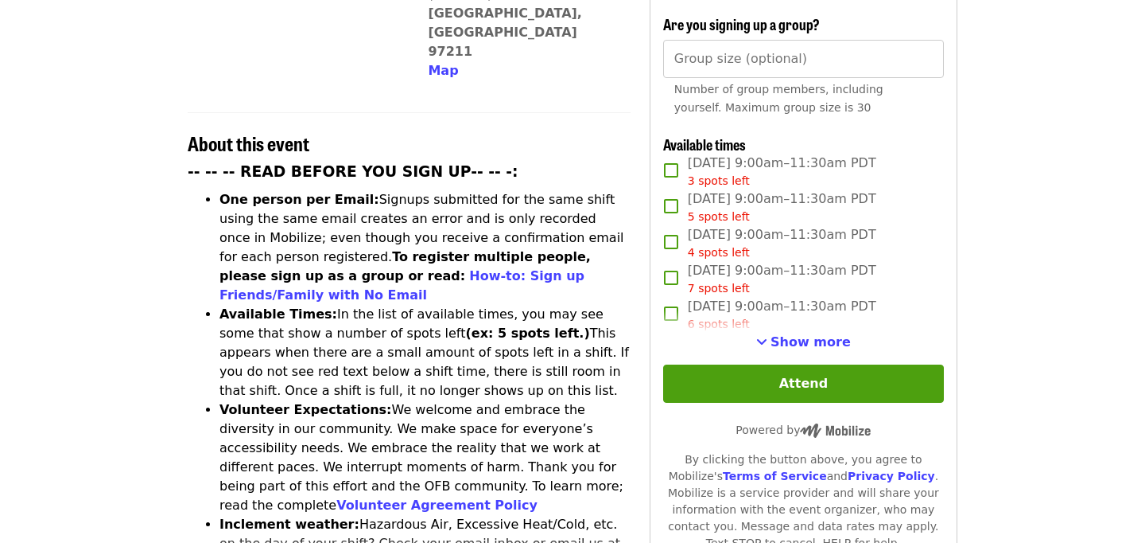
scroll to position [548, 0]
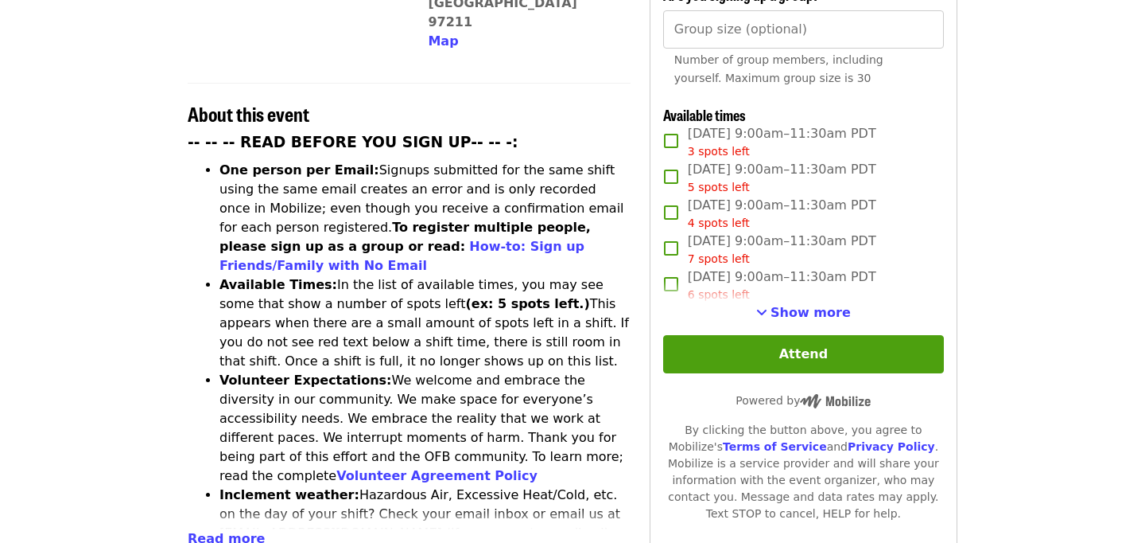
click at [750, 303] on div "Show more" at bounding box center [803, 312] width 281 height 19
click at [790, 305] on span "Show more" at bounding box center [811, 312] width 80 height 15
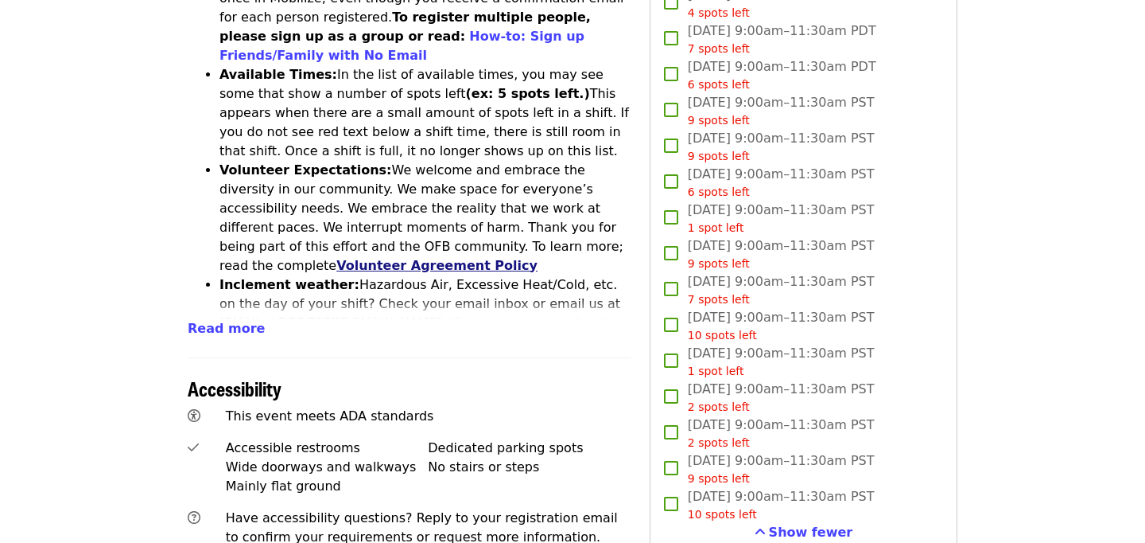
scroll to position [757, 0]
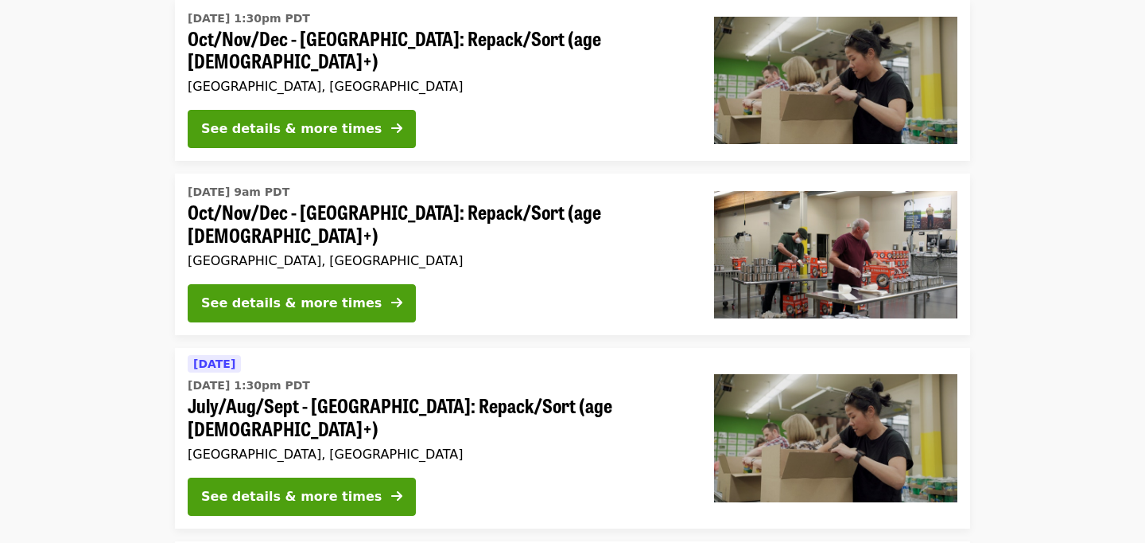
scroll to position [399, 0]
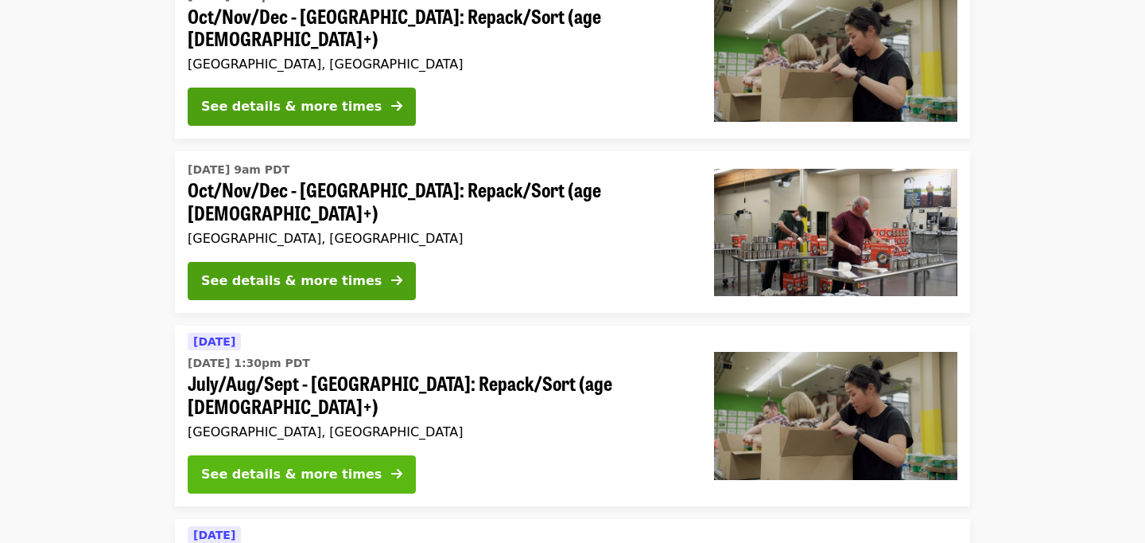
click at [313, 465] on div "See details & more times" at bounding box center [291, 474] width 181 height 19
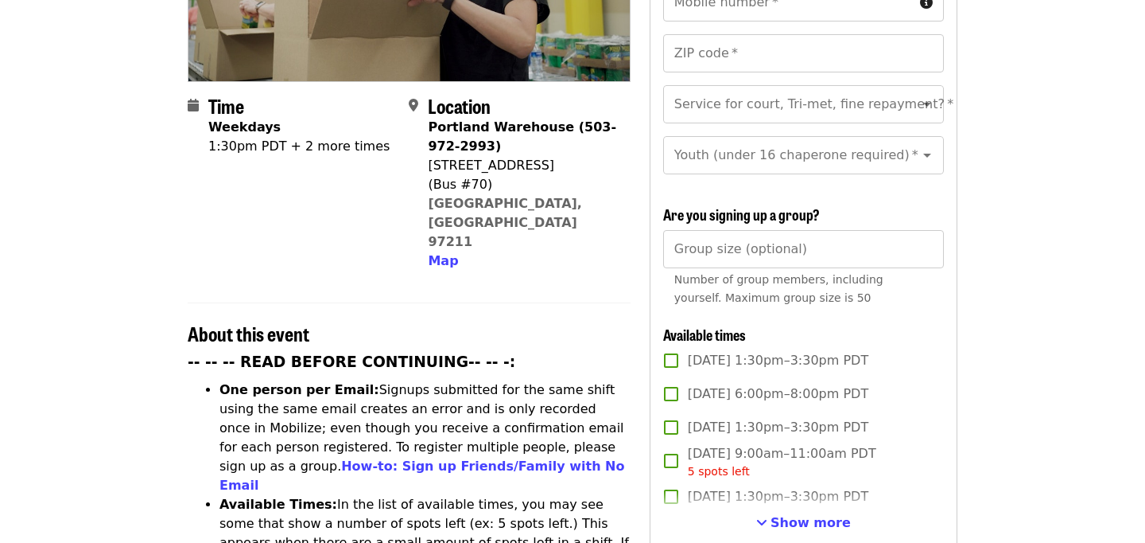
scroll to position [426, 0]
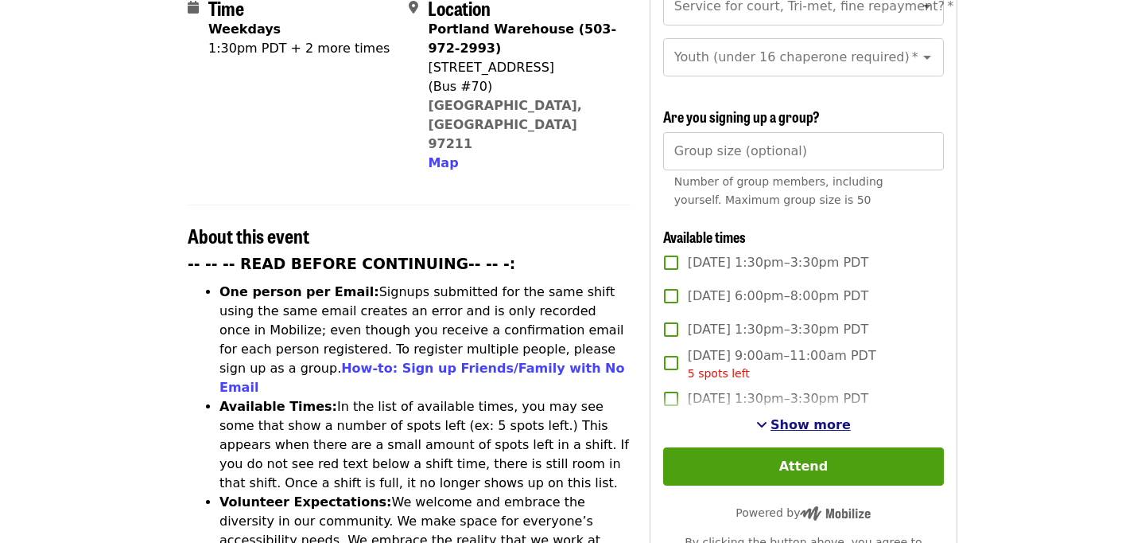
click at [834, 417] on span "Show more" at bounding box center [811, 424] width 80 height 15
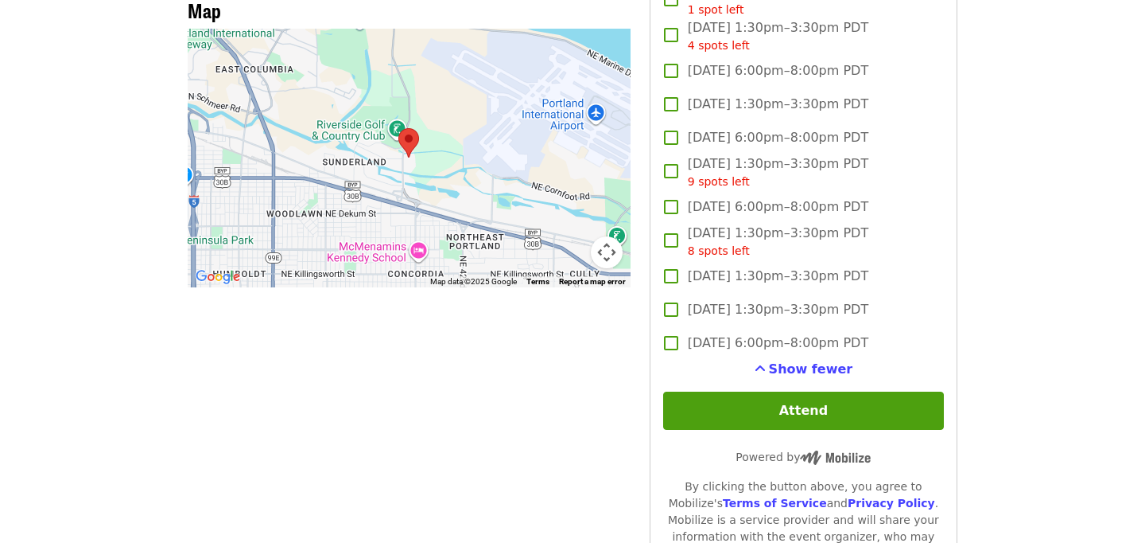
scroll to position [1534, 0]
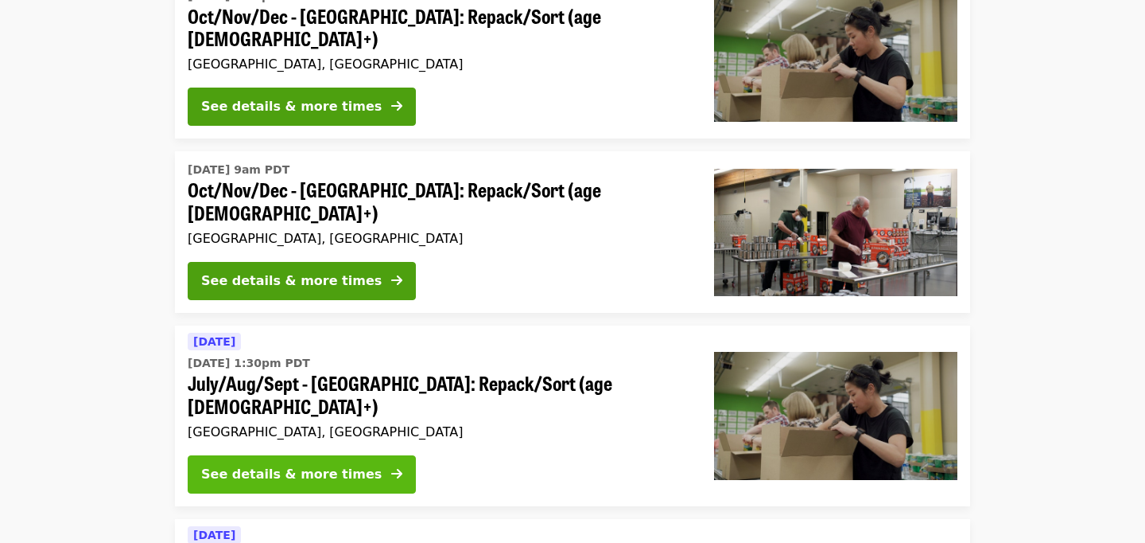
scroll to position [506, 0]
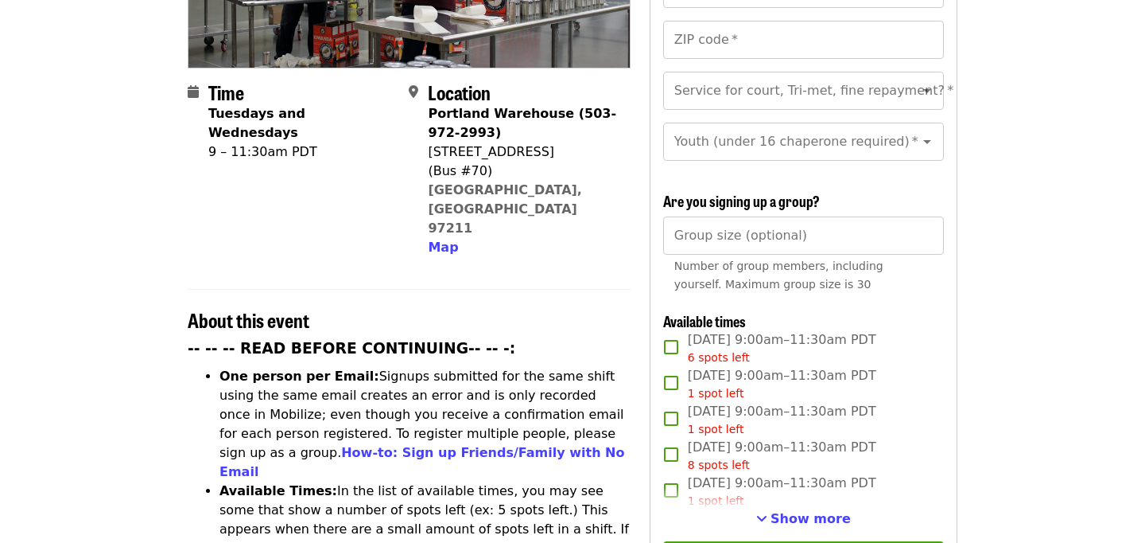
scroll to position [432, 0]
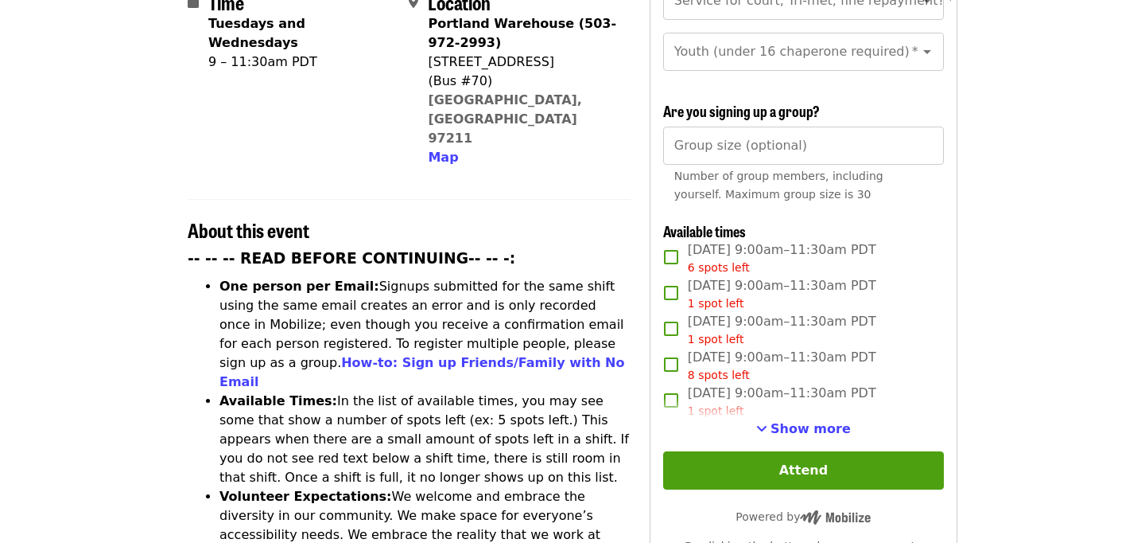
click at [807, 421] on span "Show more" at bounding box center [811, 428] width 80 height 15
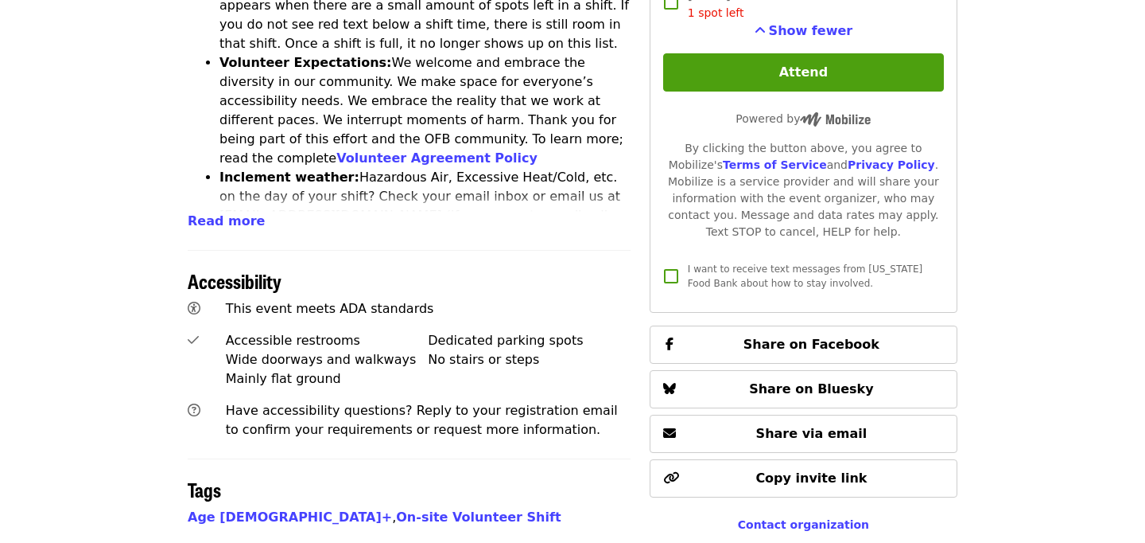
scroll to position [923, 0]
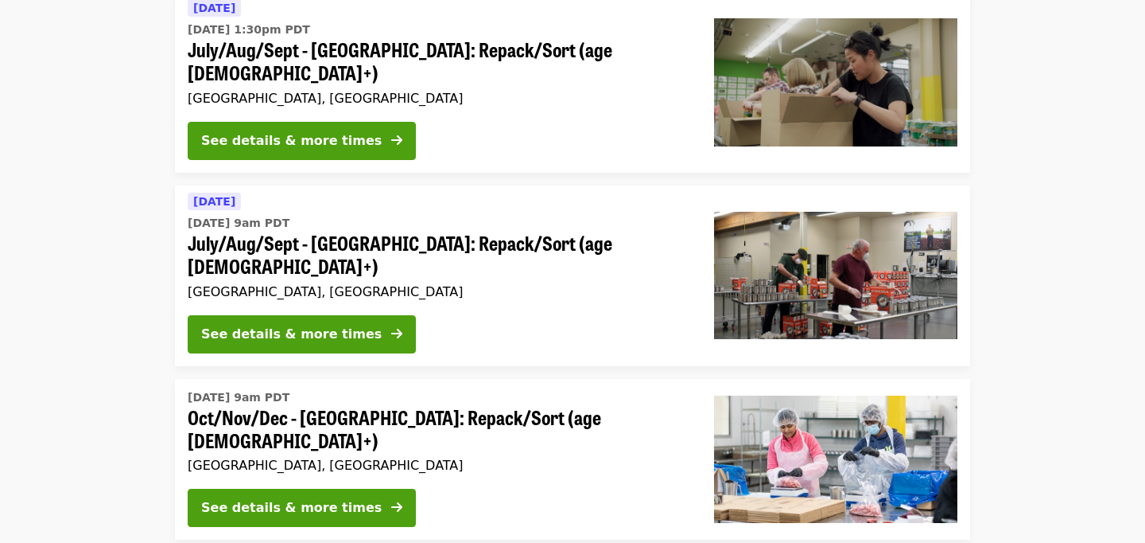
scroll to position [733, 0]
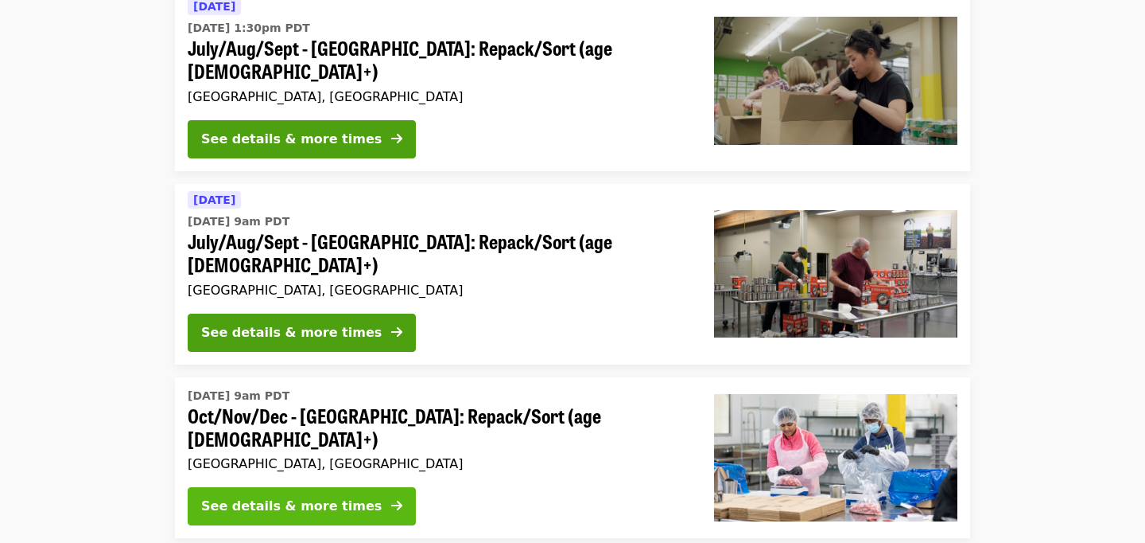
click at [334, 496] on div "See details & more times" at bounding box center [291, 505] width 181 height 19
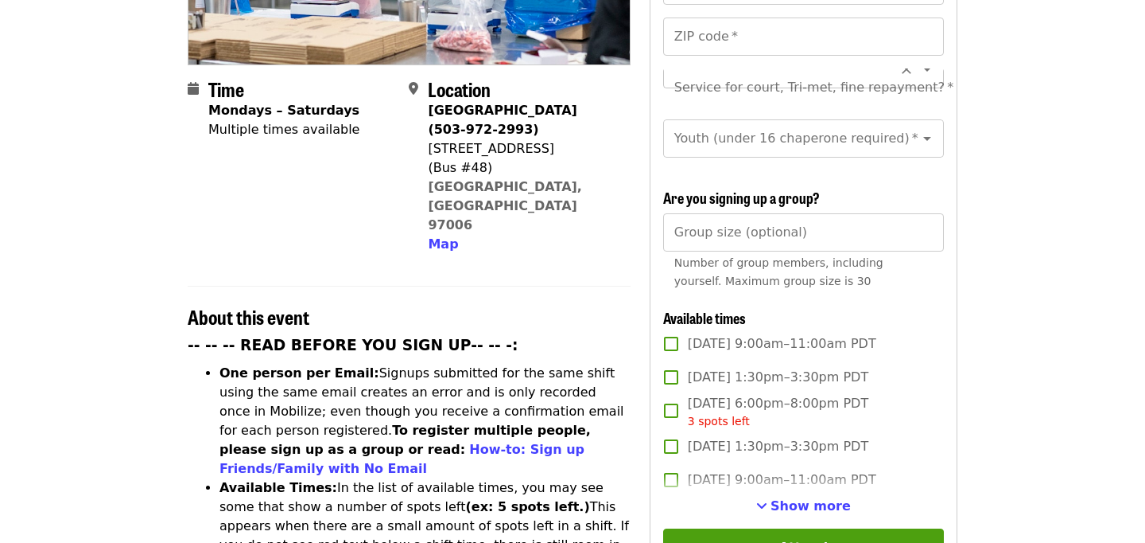
scroll to position [354, 0]
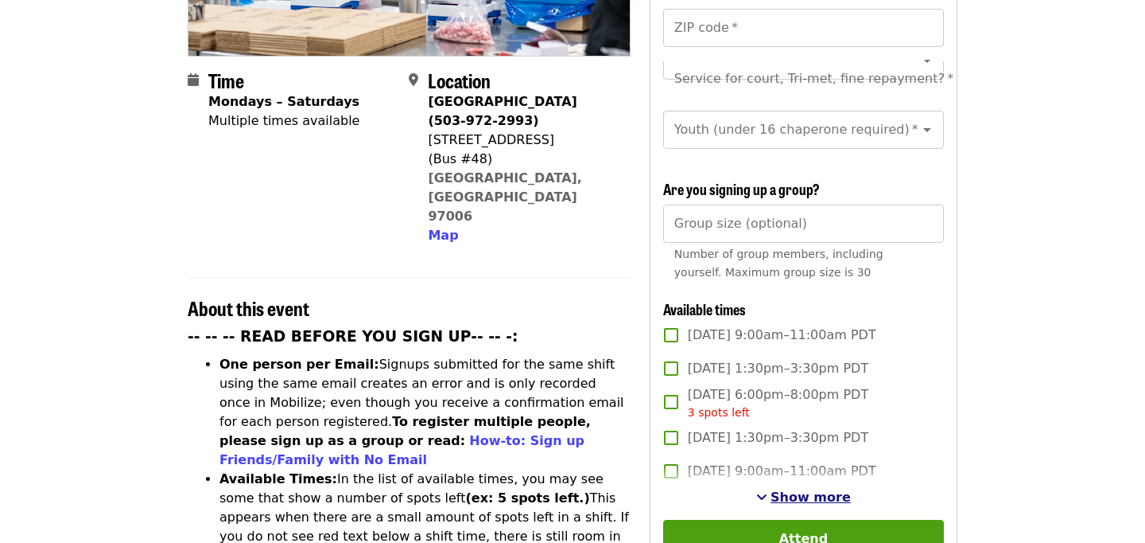
click at [803, 489] on span "Show more" at bounding box center [811, 496] width 80 height 15
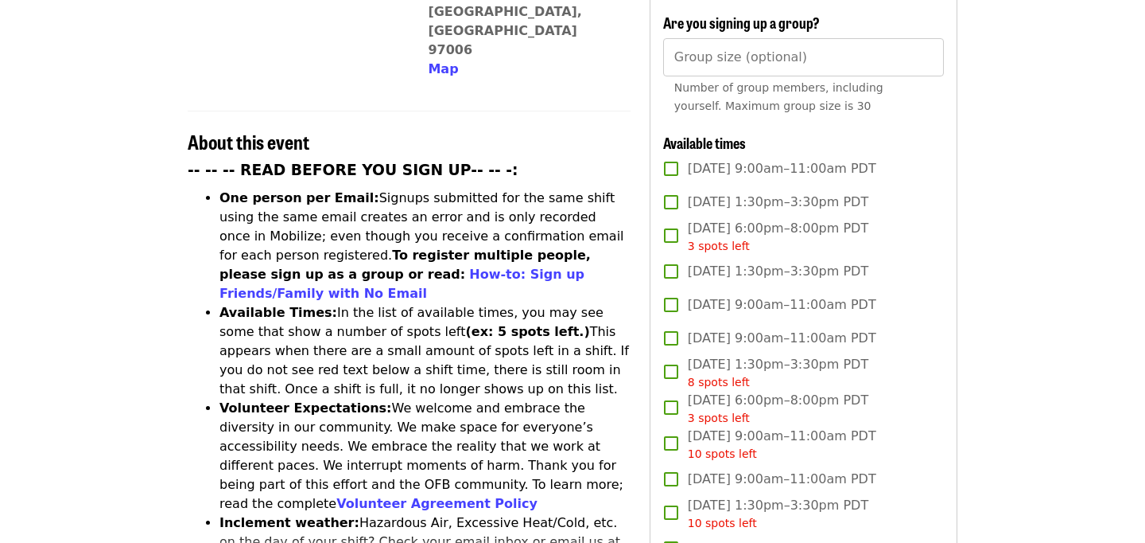
scroll to position [519, 0]
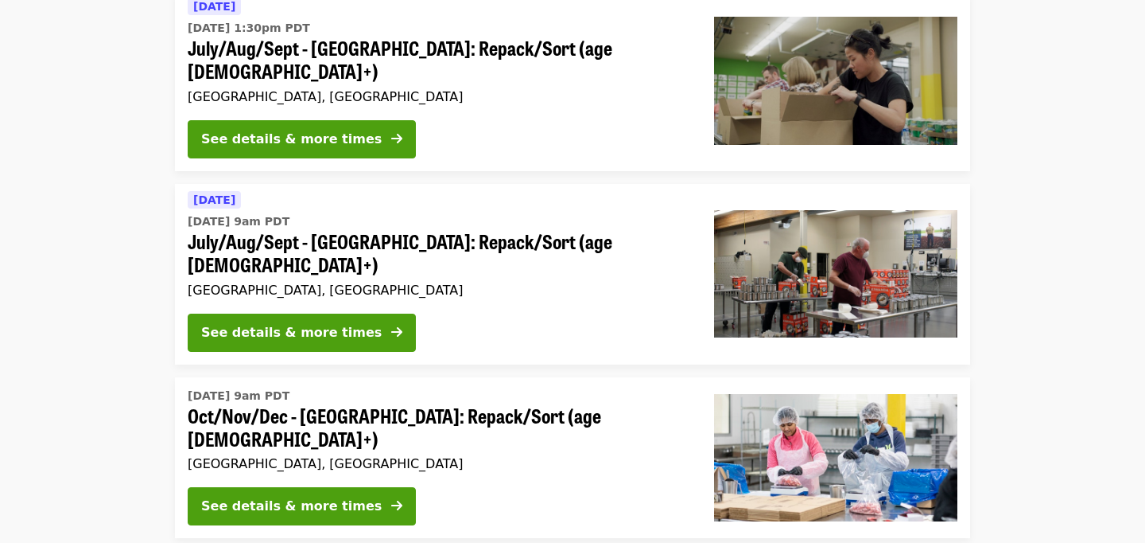
scroll to position [781, 0]
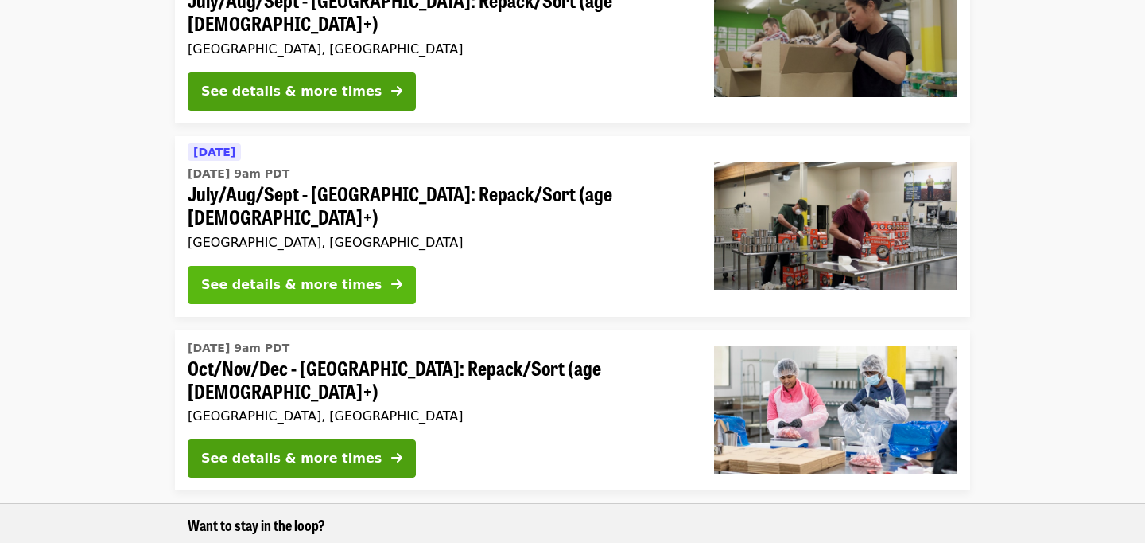
click at [319, 275] on div "See details & more times" at bounding box center [291, 284] width 181 height 19
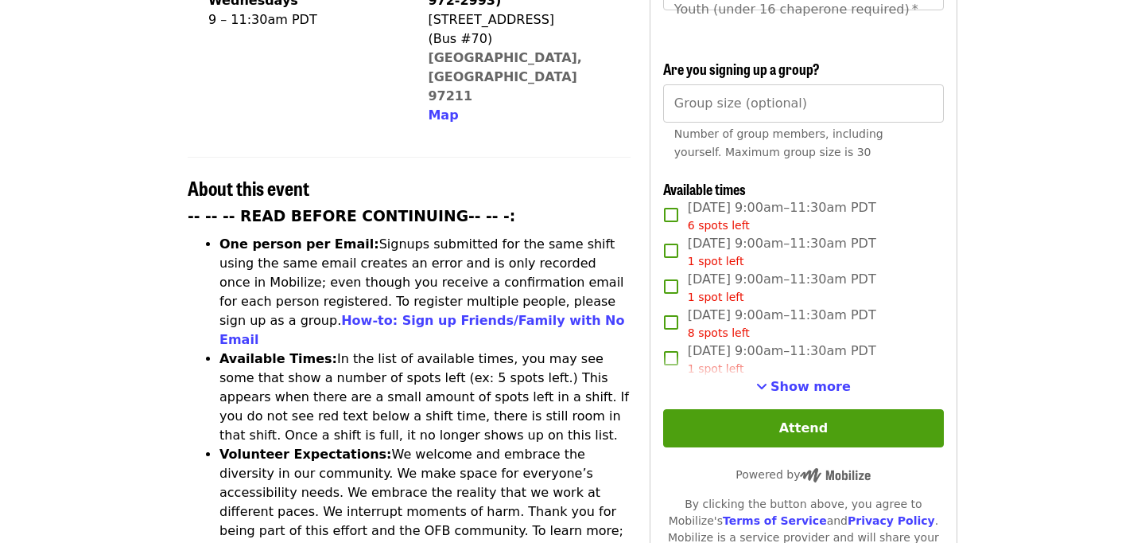
scroll to position [484, 0]
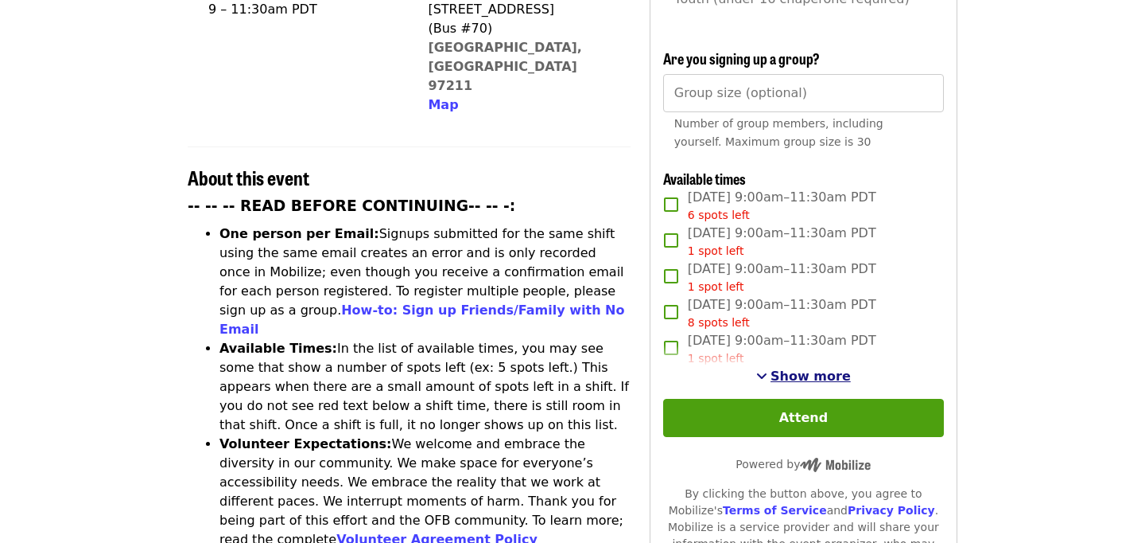
click at [808, 368] on span "Show more" at bounding box center [811, 375] width 80 height 15
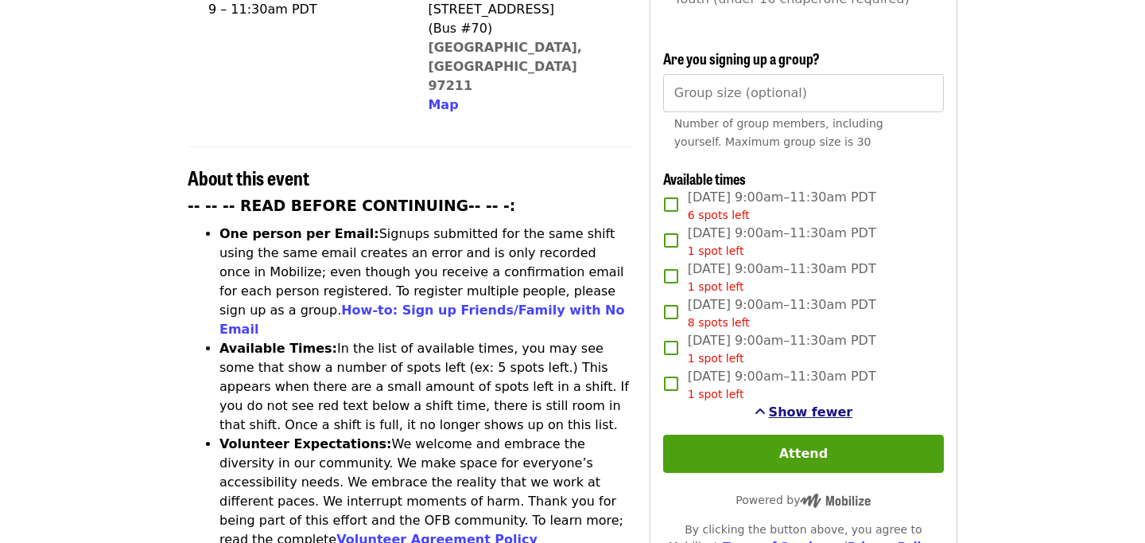
click at [805, 404] on span "Show fewer" at bounding box center [811, 411] width 84 height 15
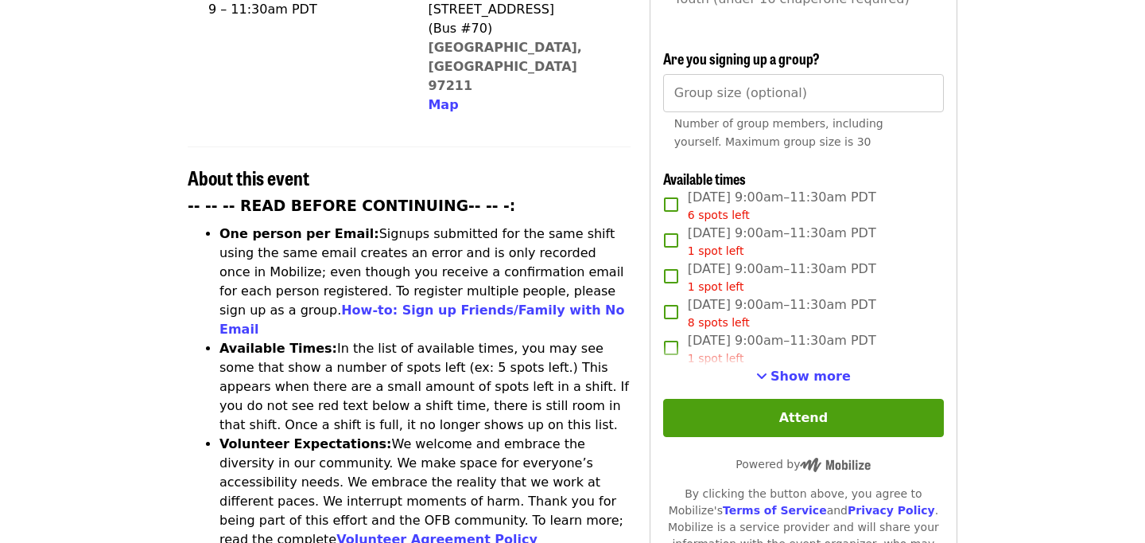
scroll to position [781, 0]
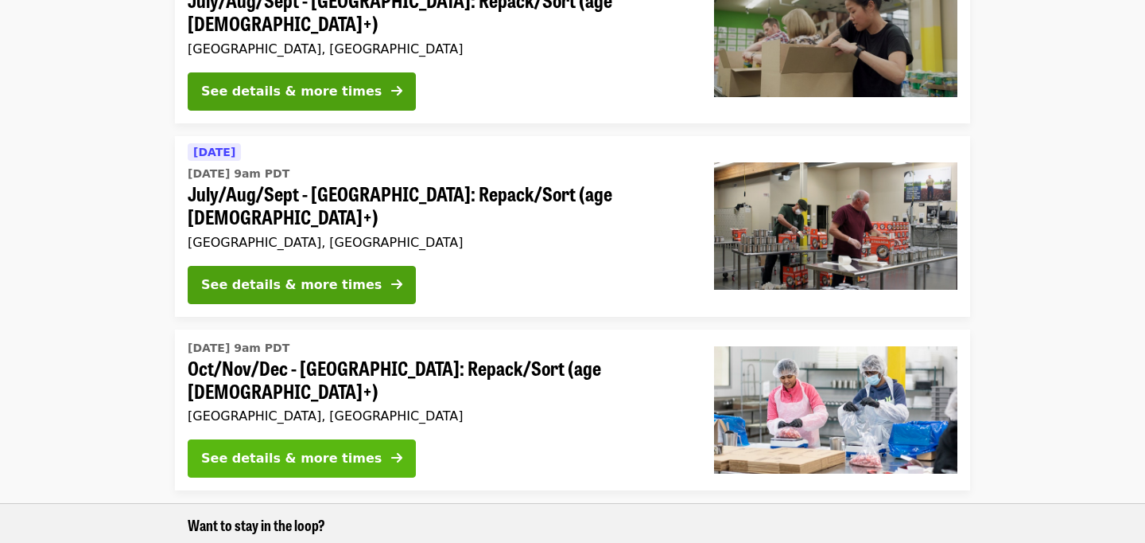
click at [328, 439] on button "See details & more times" at bounding box center [302, 458] width 228 height 38
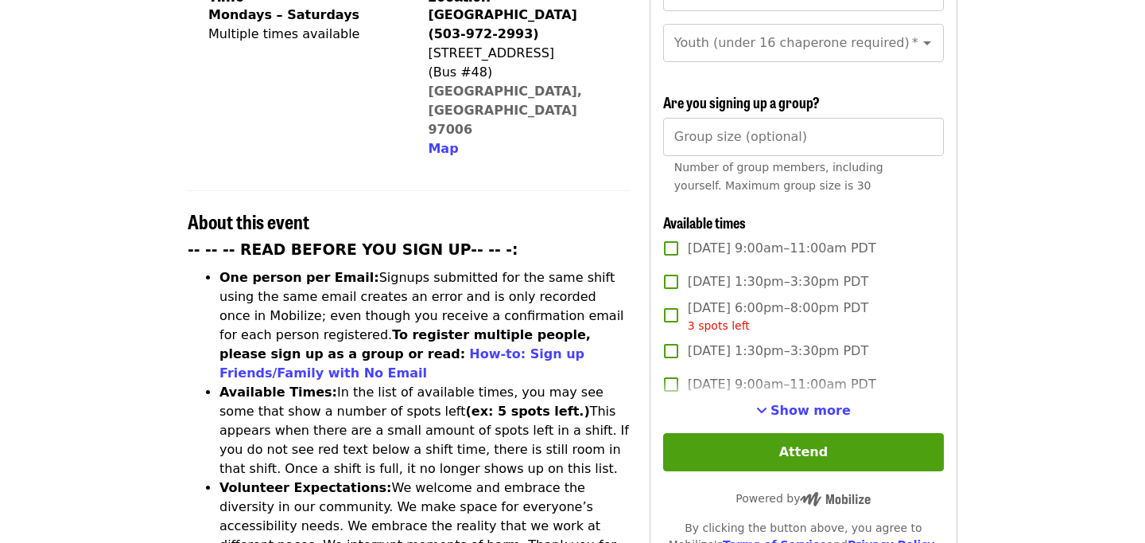
scroll to position [443, 0]
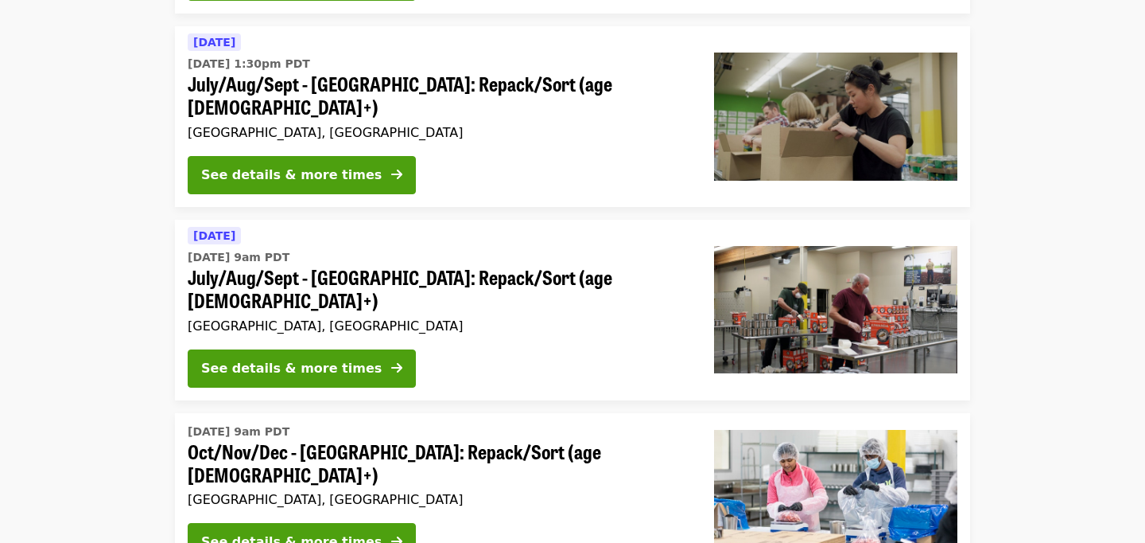
scroll to position [689, 0]
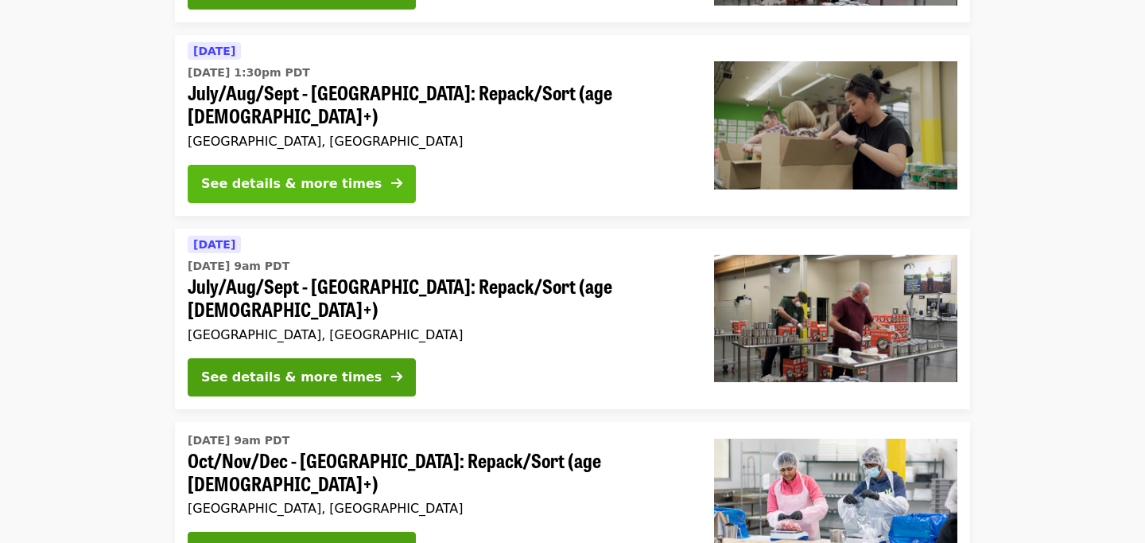
click at [261, 174] on div "See details & more times" at bounding box center [291, 183] width 181 height 19
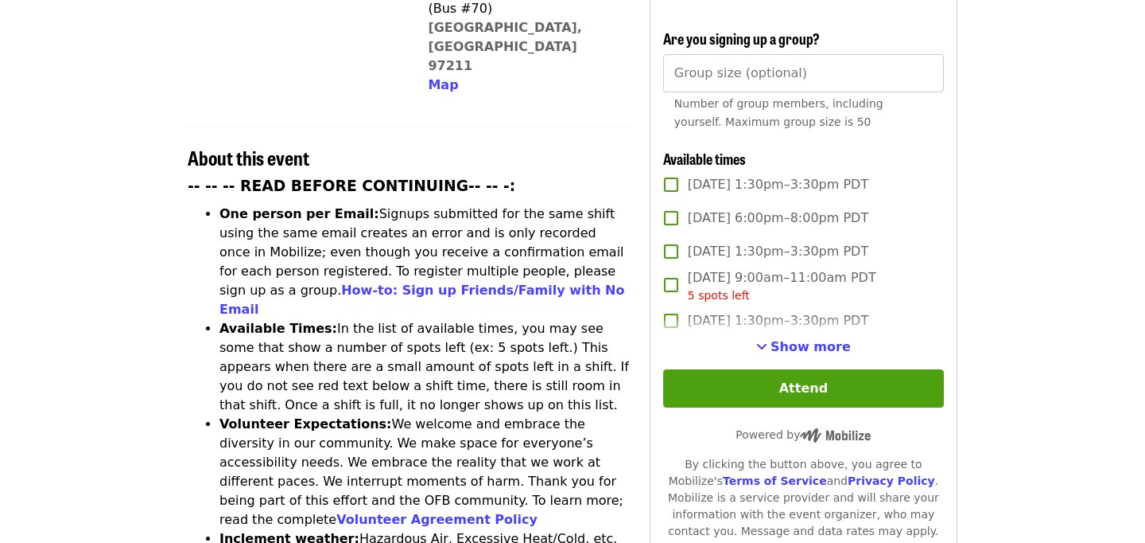
scroll to position [523, 0]
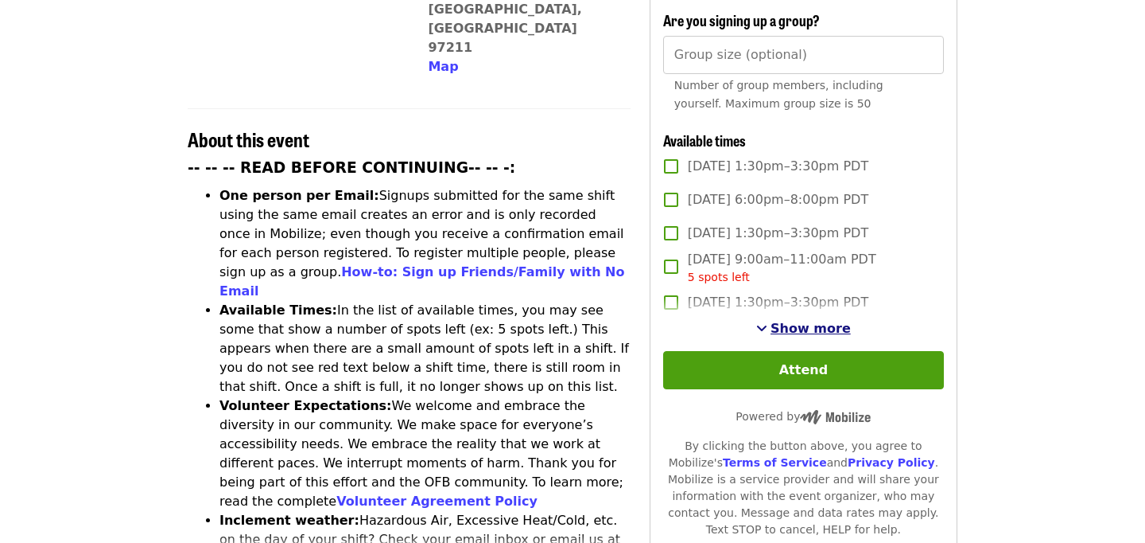
click at [796, 321] on span "Show more" at bounding box center [811, 328] width 80 height 15
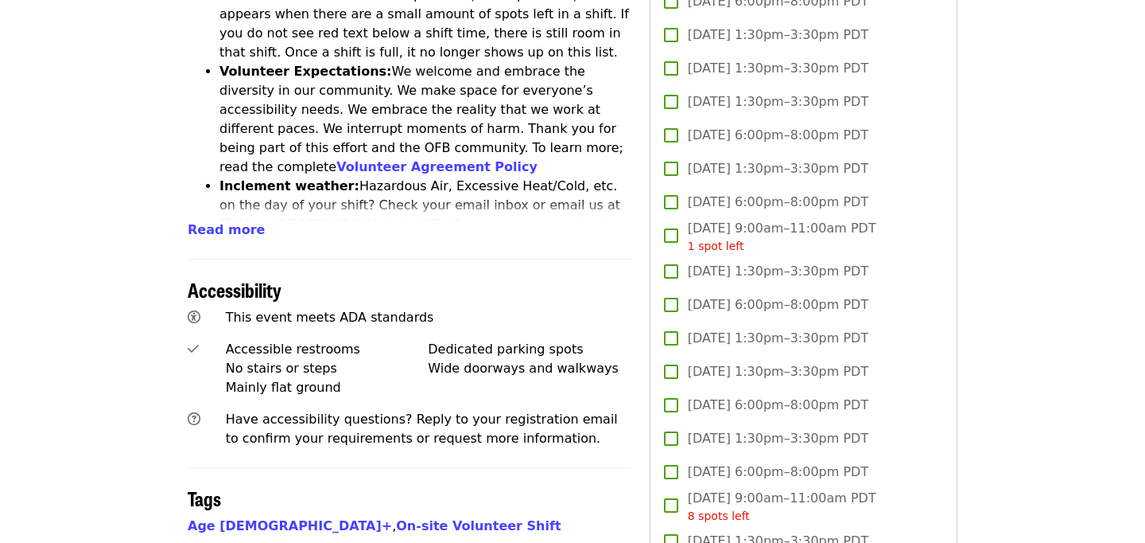
scroll to position [897, 0]
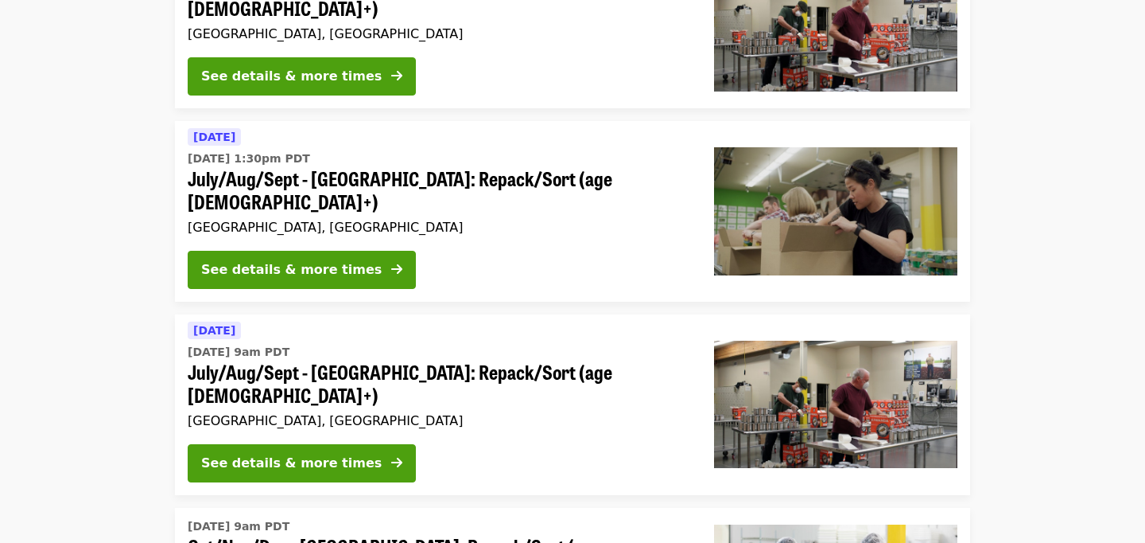
scroll to position [601, 0]
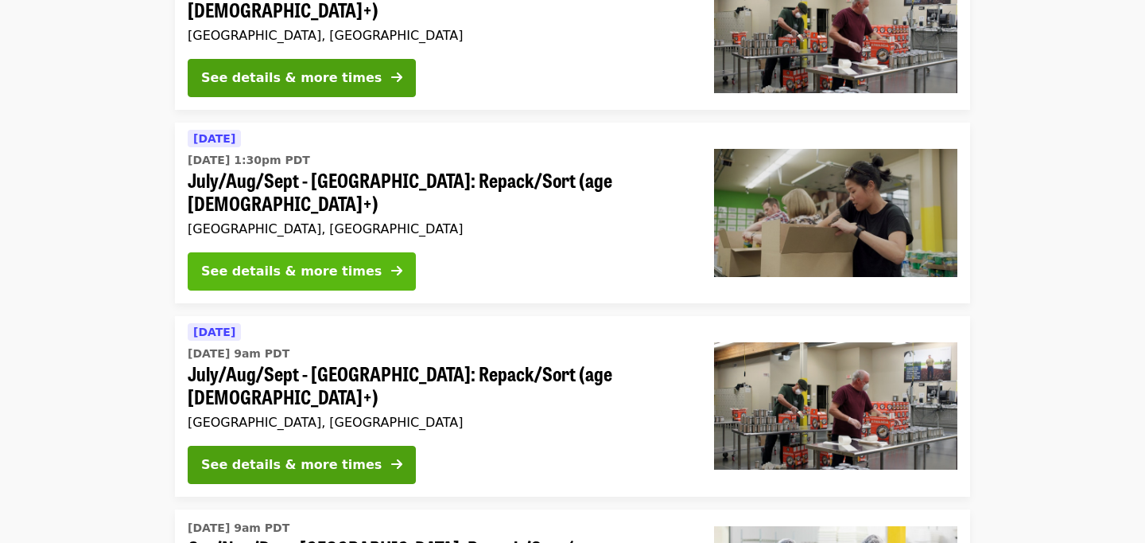
click at [342, 262] on div "See details & more times" at bounding box center [291, 271] width 181 height 19
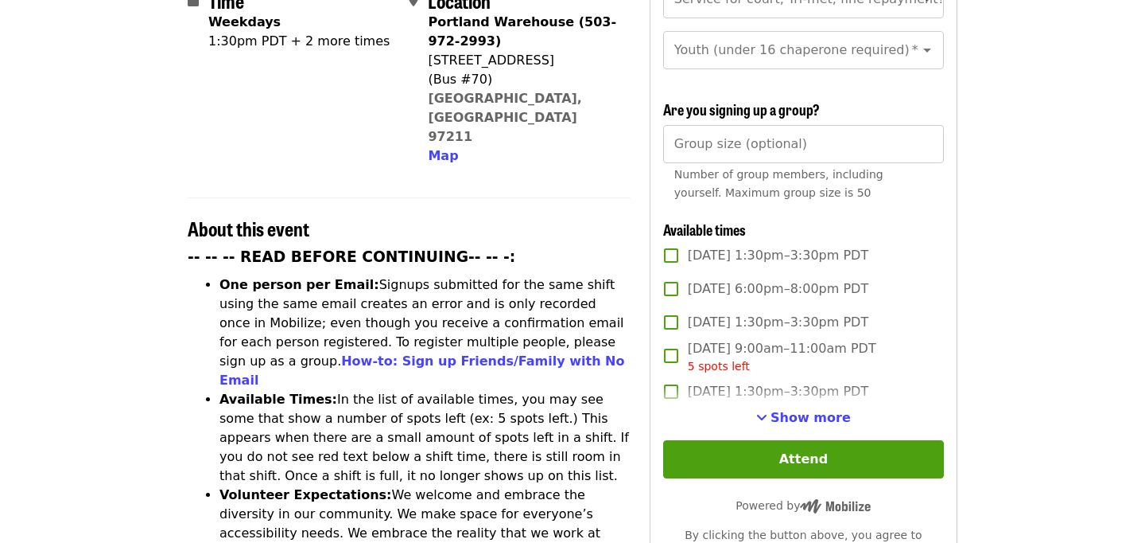
scroll to position [434, 0]
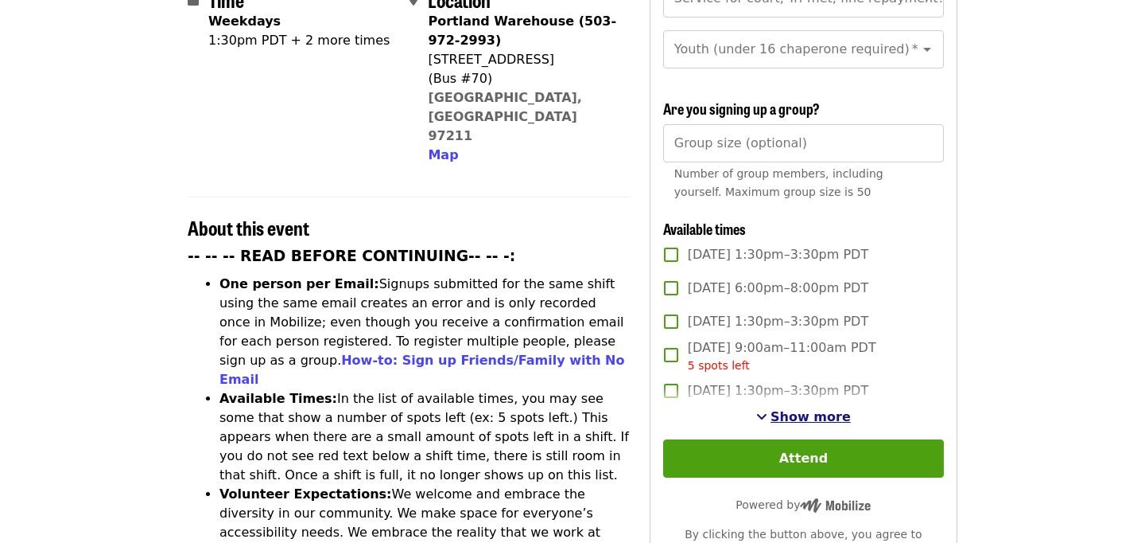
click at [827, 409] on span "Show more" at bounding box center [811, 416] width 80 height 15
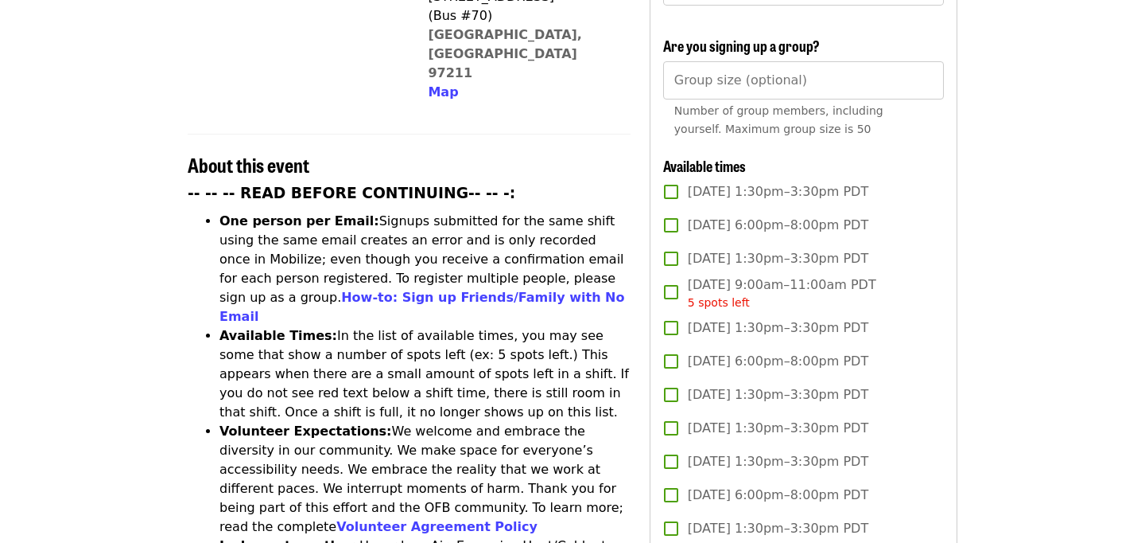
scroll to position [657, 0]
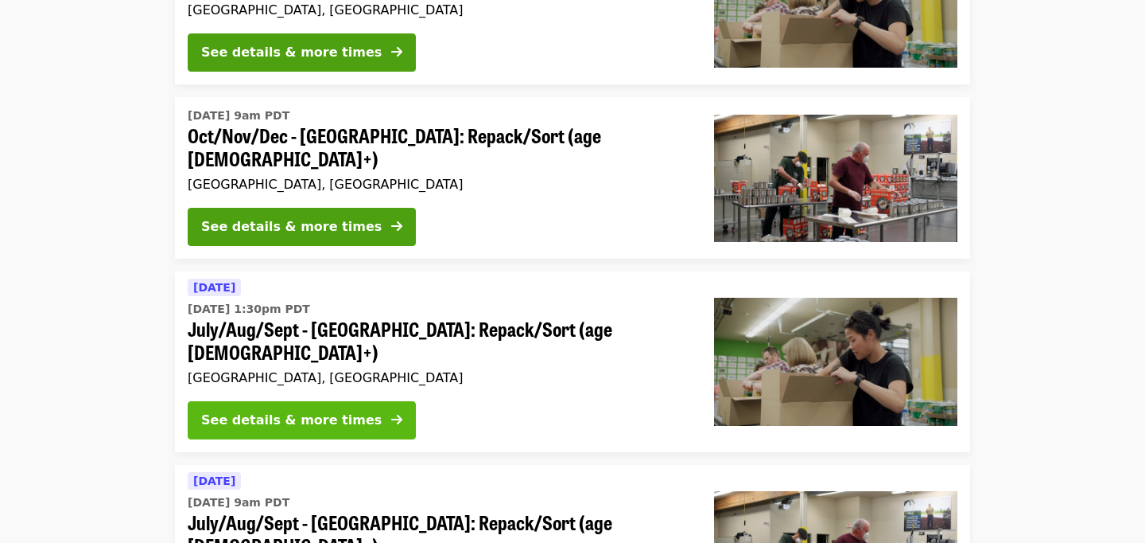
scroll to position [430, 0]
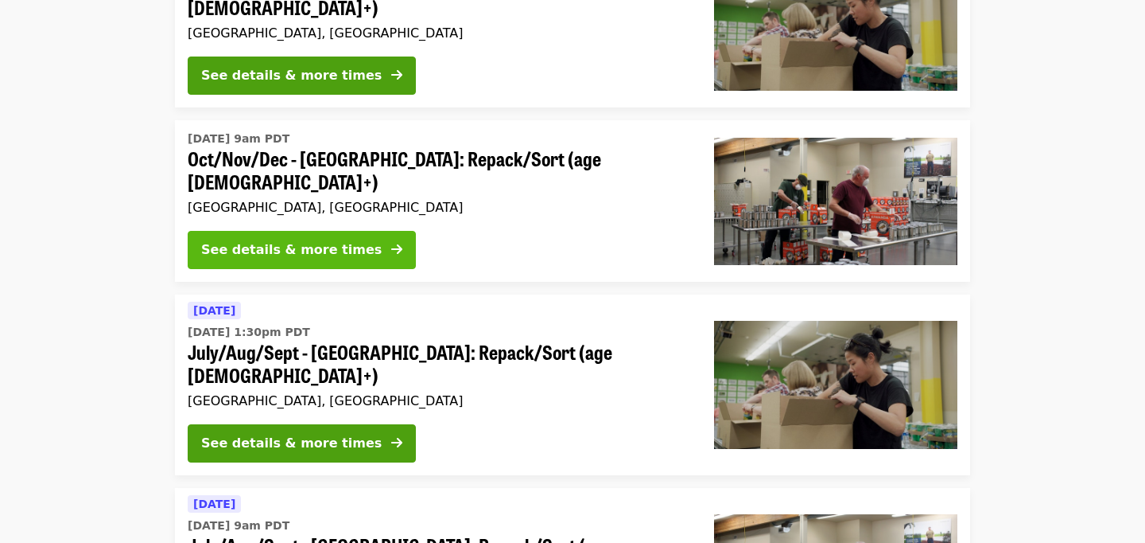
click at [310, 231] on button "See details & more times" at bounding box center [302, 250] width 228 height 38
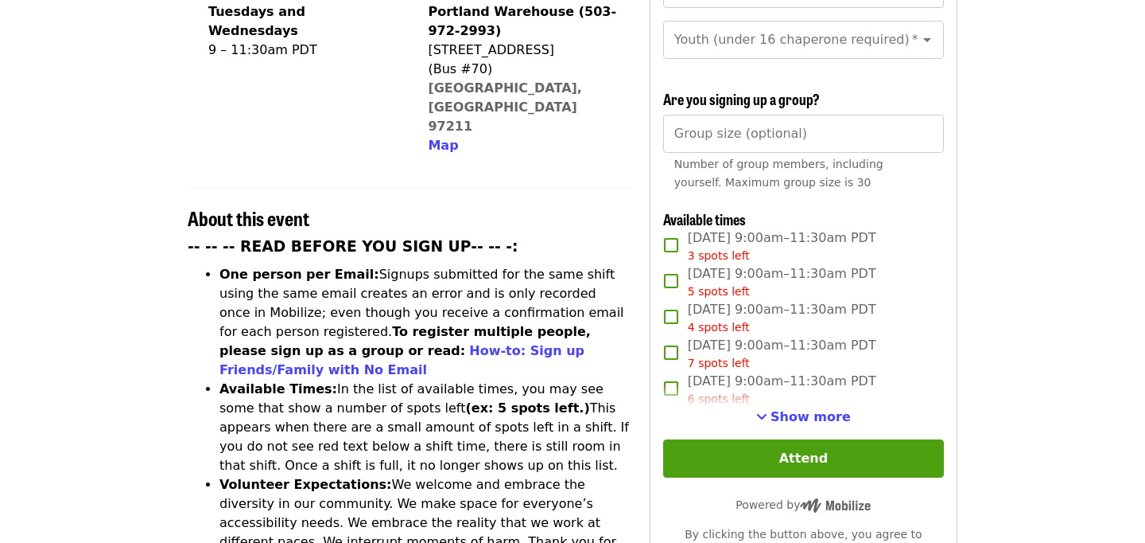
scroll to position [465, 0]
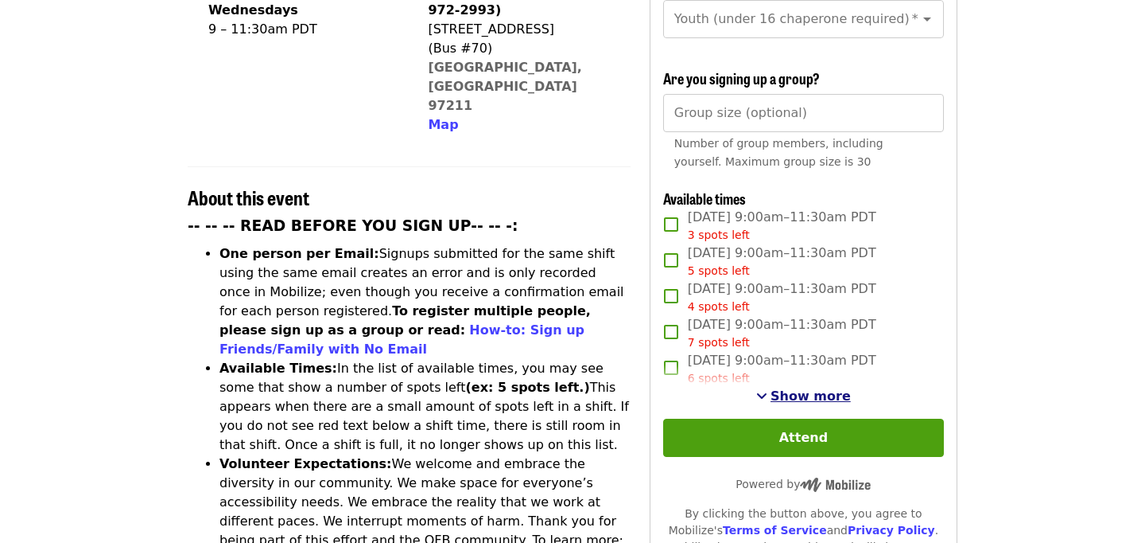
click at [808, 388] on span "Show more" at bounding box center [811, 395] width 80 height 15
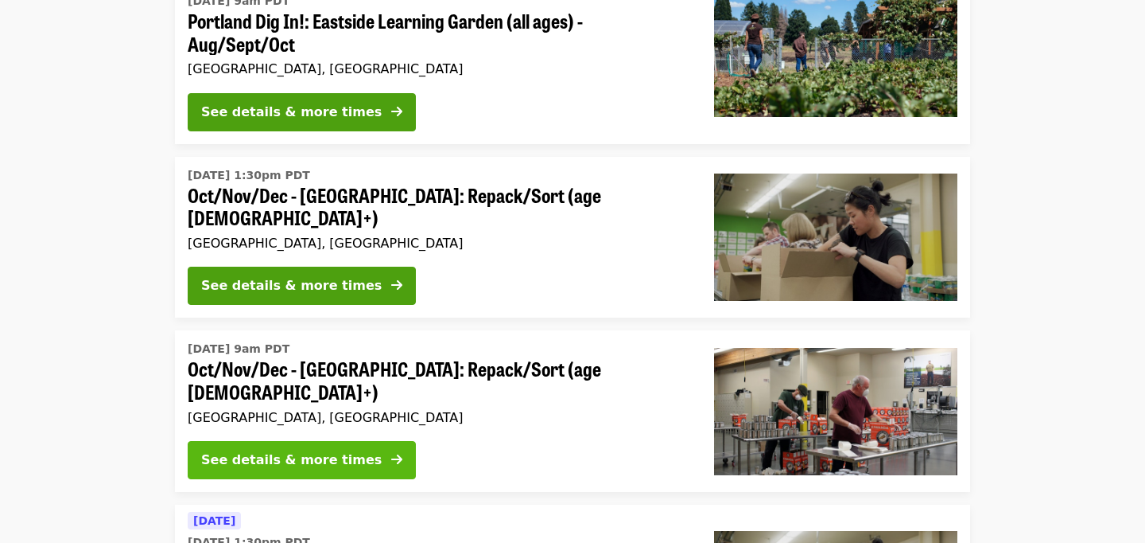
scroll to position [219, 0]
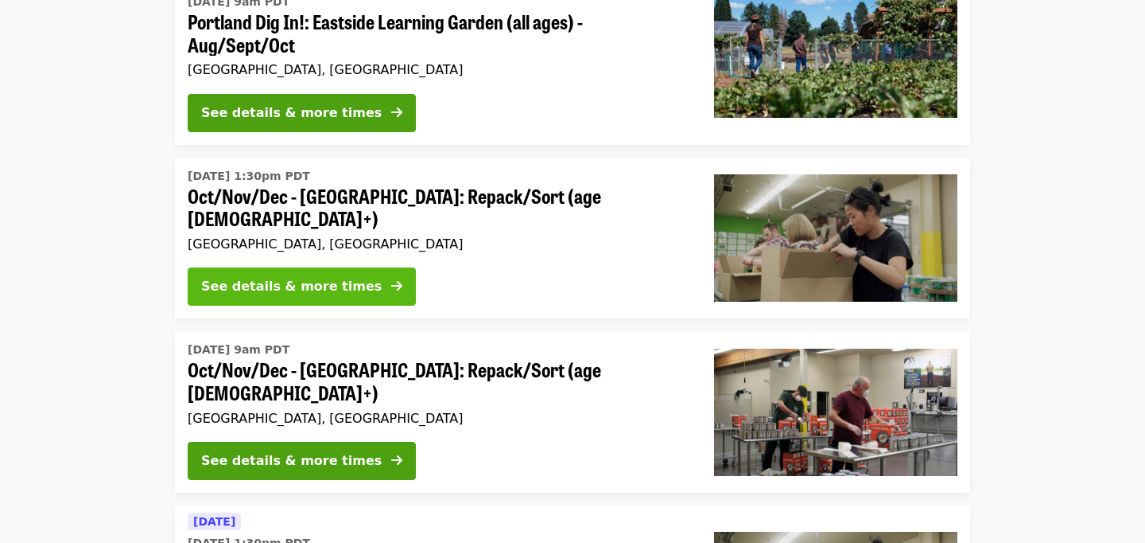
click at [325, 277] on div "See details & more times" at bounding box center [291, 286] width 181 height 19
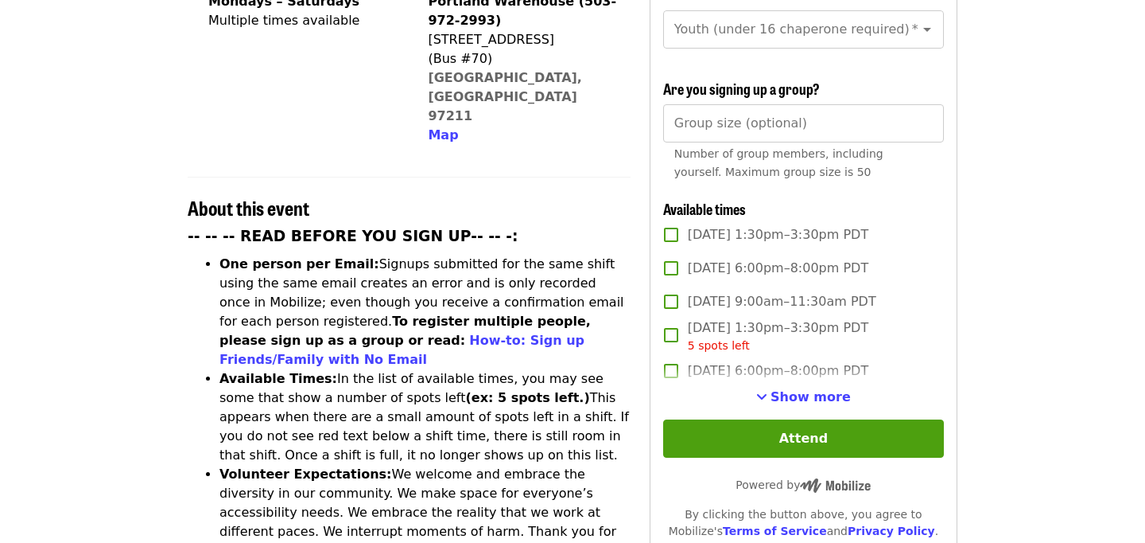
scroll to position [455, 0]
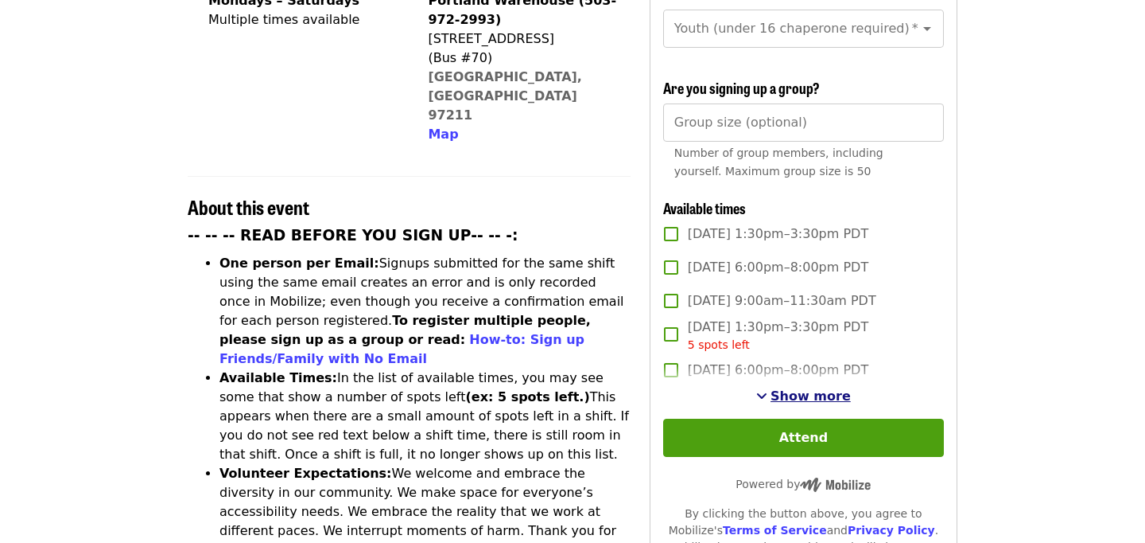
click at [819, 388] on span "Show more" at bounding box center [811, 395] width 80 height 15
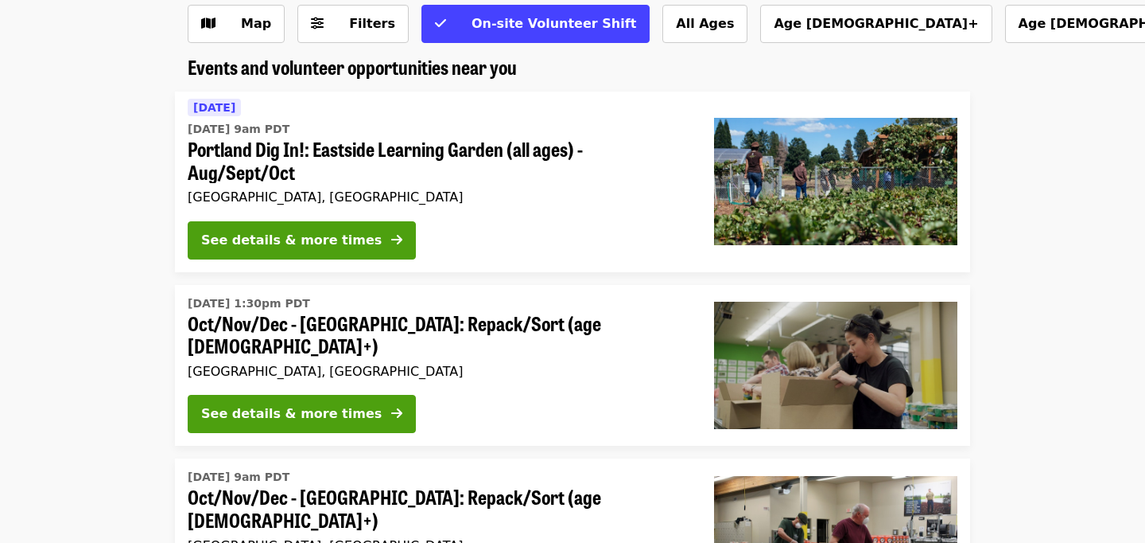
scroll to position [63, 0]
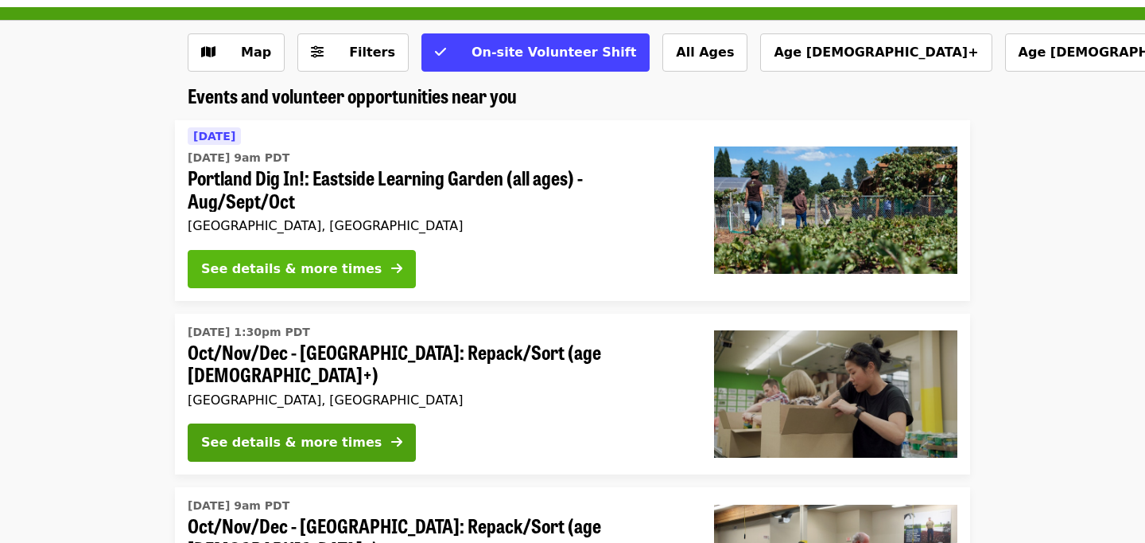
click at [336, 270] on div "See details & more times" at bounding box center [291, 268] width 181 height 19
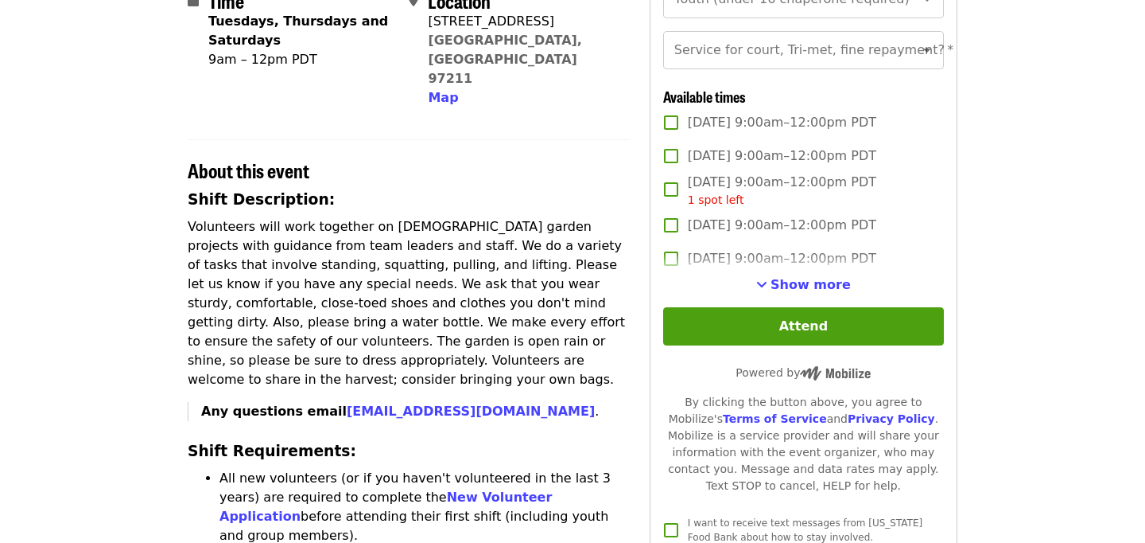
scroll to position [406, 0]
click at [796, 286] on span "Show more" at bounding box center [811, 283] width 80 height 15
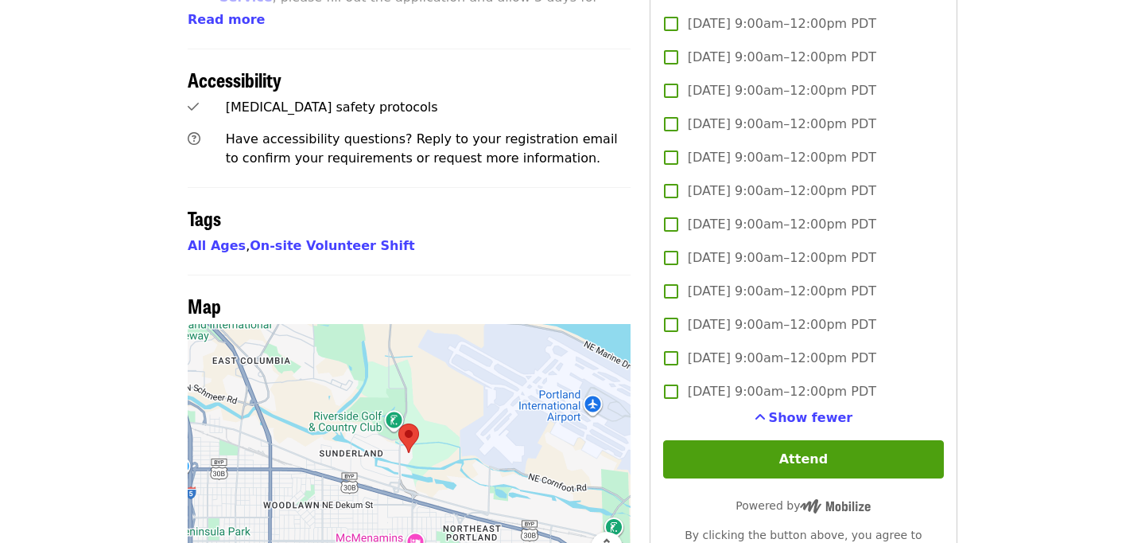
scroll to position [983, 0]
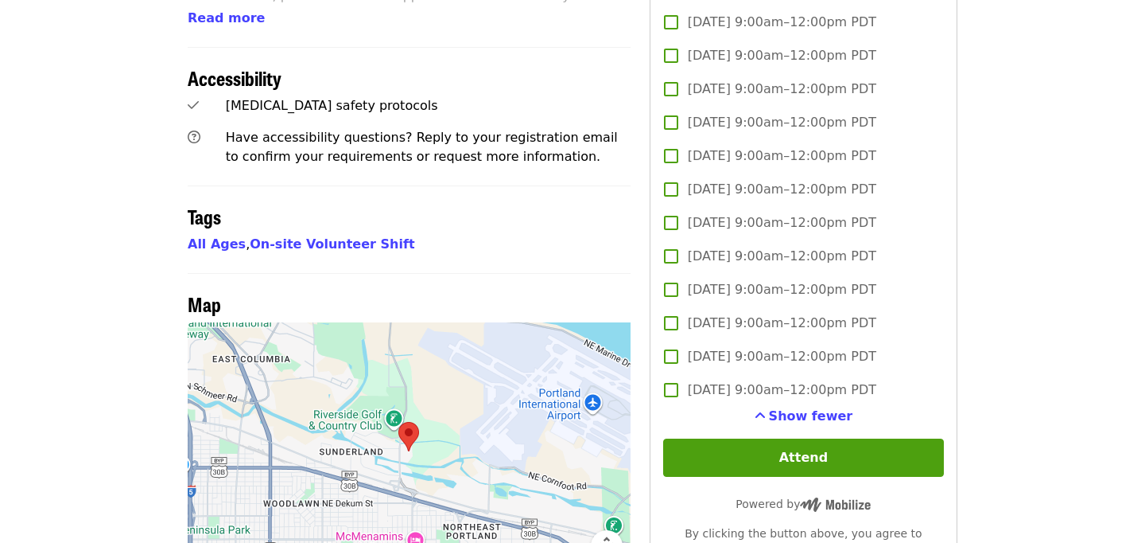
click at [489, 441] on div at bounding box center [409, 451] width 443 height 259
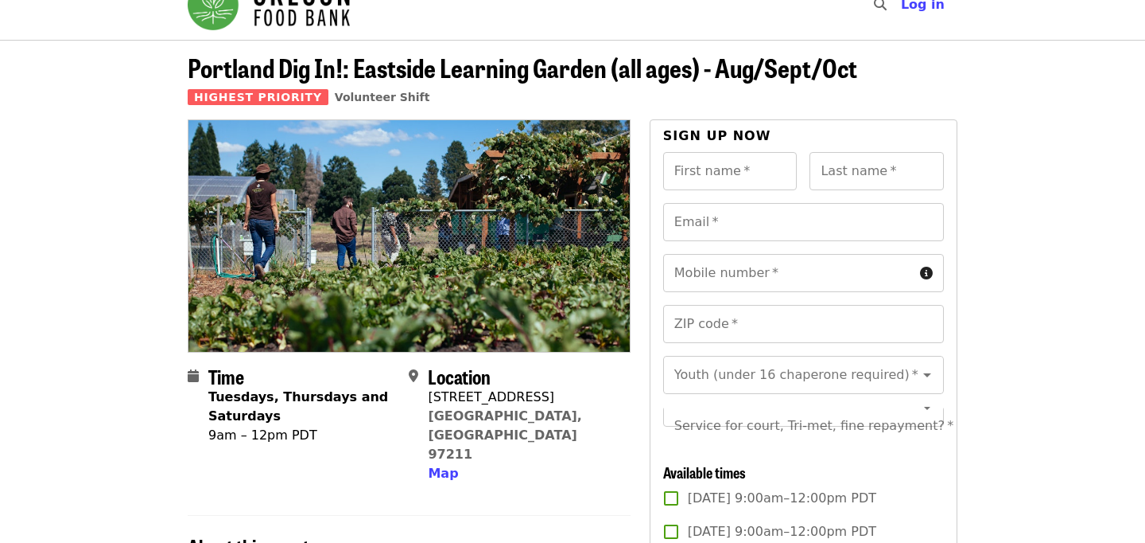
scroll to position [29, 0]
